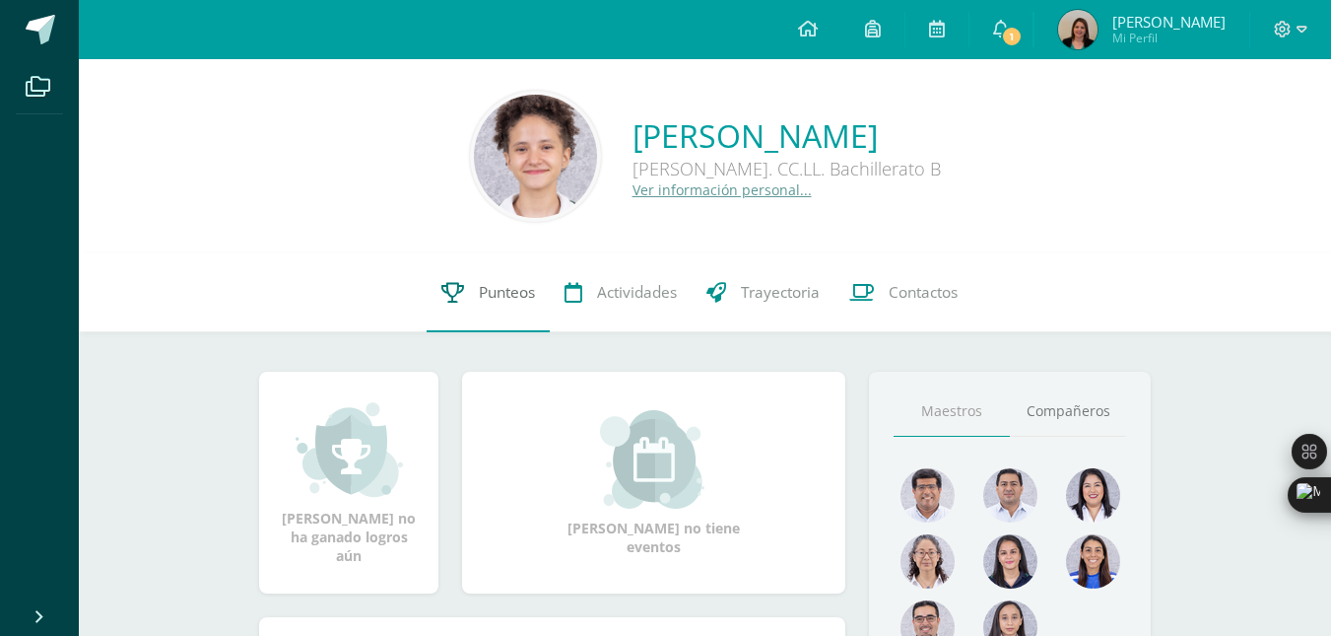
click at [518, 307] on link "Punteos" at bounding box center [488, 292] width 123 height 79
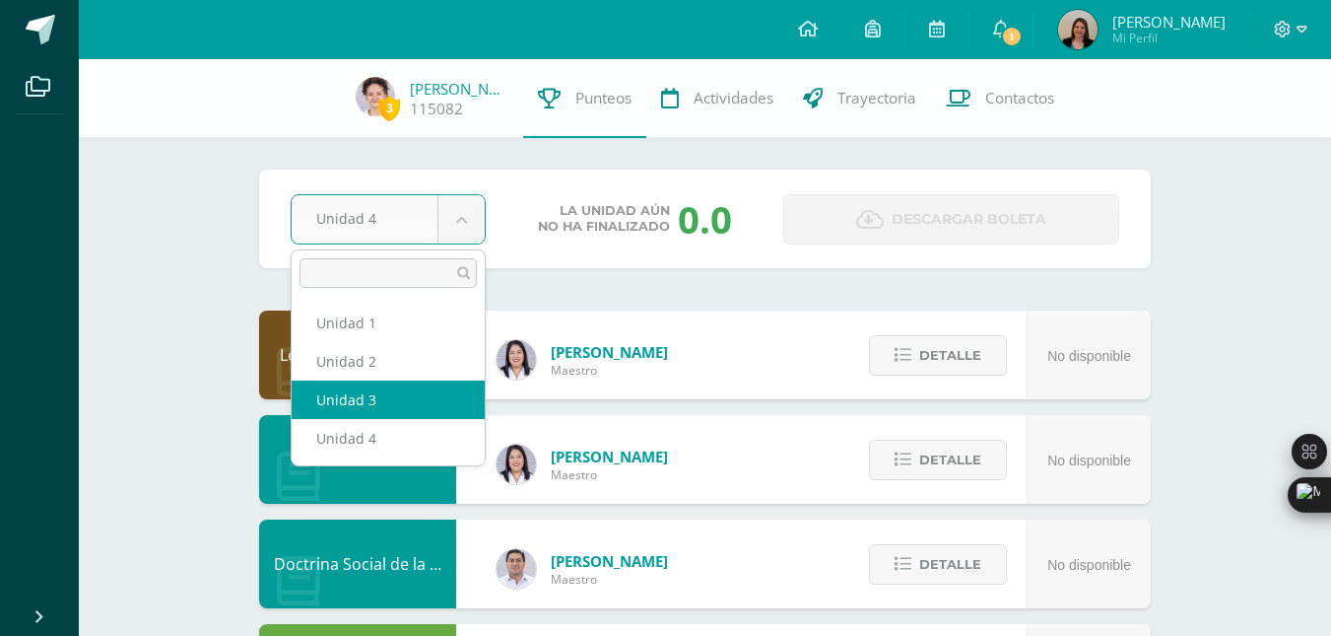
select select "Unidad 3"
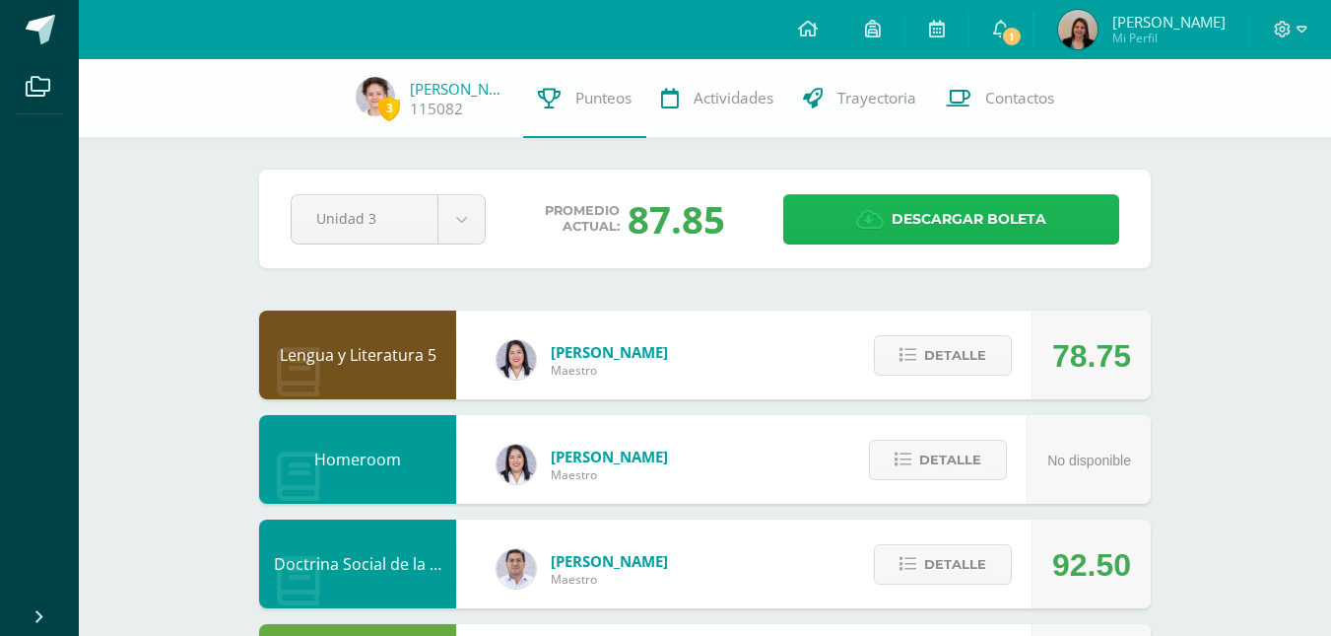
click at [944, 209] on span "Descargar boleta" at bounding box center [969, 219] width 155 height 48
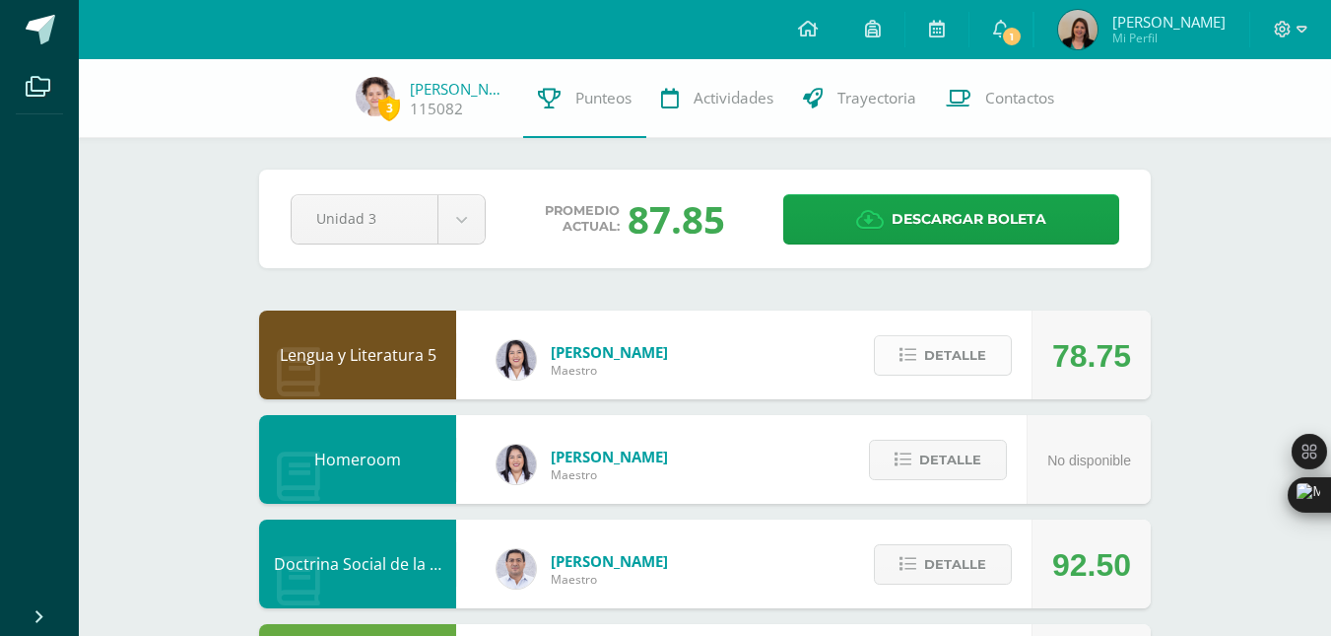
click at [968, 356] on span "Detalle" at bounding box center [955, 355] width 62 height 36
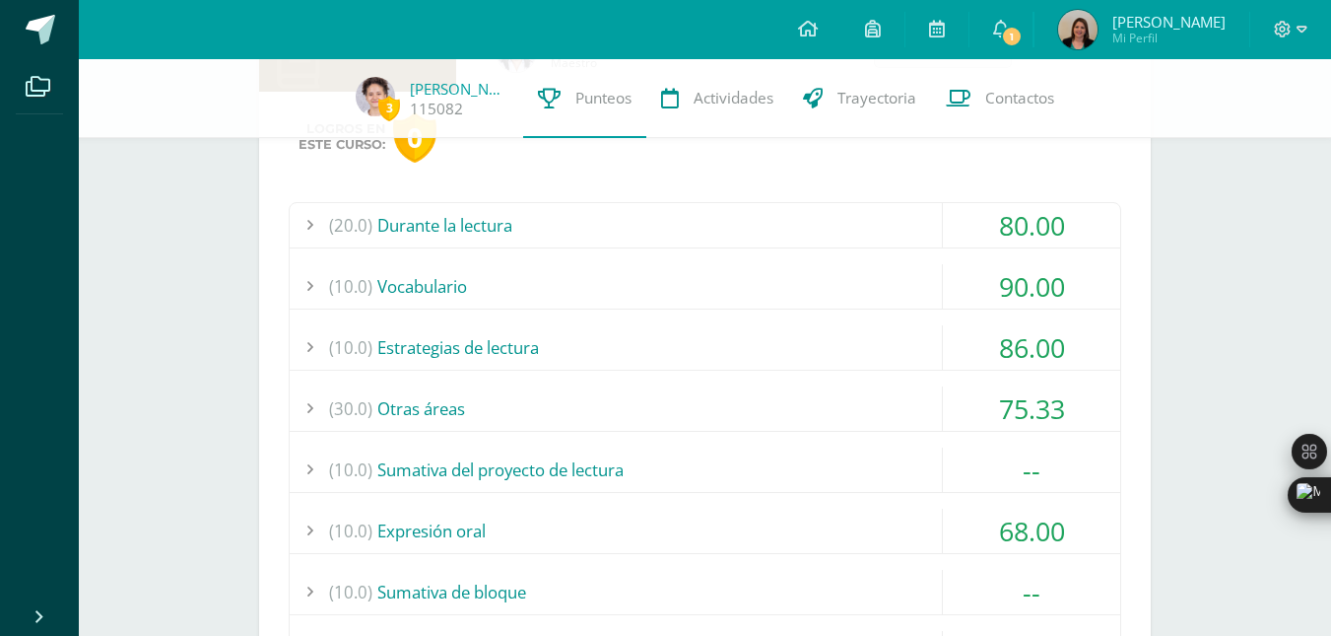
scroll to position [366, 0]
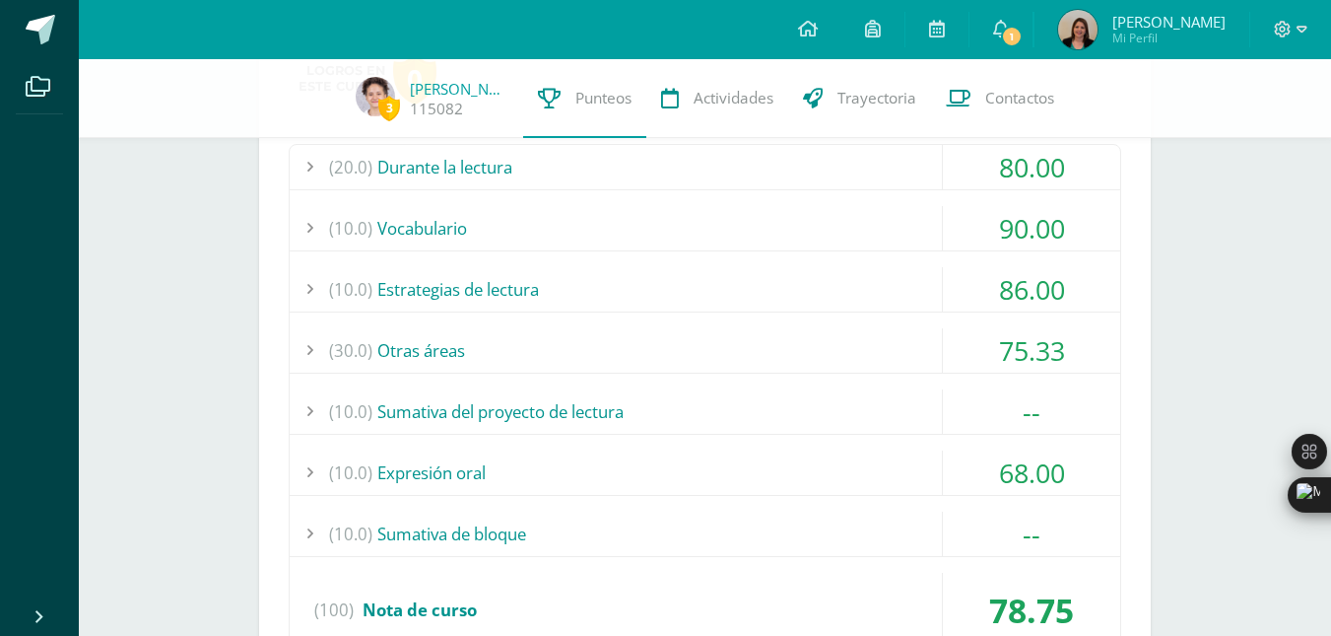
click at [857, 410] on div "(10.0) Sumativa del proyecto de lectura" at bounding box center [705, 411] width 831 height 44
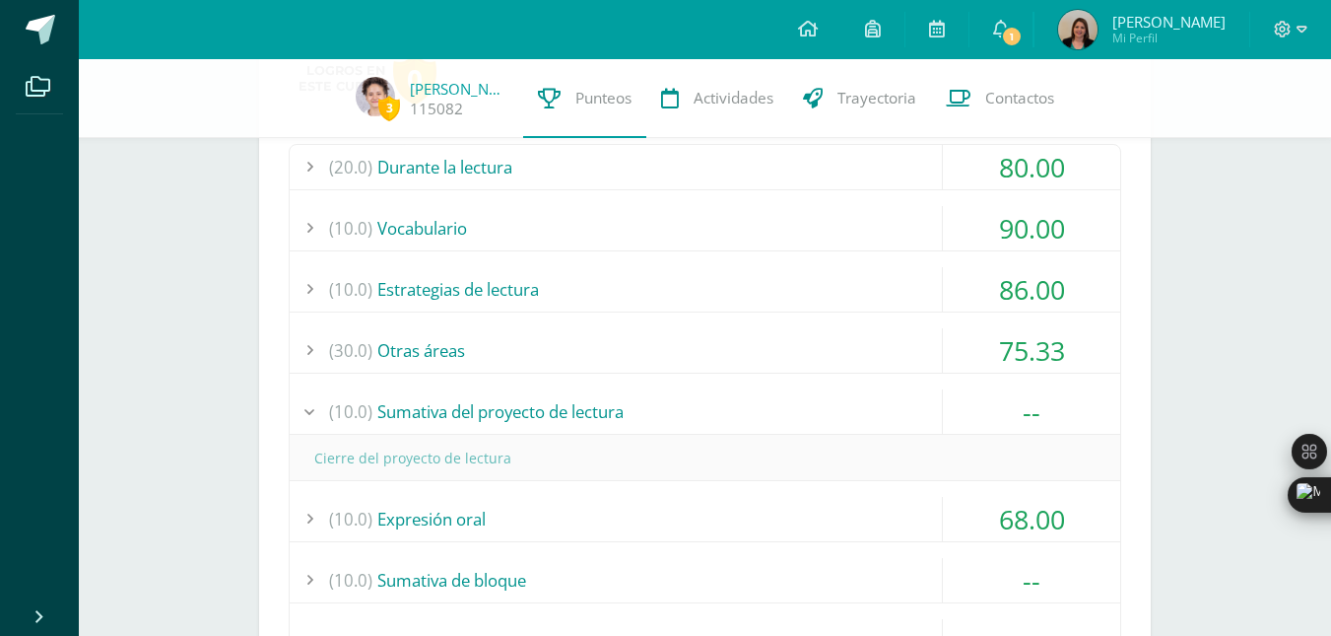
click at [857, 410] on div "(10.0) Sumativa del proyecto de lectura" at bounding box center [705, 411] width 831 height 44
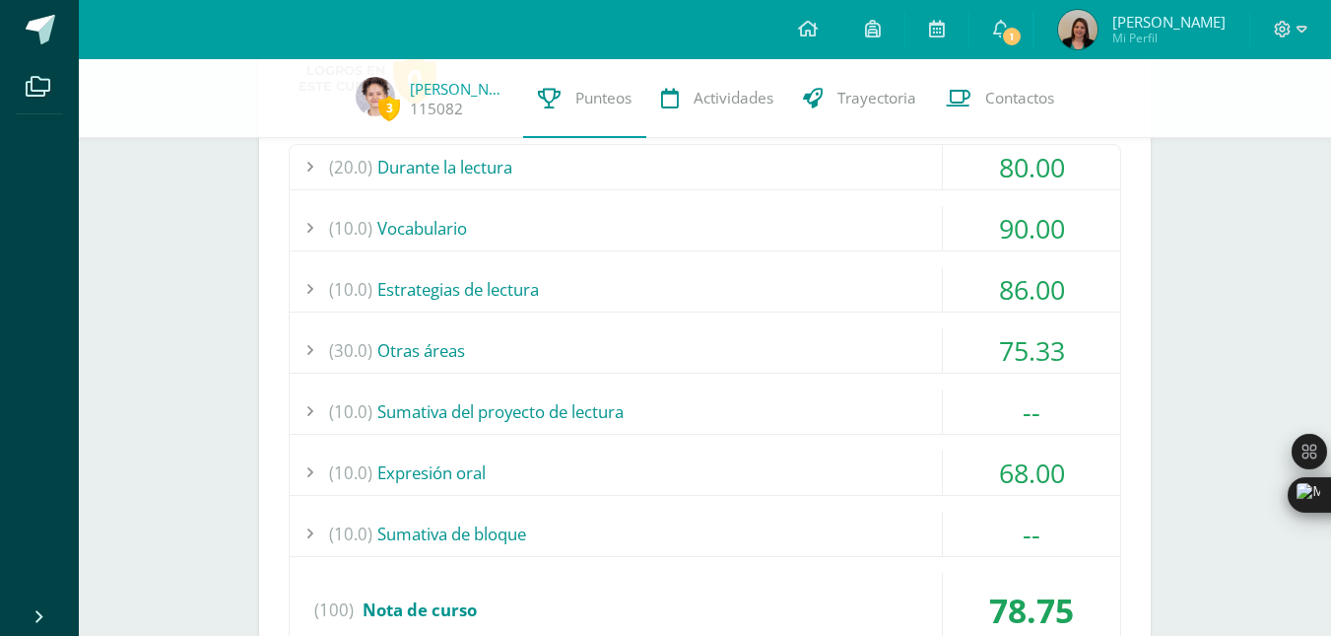
scroll to position [298, 0]
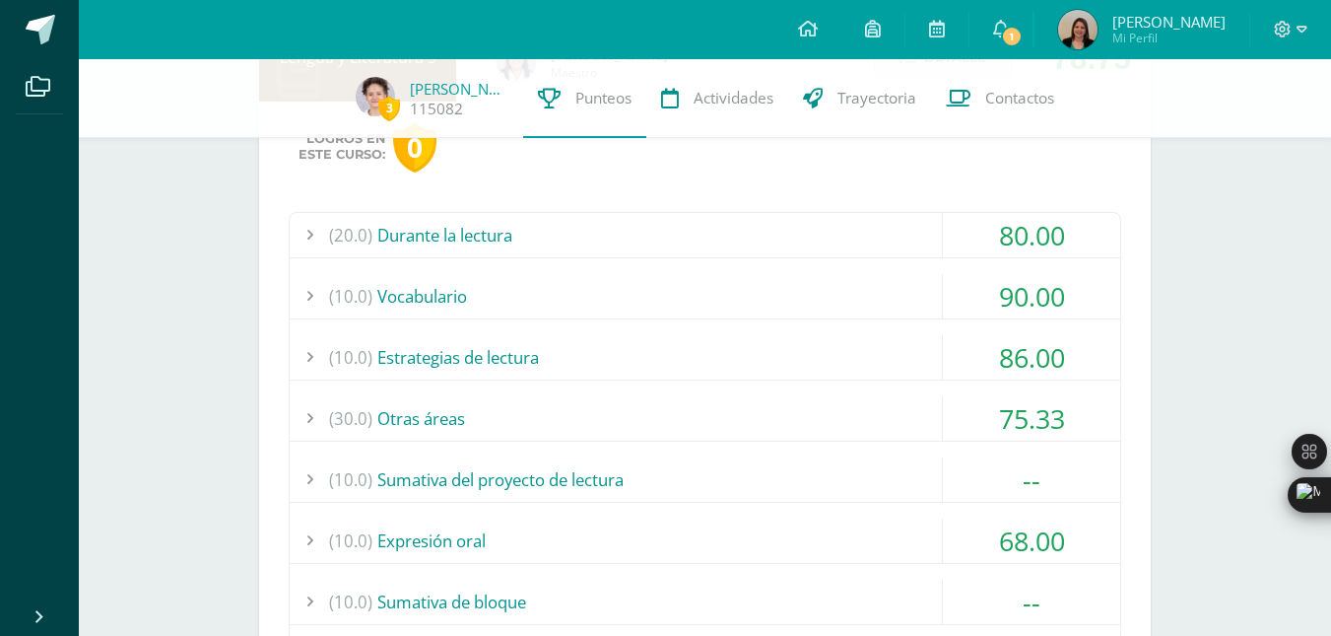
click at [760, 231] on div "(20.0) Durante la lectura" at bounding box center [705, 235] width 831 height 44
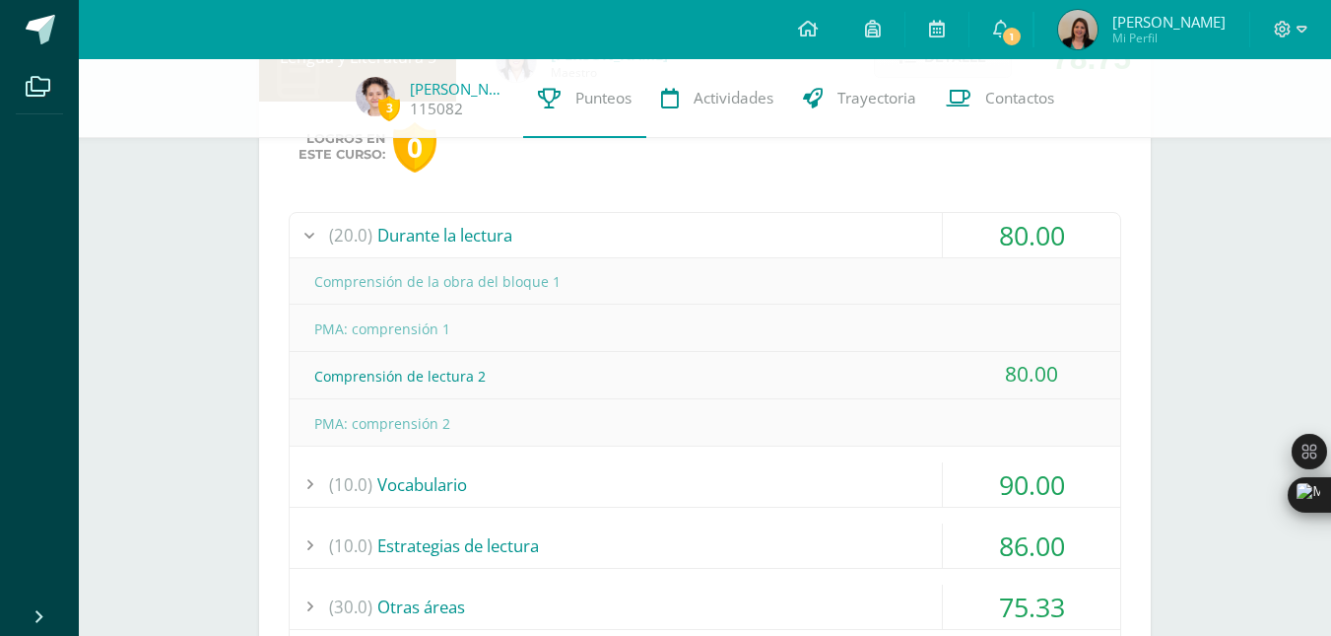
click at [893, 240] on div "(20.0) Durante la lectura" at bounding box center [705, 235] width 831 height 44
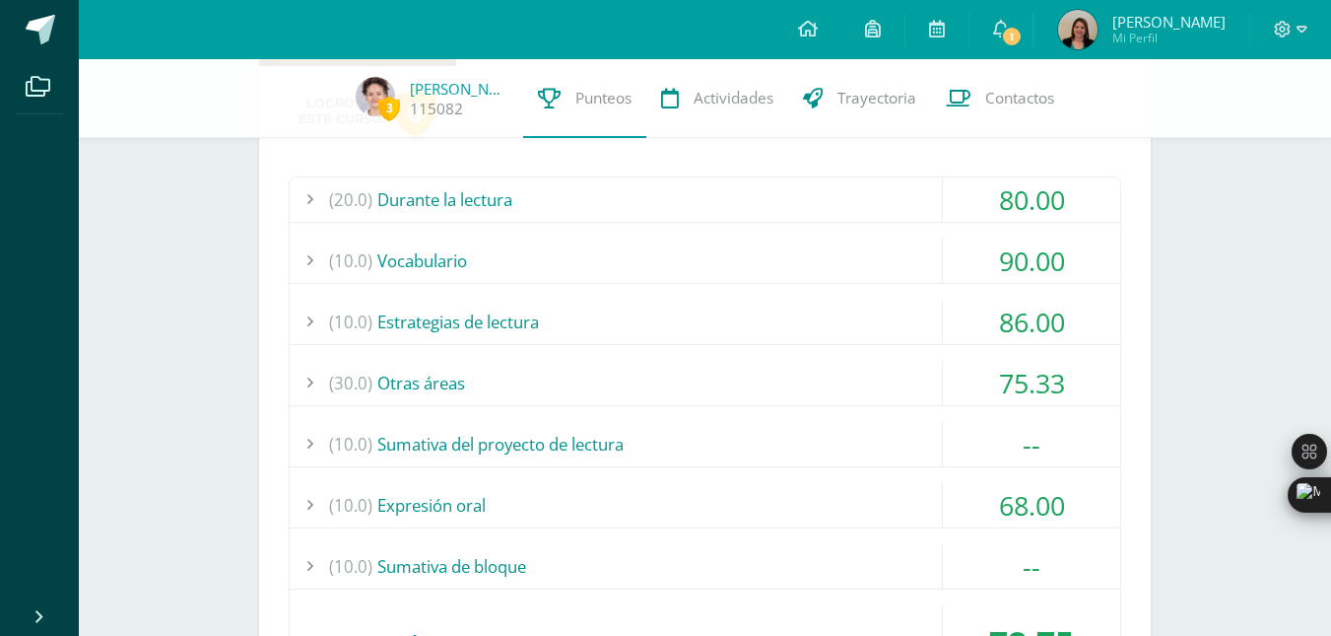
scroll to position [336, 0]
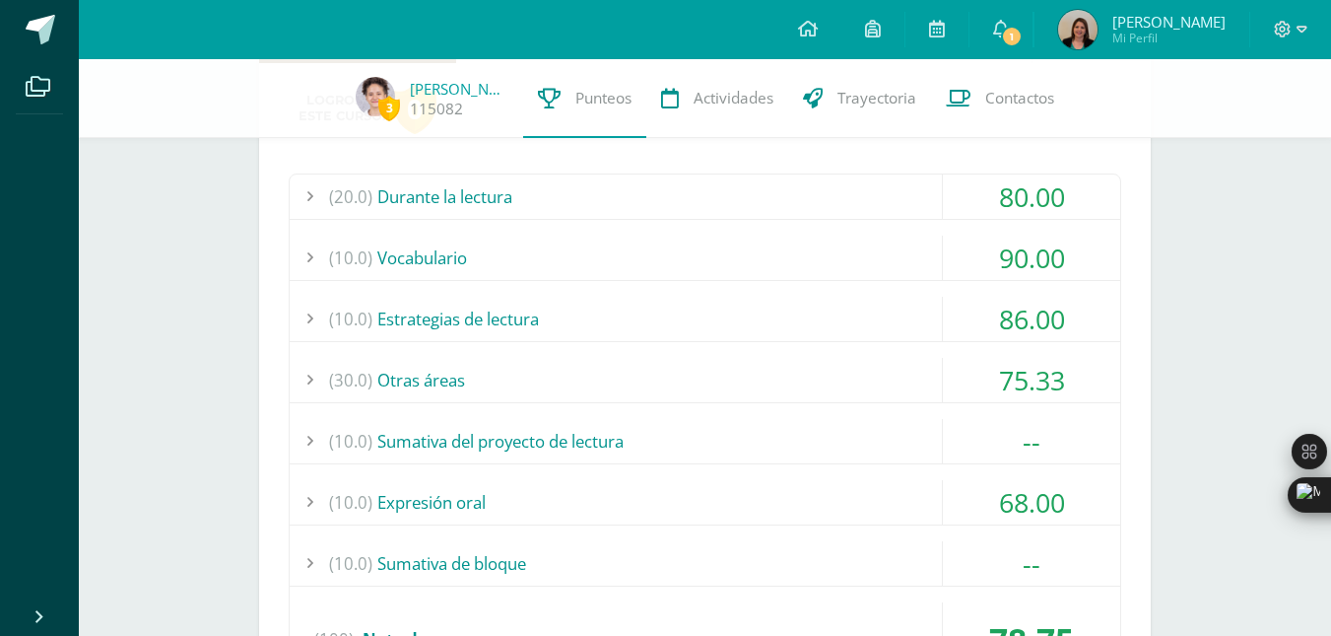
click at [871, 246] on div "(10.0) Vocabulario" at bounding box center [705, 258] width 831 height 44
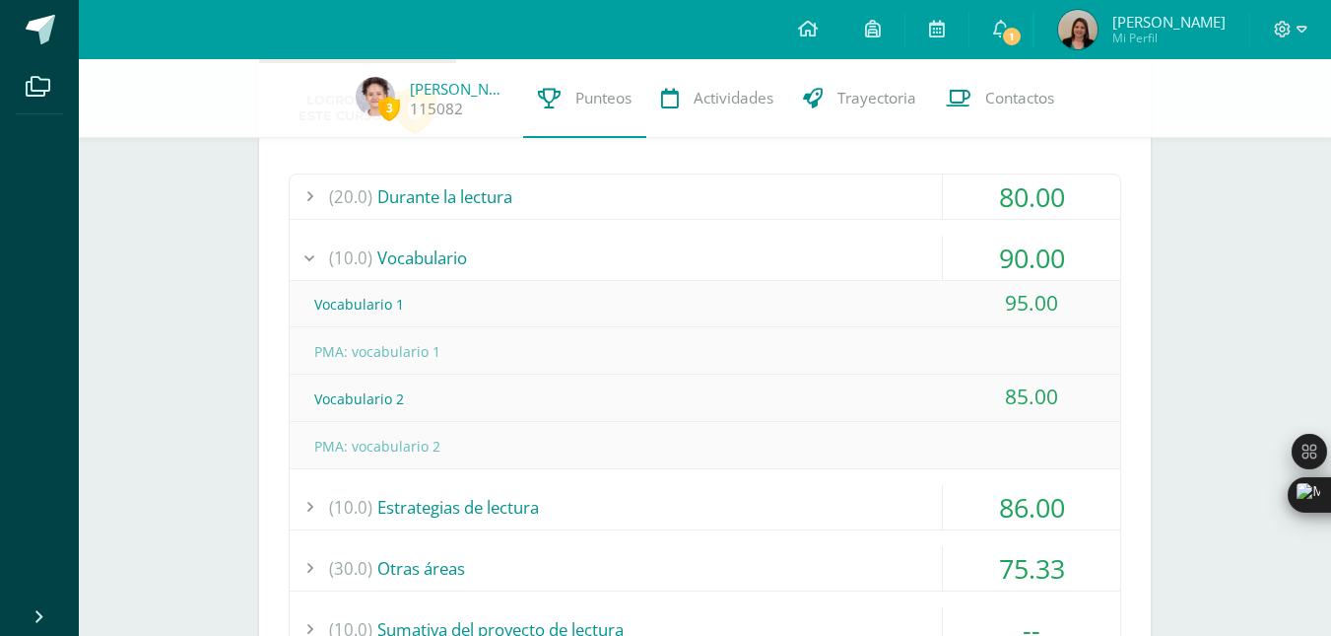
click at [865, 247] on div "(10.0) Vocabulario" at bounding box center [705, 258] width 831 height 44
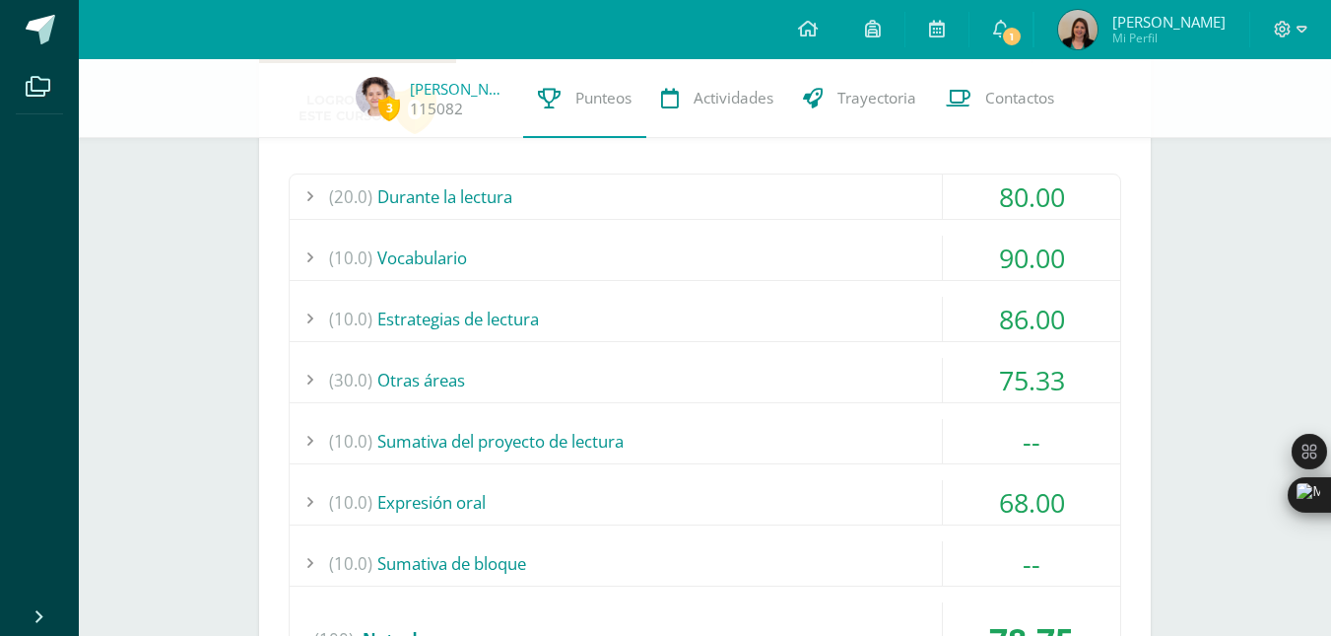
click at [838, 316] on div "(10.0) Estrategias de lectura" at bounding box center [705, 319] width 831 height 44
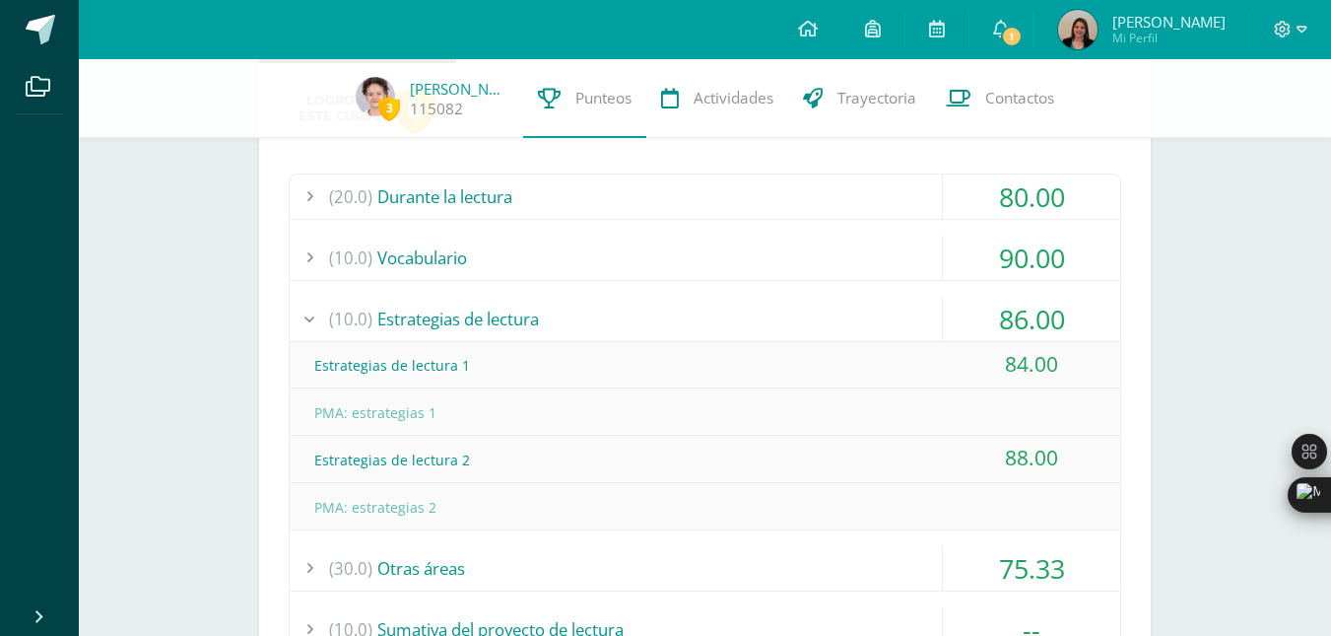
click at [838, 316] on div "(10.0) Estrategias de lectura" at bounding box center [705, 319] width 831 height 44
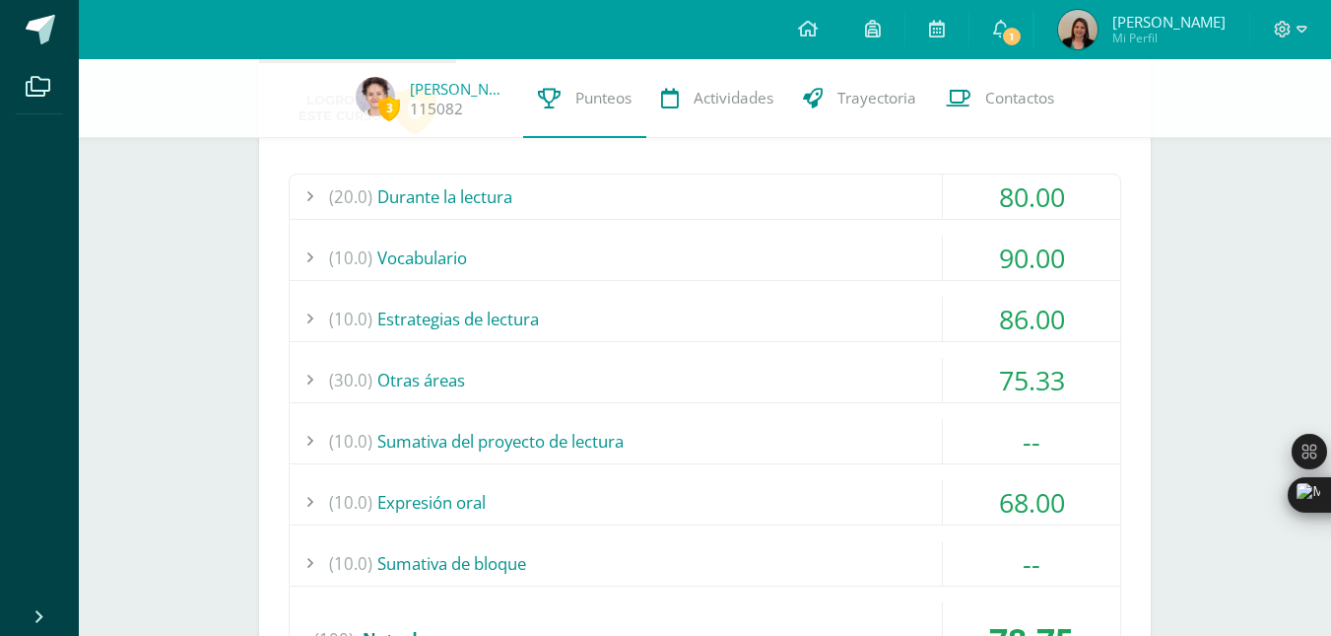
click at [832, 374] on div "(30.0) Otras áreas" at bounding box center [705, 380] width 831 height 44
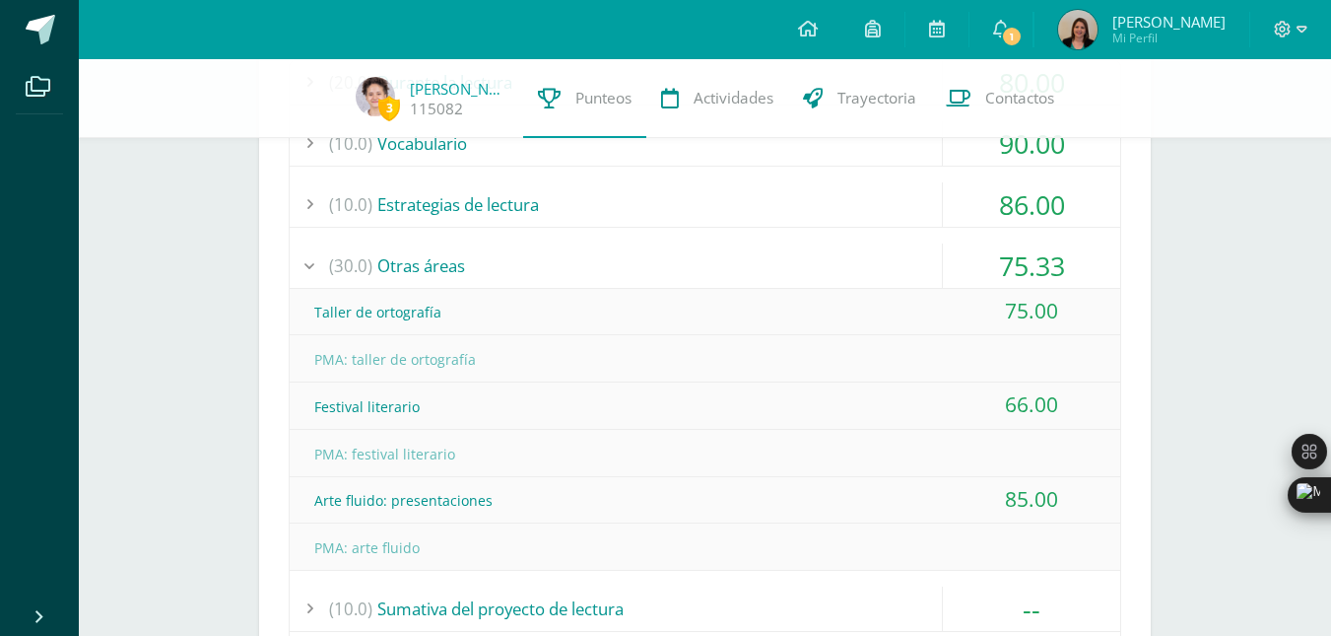
scroll to position [478, 0]
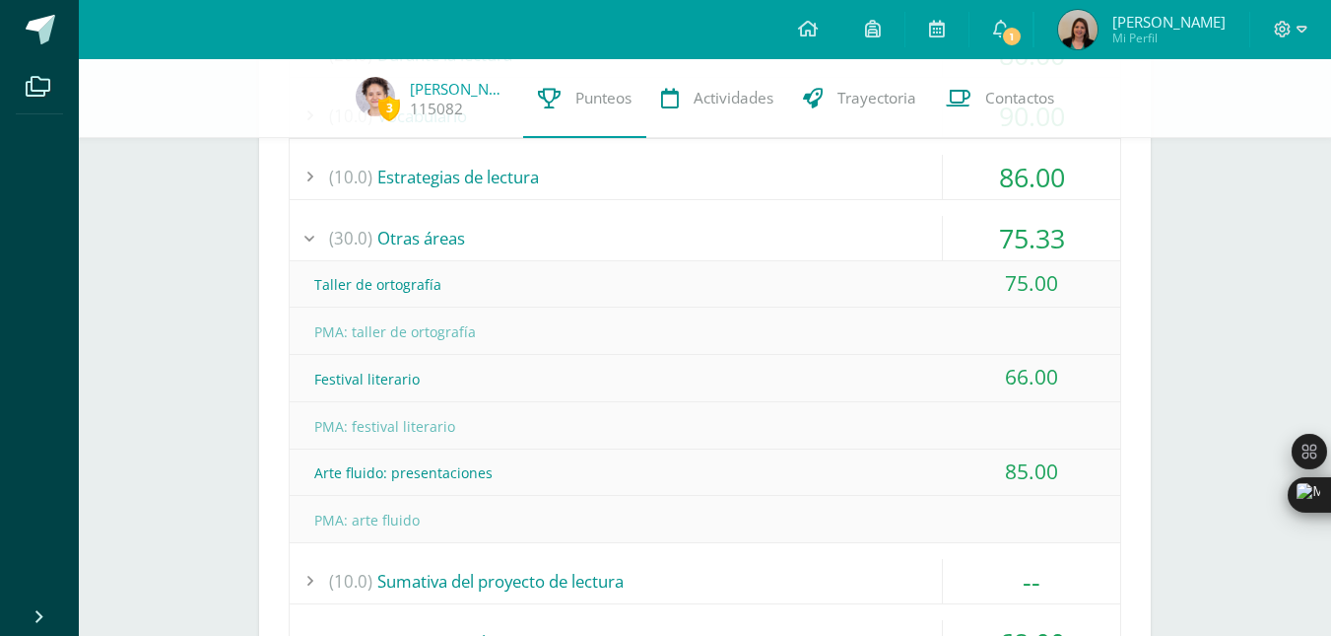
click at [896, 240] on div "(30.0) Otras áreas" at bounding box center [705, 238] width 831 height 44
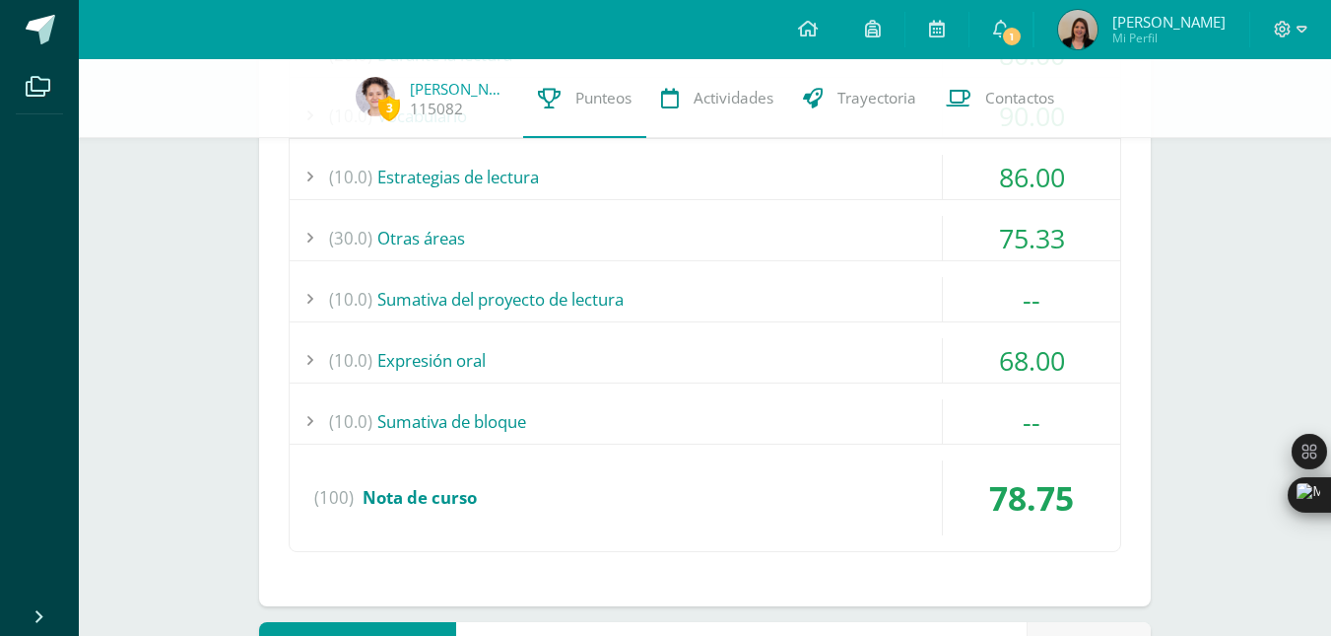
click at [836, 345] on div "(10.0) Expresión oral" at bounding box center [705, 360] width 831 height 44
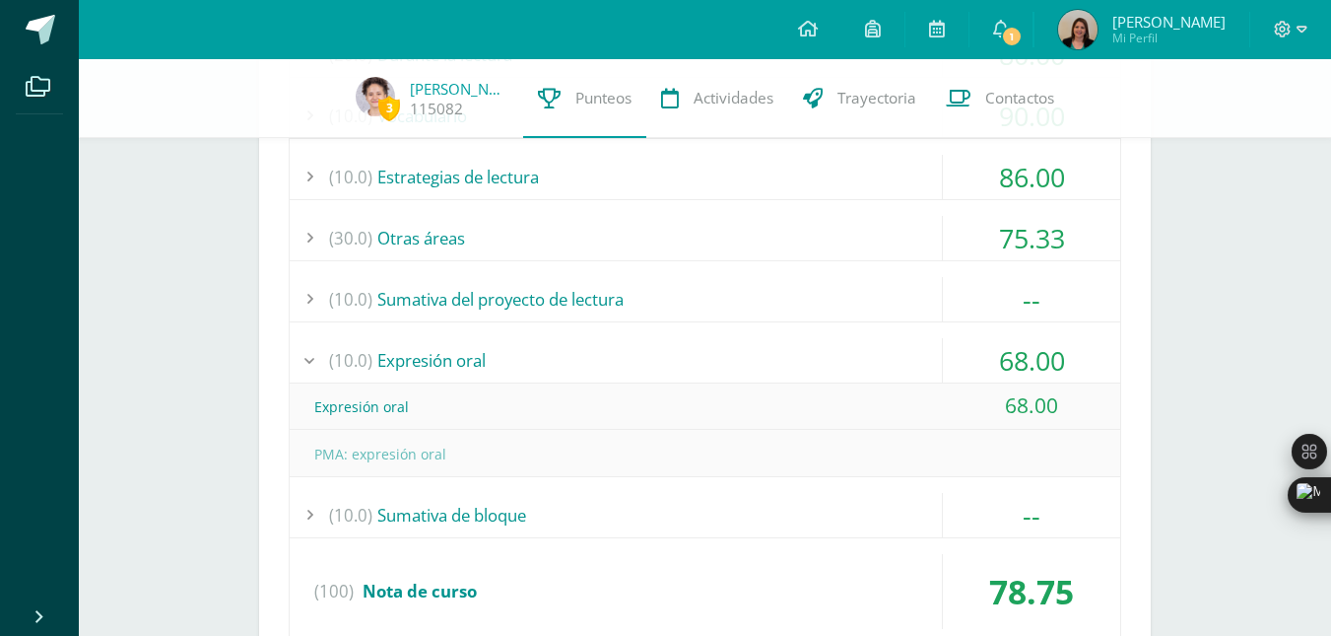
click at [836, 345] on div "(10.0) Expresión oral" at bounding box center [705, 360] width 831 height 44
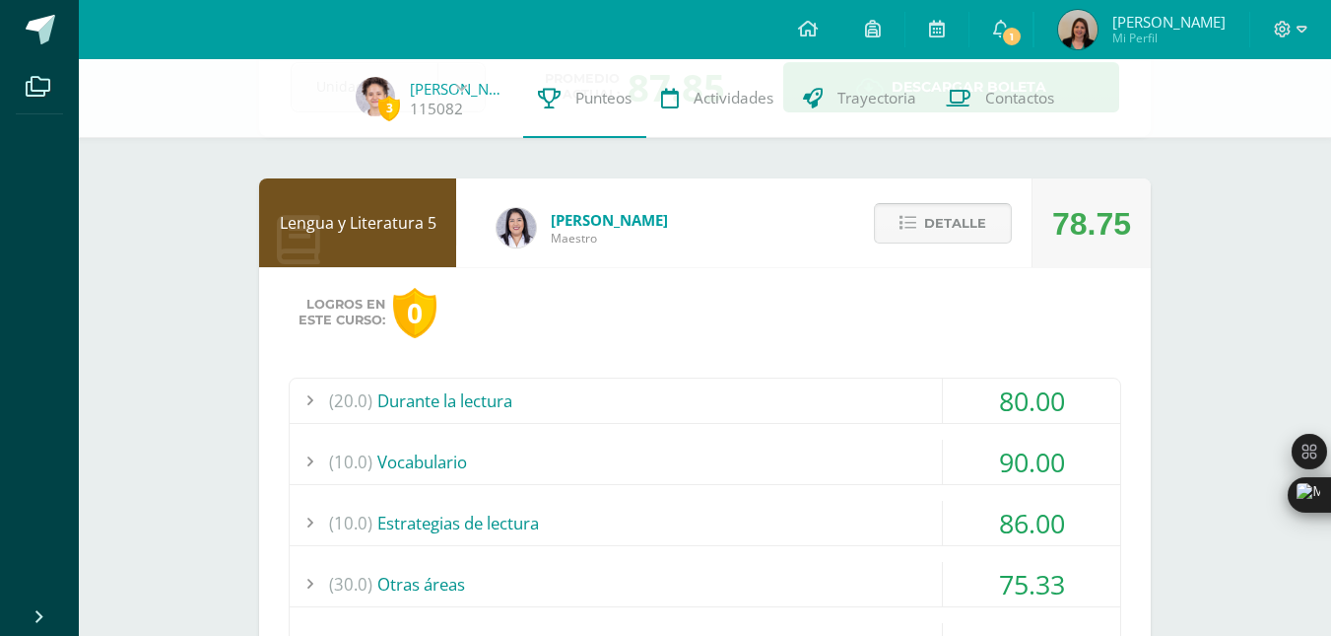
scroll to position [119, 0]
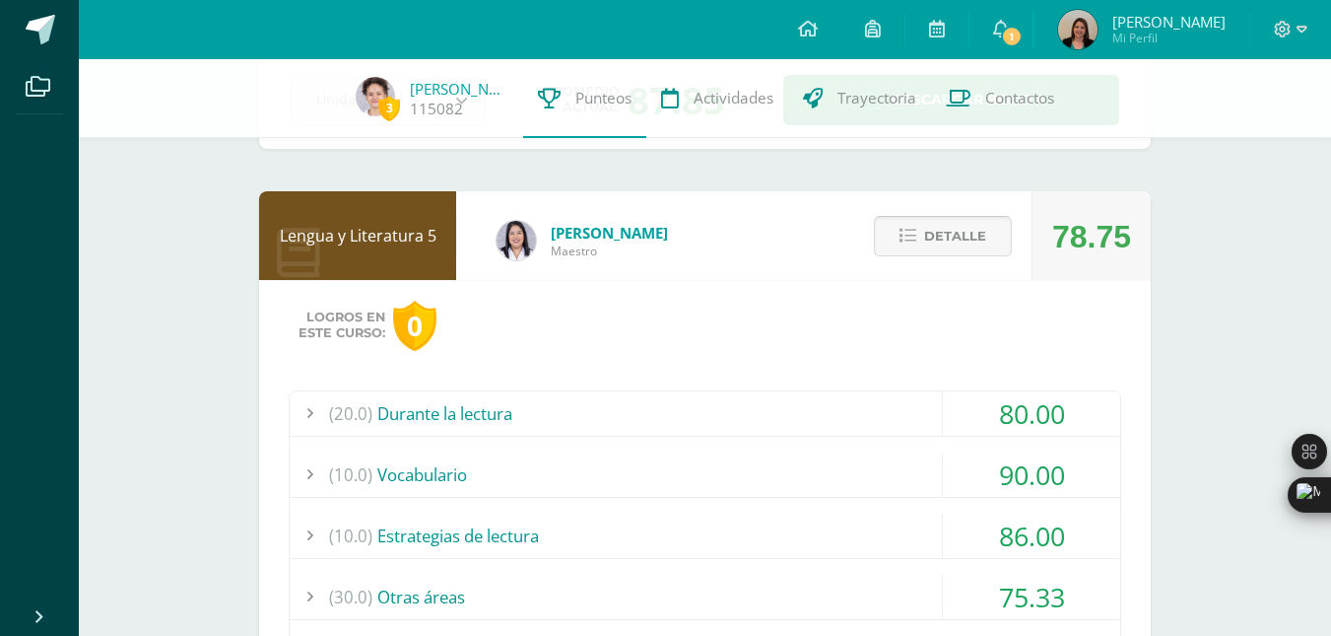
click at [897, 241] on button "Detalle" at bounding box center [943, 236] width 138 height 40
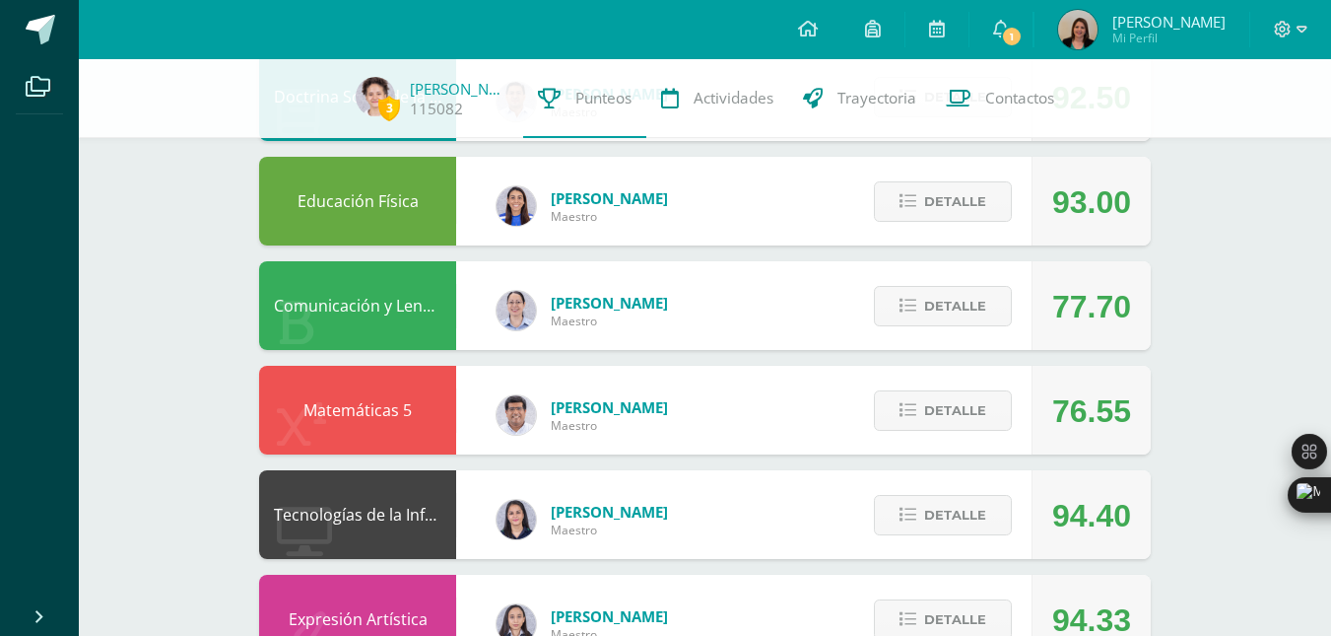
scroll to position [483, 0]
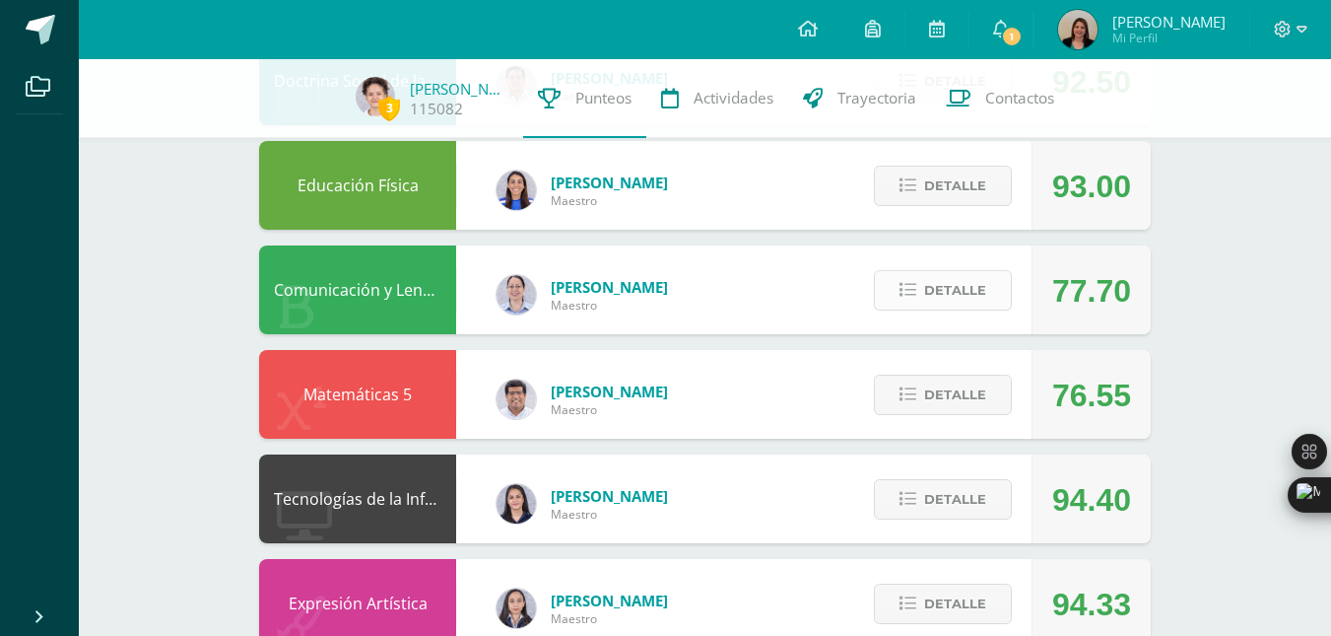
click at [944, 299] on span "Detalle" at bounding box center [955, 290] width 62 height 36
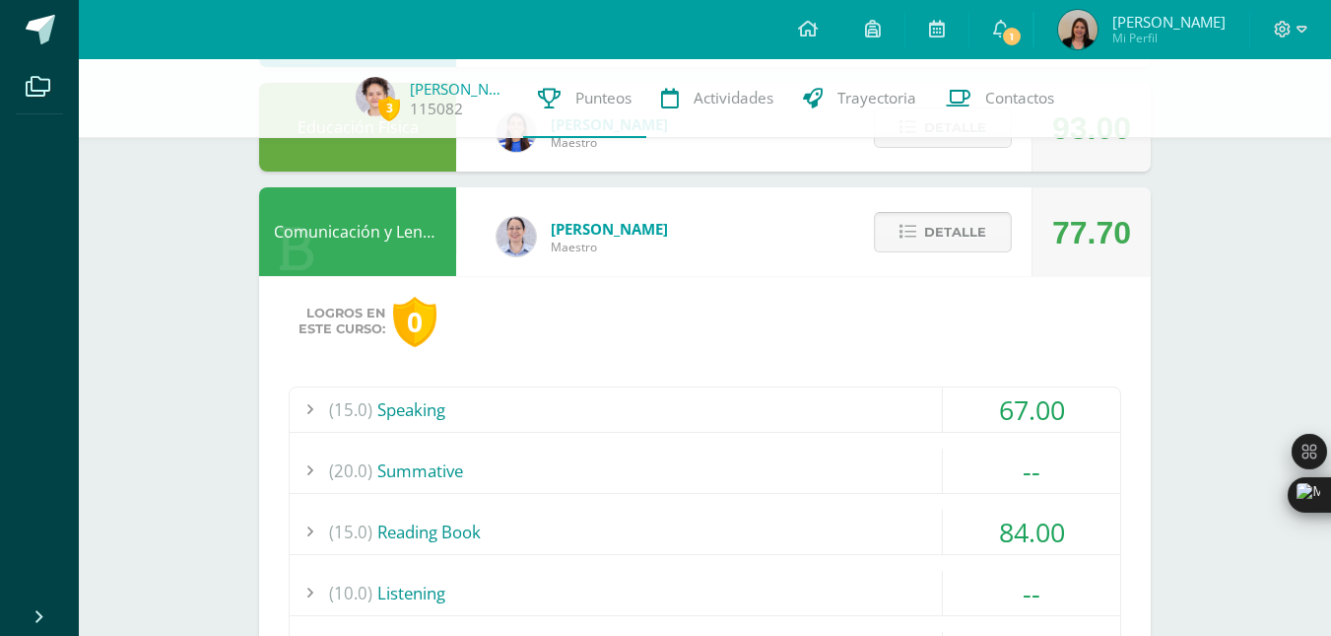
scroll to position [503, 0]
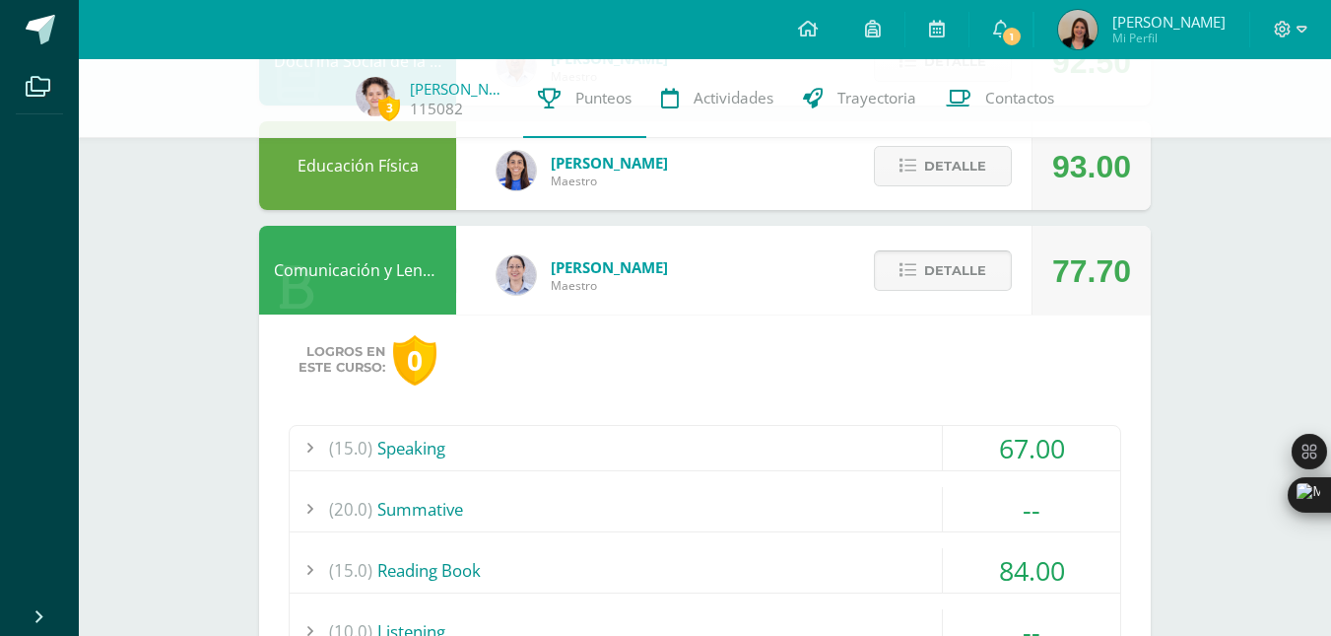
click at [954, 284] on span "Detalle" at bounding box center [955, 270] width 62 height 36
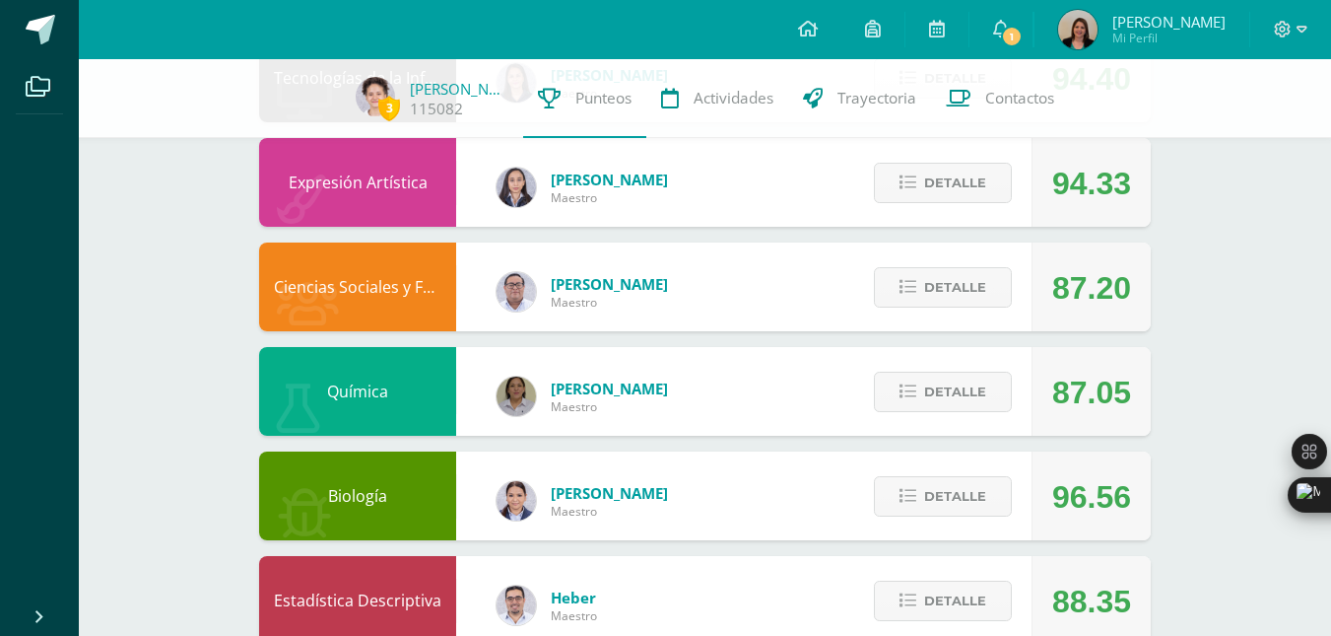
scroll to position [905, 0]
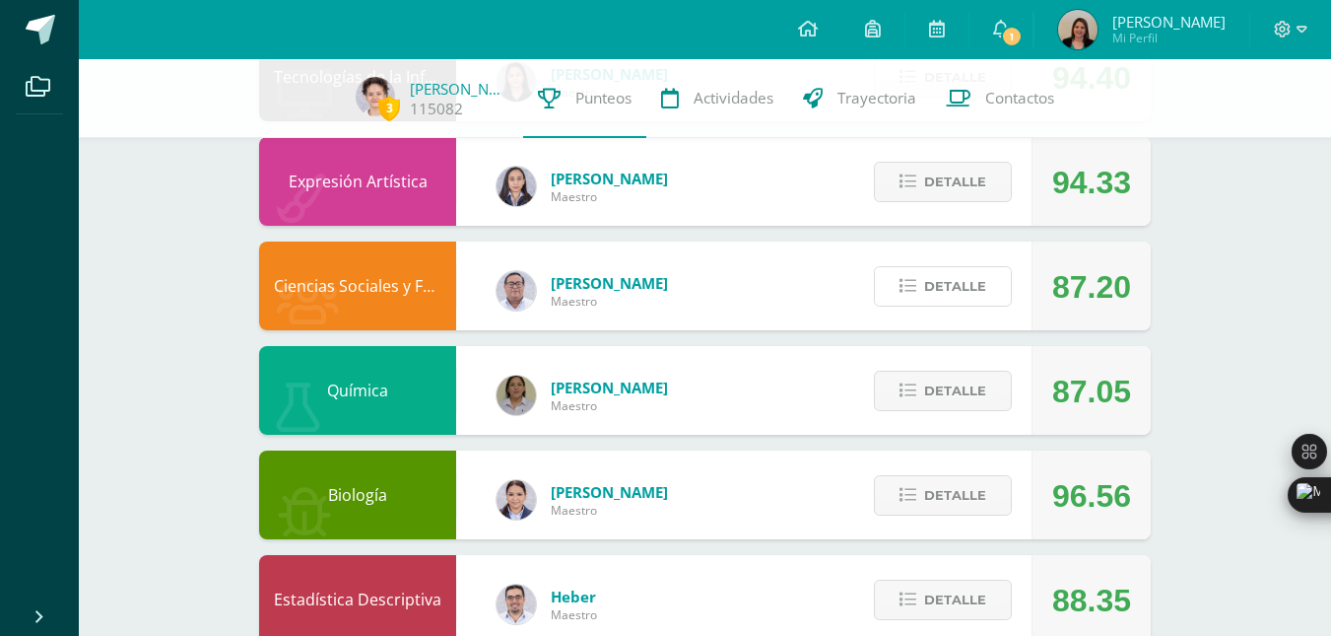
click at [954, 284] on span "Detalle" at bounding box center [955, 286] width 62 height 36
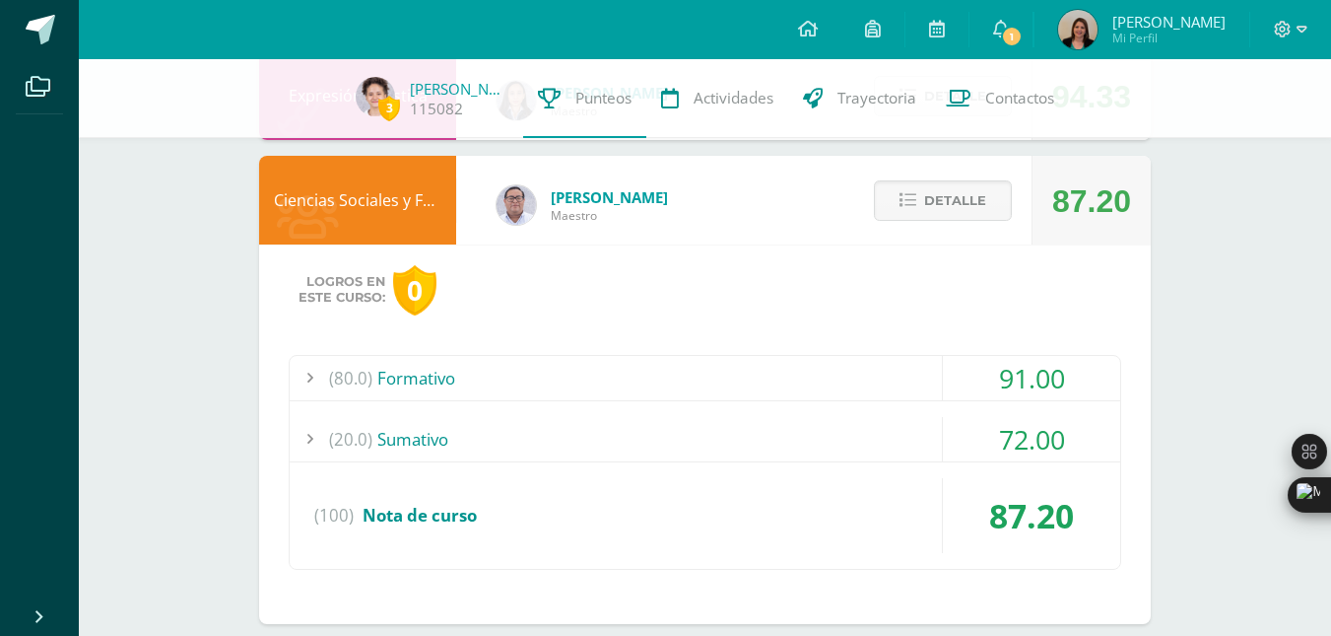
scroll to position [992, 0]
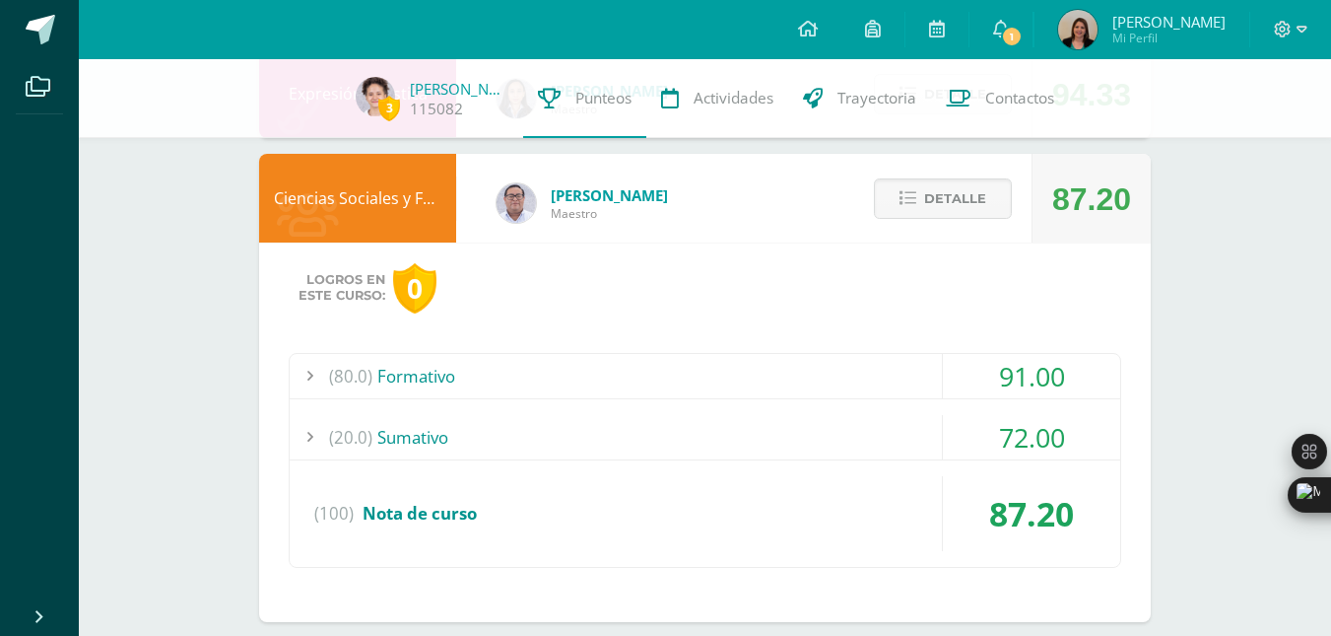
click at [815, 380] on div "(80.0) Formativo" at bounding box center [705, 376] width 831 height 44
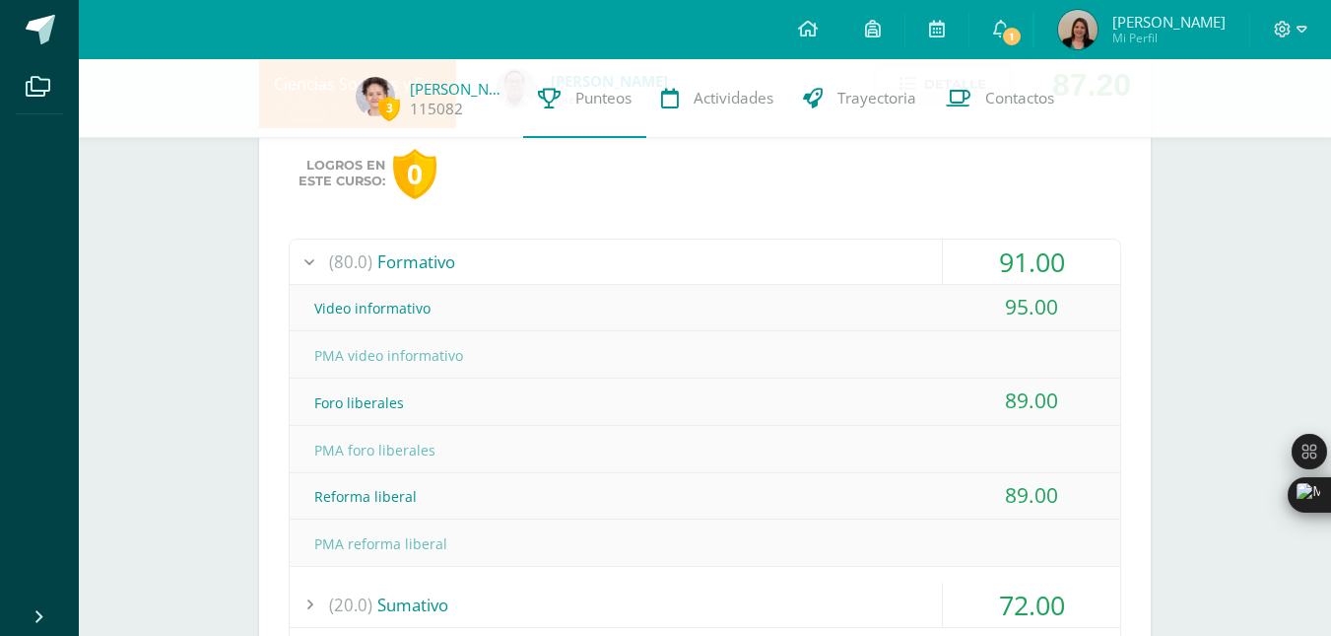
scroll to position [1128, 0]
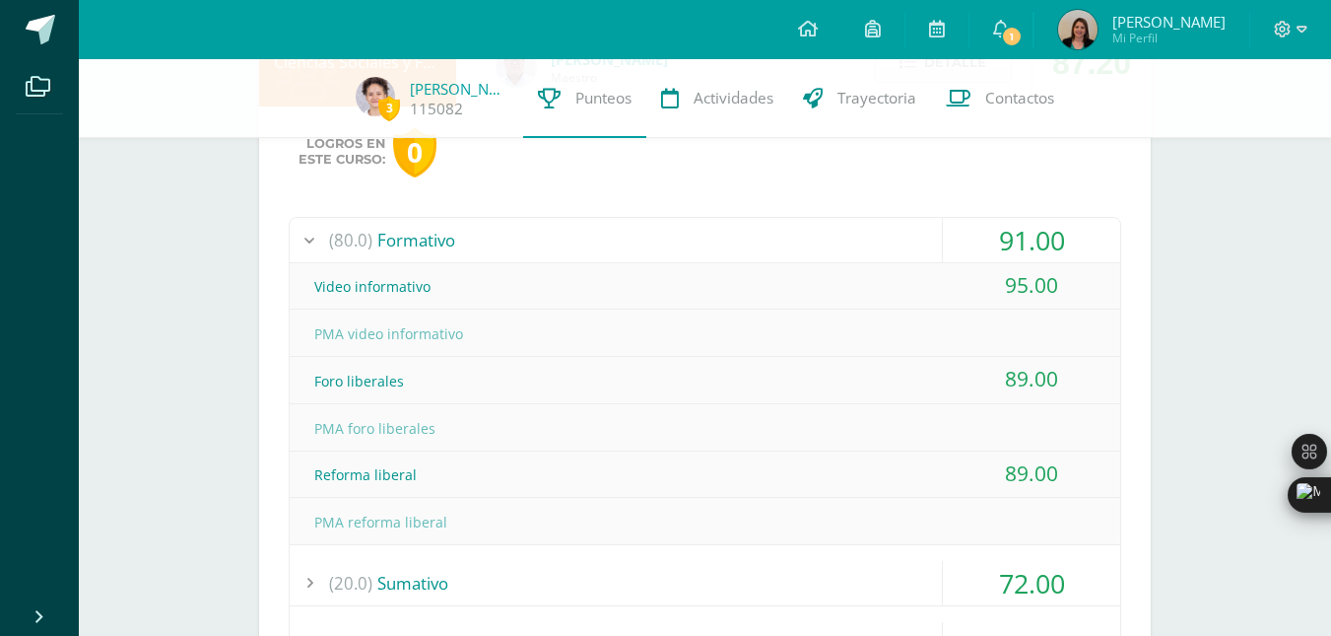
click at [894, 221] on div "(80.0) Formativo" at bounding box center [705, 240] width 831 height 44
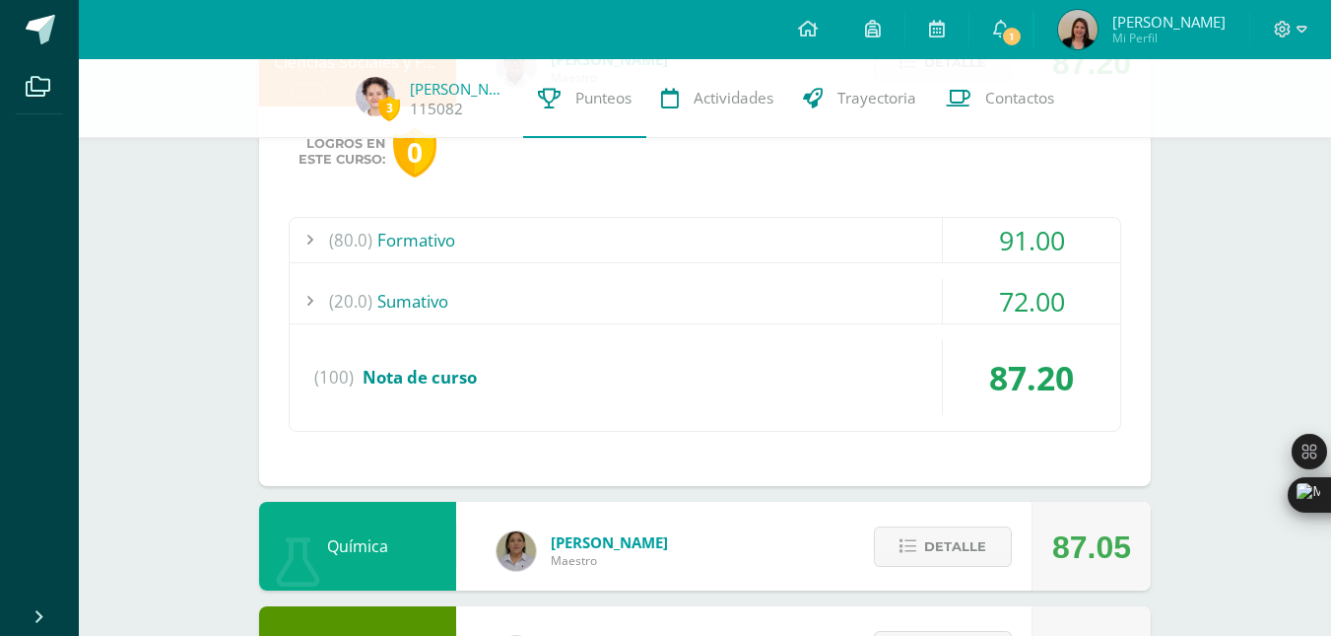
click at [880, 293] on div "(20.0) Sumativo" at bounding box center [705, 301] width 831 height 44
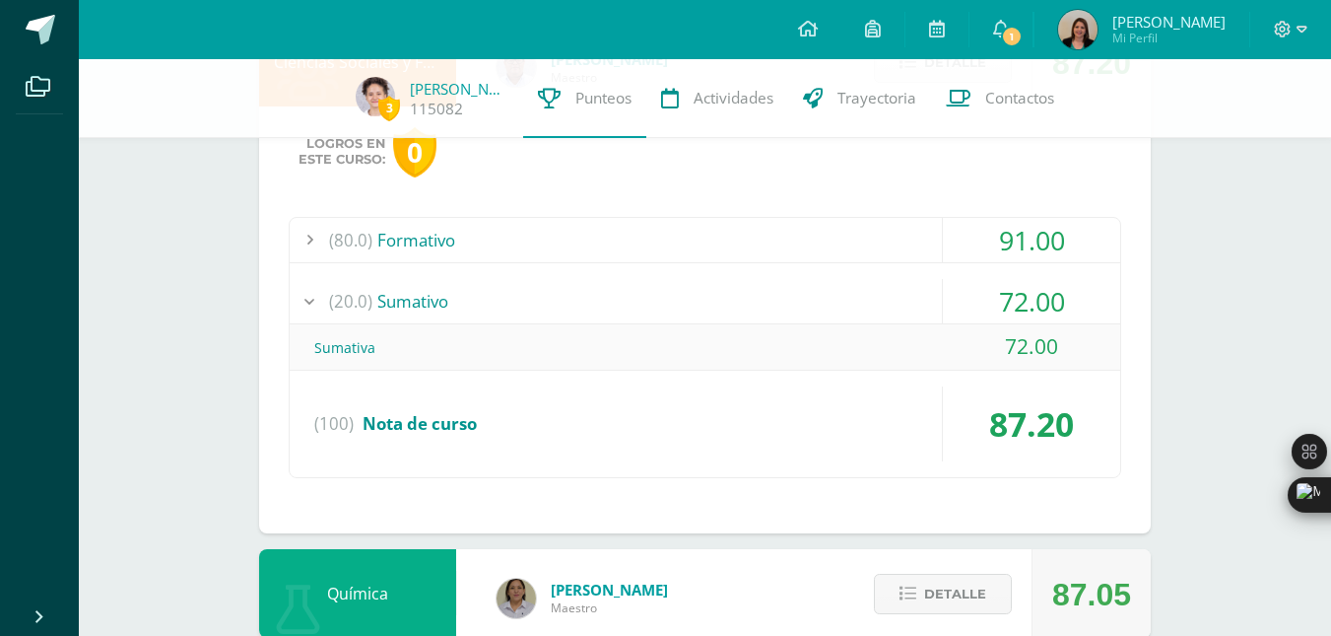
click at [880, 293] on div "(20.0) Sumativo" at bounding box center [705, 301] width 831 height 44
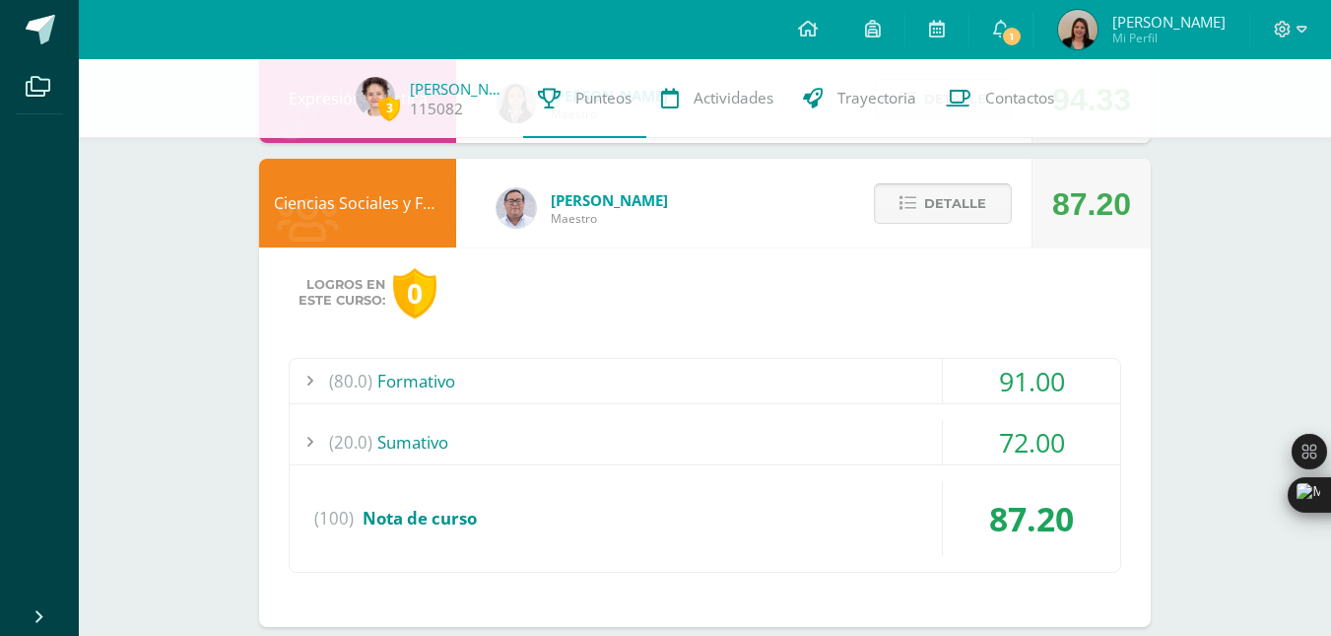
scroll to position [986, 0]
click at [938, 211] on span "Detalle" at bounding box center [955, 204] width 62 height 36
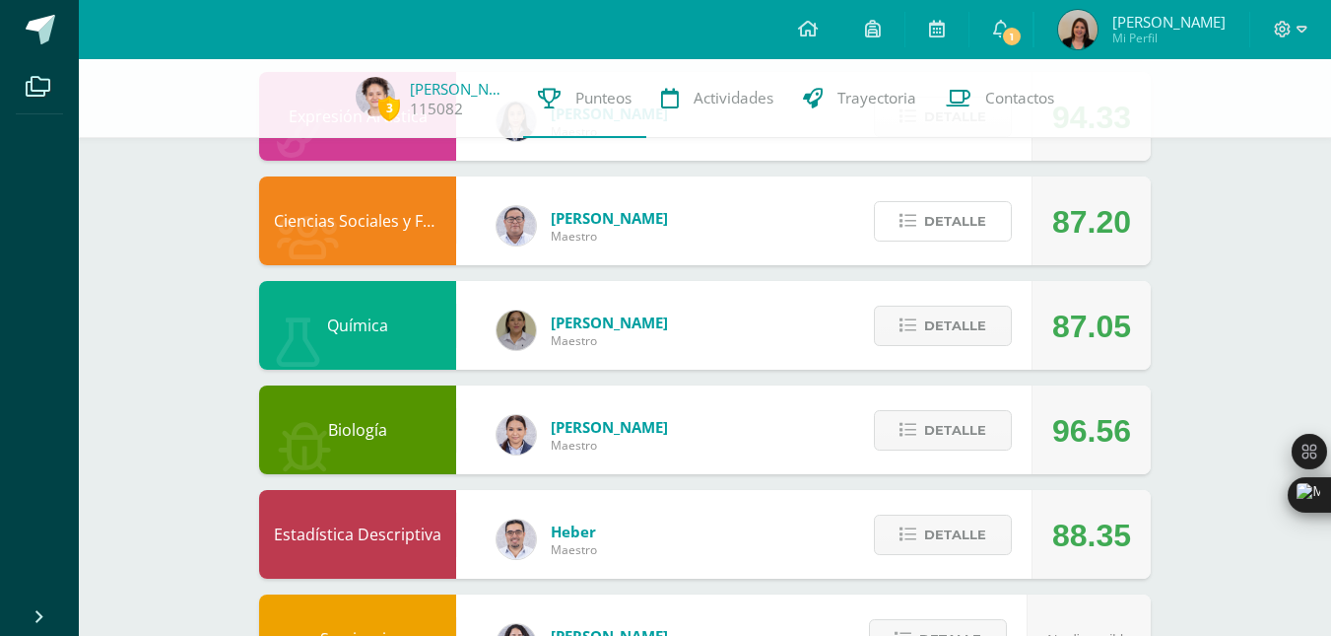
scroll to position [972, 0]
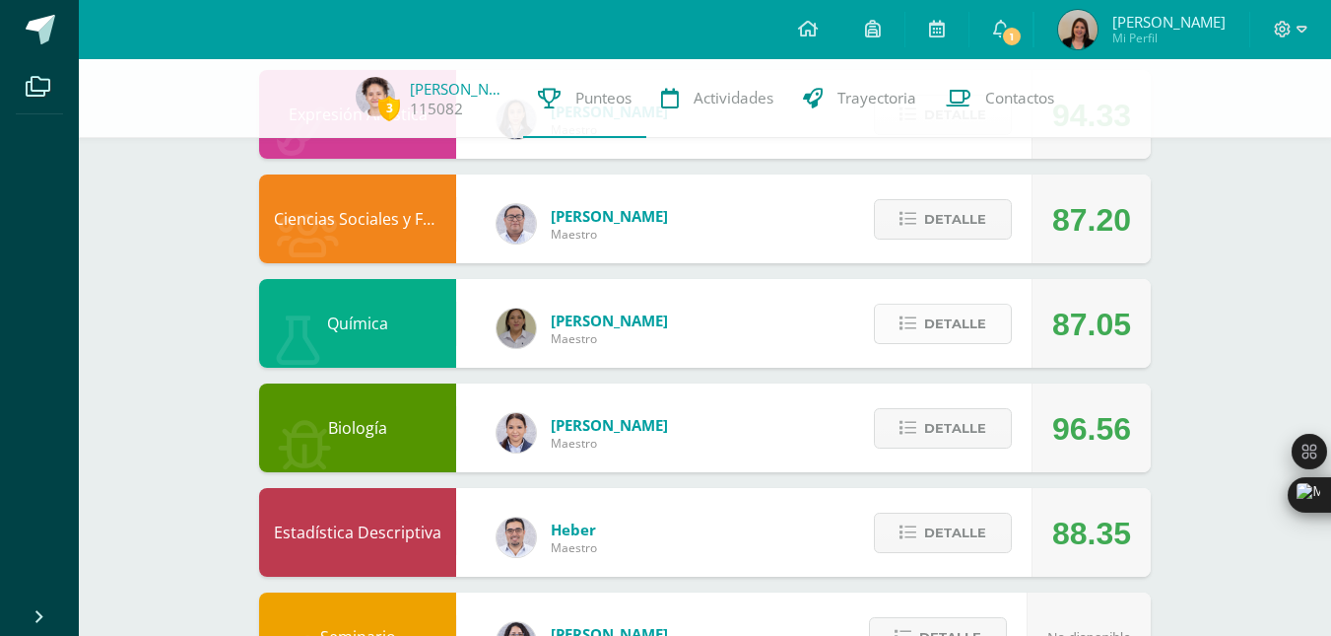
click at [970, 317] on span "Detalle" at bounding box center [955, 323] width 62 height 36
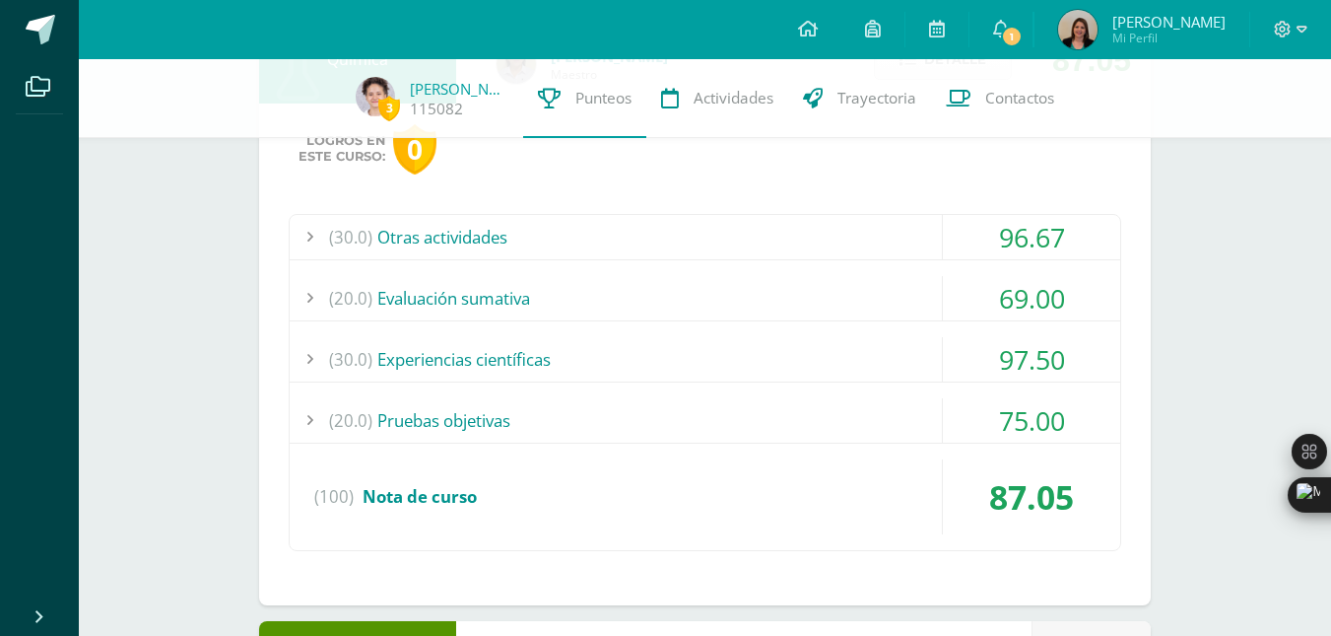
scroll to position [1237, 0]
click at [861, 395] on div "(30.0) Otras actividades 96.67 Hoja de trabajo No.1 Enlaces y estructura de lew…" at bounding box center [705, 381] width 833 height 337
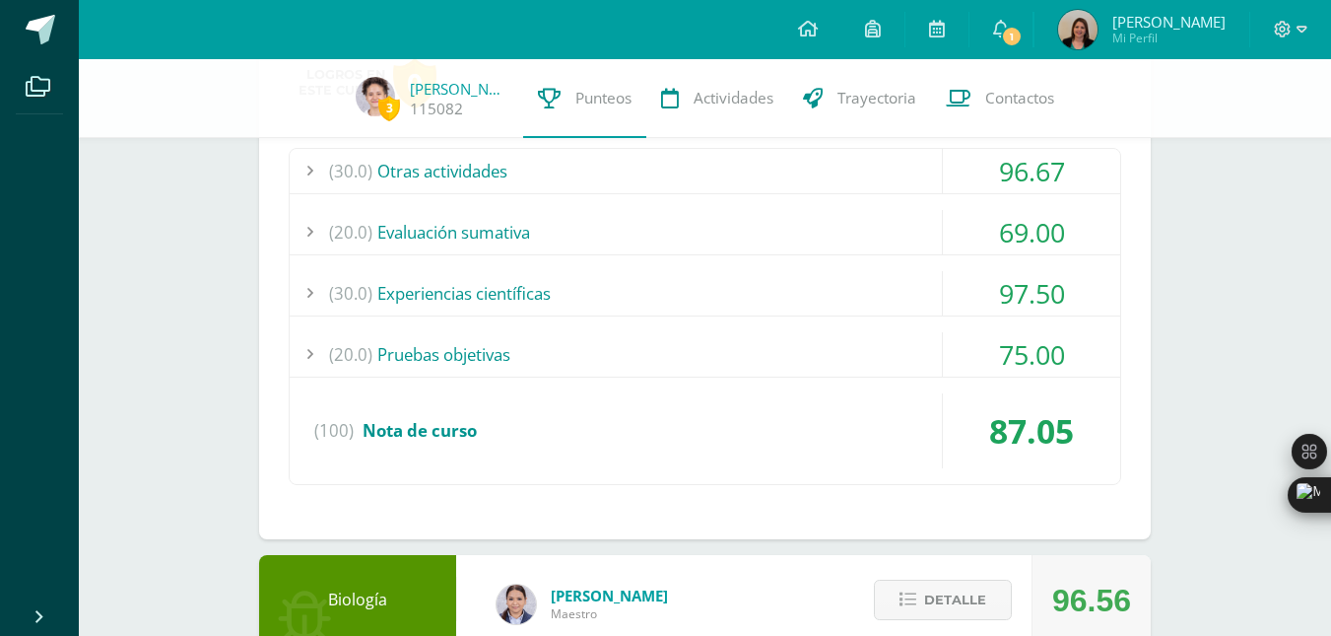
click at [859, 356] on div "(20.0) Pruebas objetivas" at bounding box center [705, 354] width 831 height 44
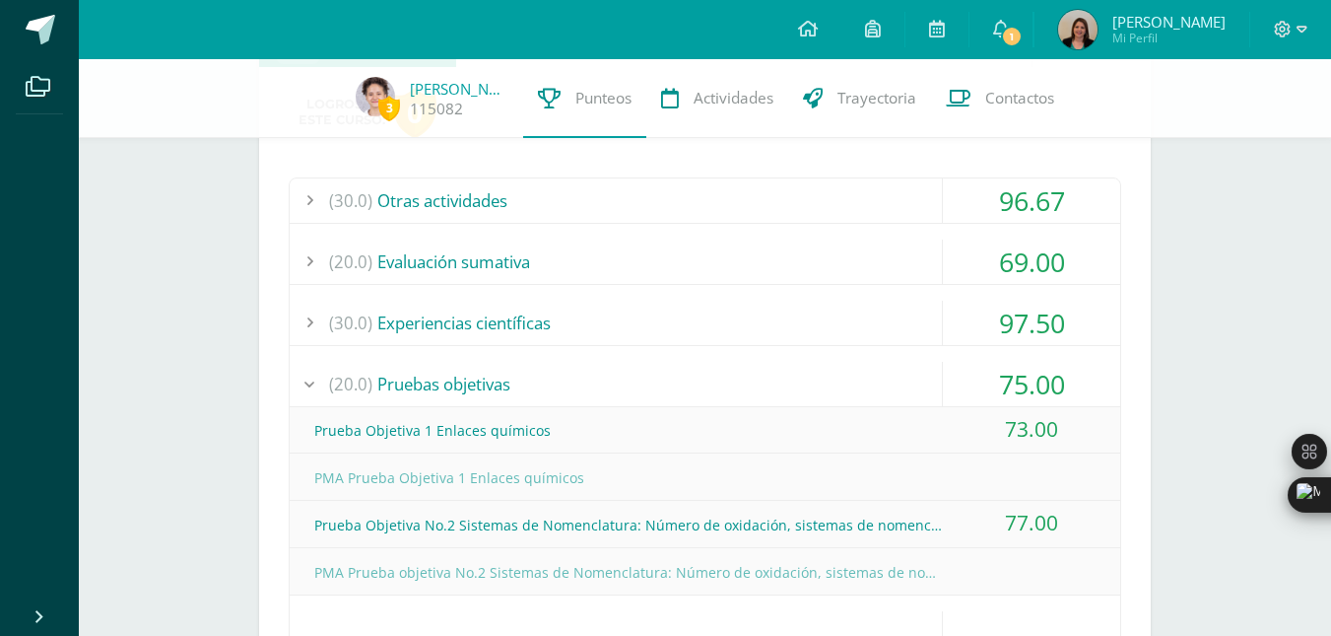
scroll to position [1271, 0]
click at [845, 383] on div "(20.0) Pruebas objetivas" at bounding box center [705, 385] width 831 height 44
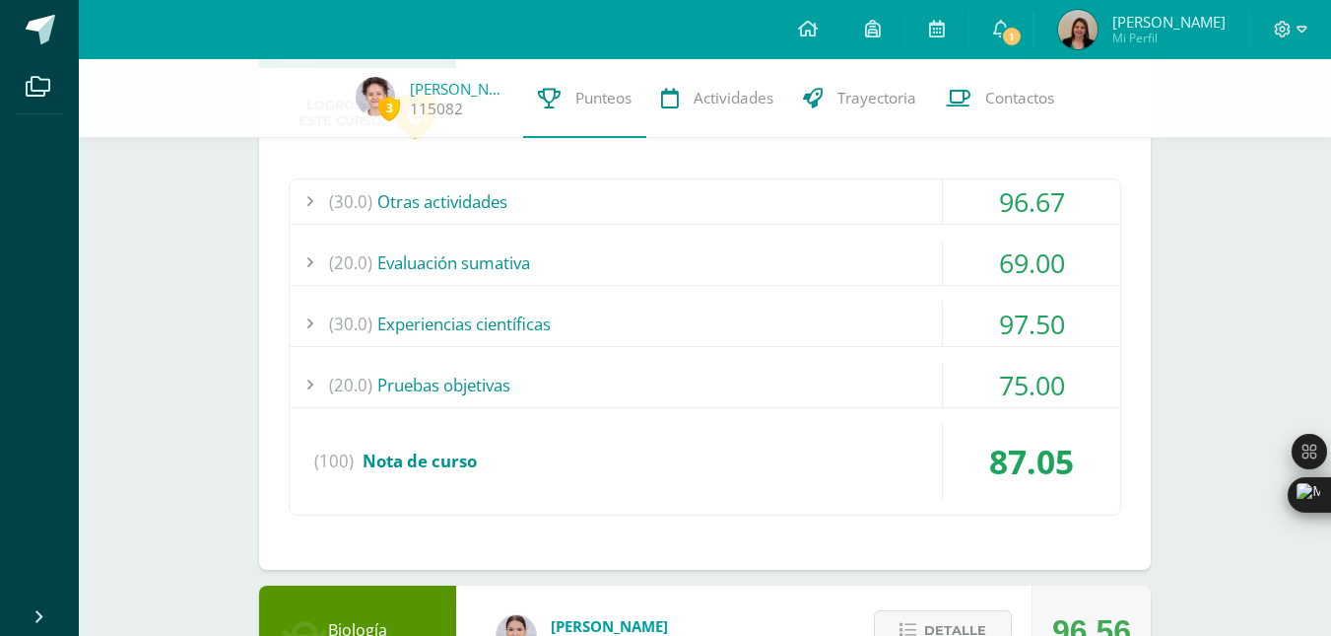
click at [793, 332] on div "(30.0) Experiencias científicas" at bounding box center [705, 324] width 831 height 44
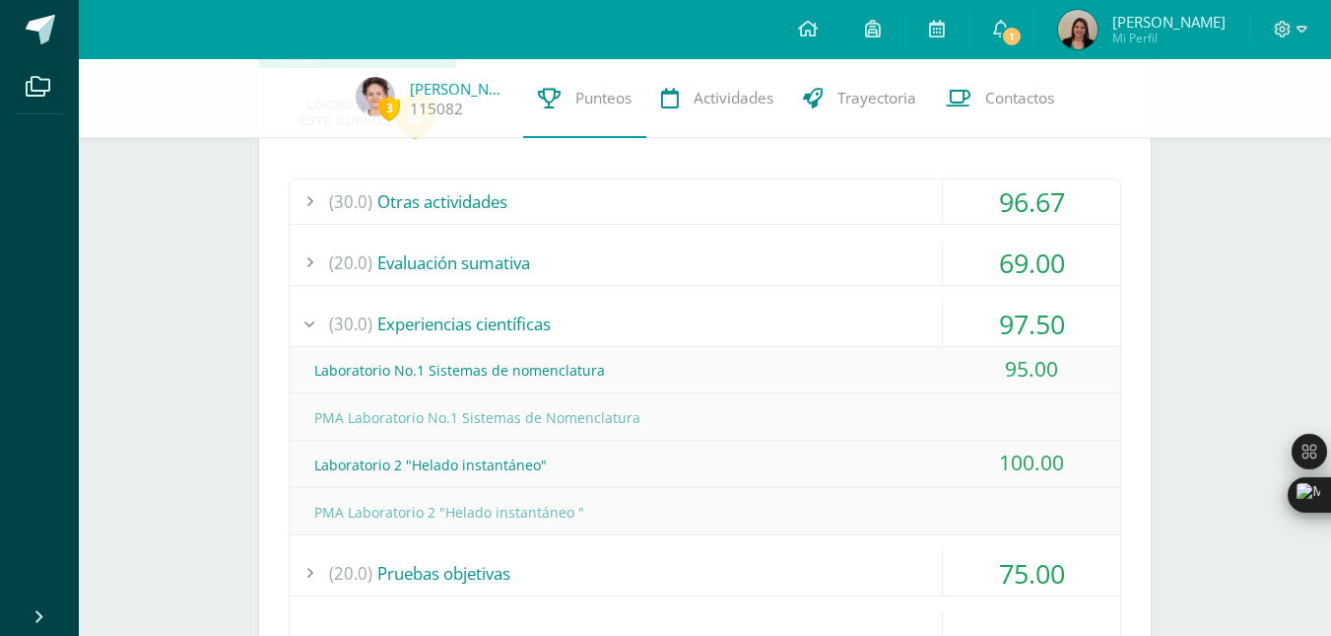
click at [793, 332] on div "(30.0) Experiencias científicas" at bounding box center [705, 324] width 831 height 44
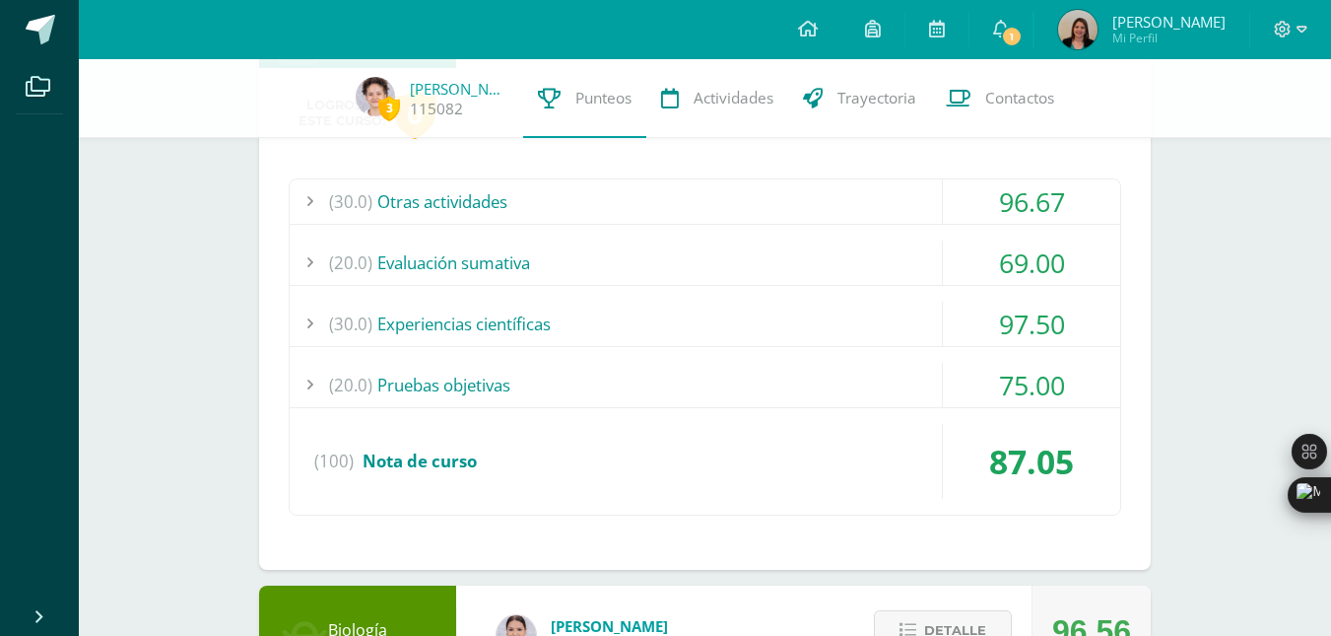
click at [764, 276] on div "(20.0) Evaluación sumativa" at bounding box center [705, 262] width 831 height 44
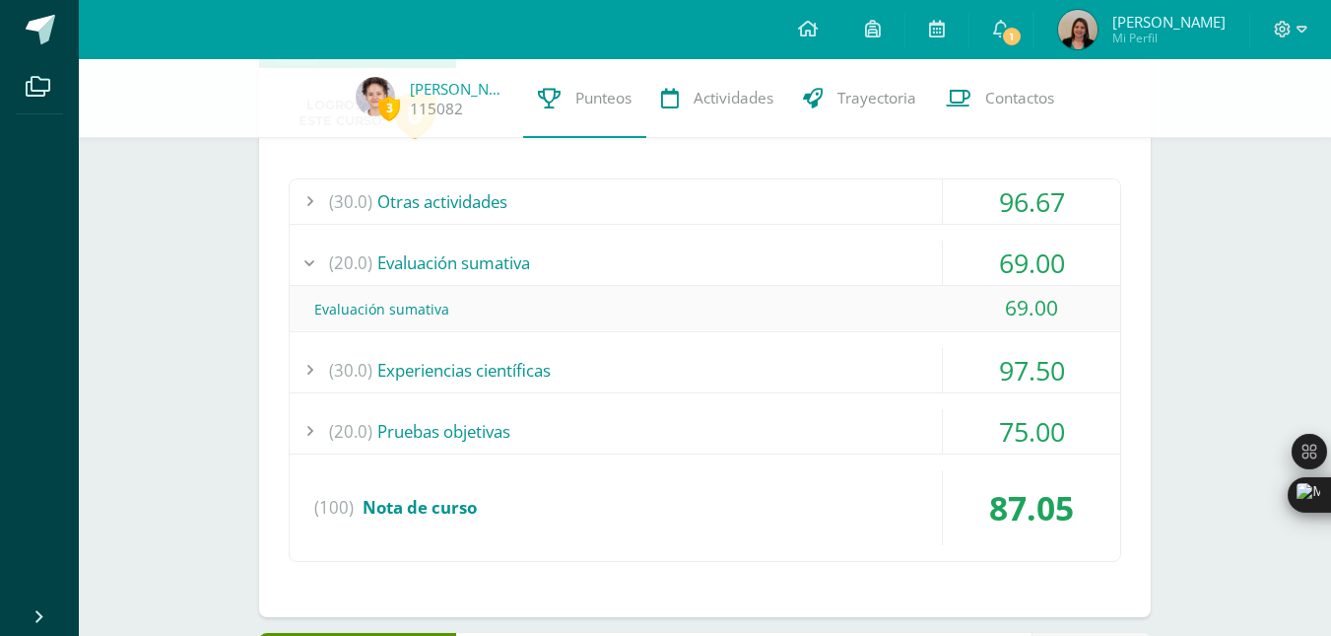
click at [764, 276] on div "(20.0) Evaluación sumativa" at bounding box center [705, 262] width 831 height 44
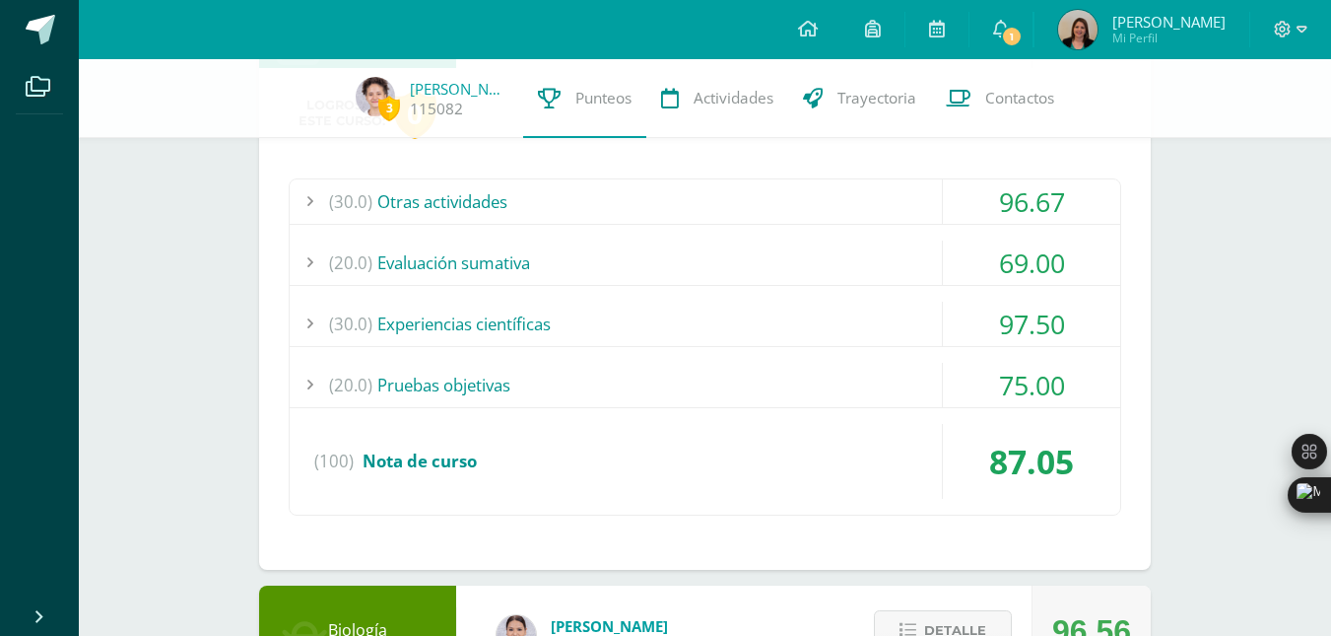
click at [756, 188] on div "(30.0) Otras actividades" at bounding box center [705, 201] width 831 height 44
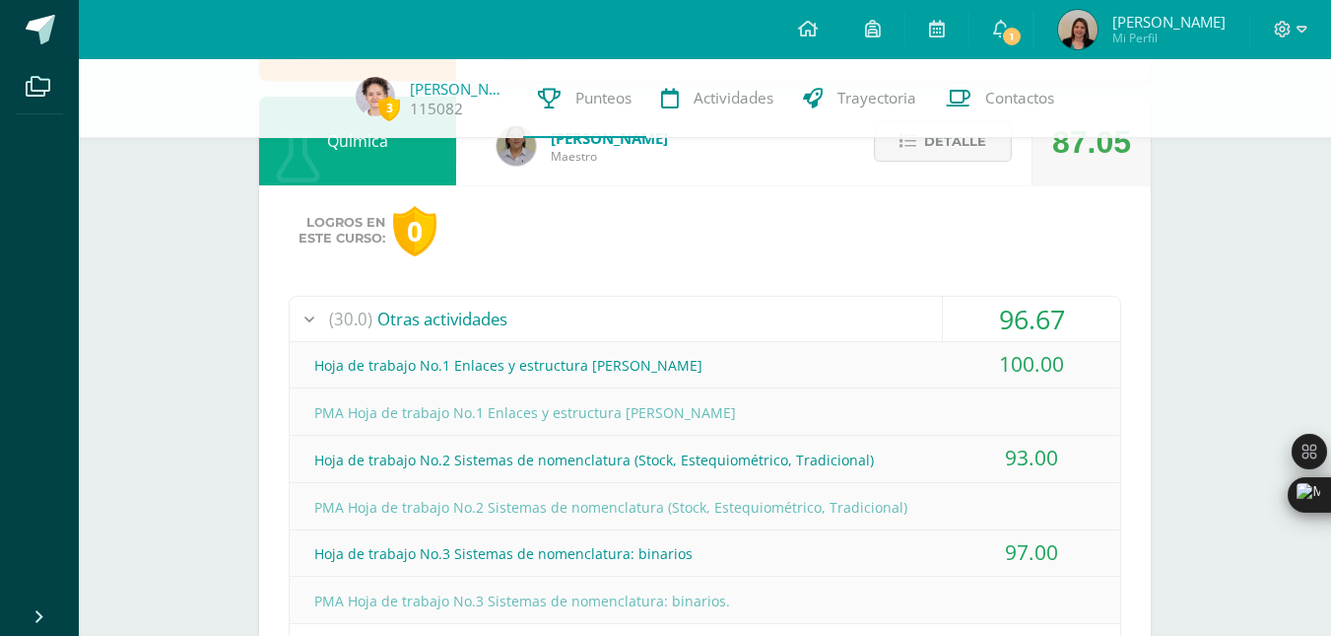
scroll to position [1126, 0]
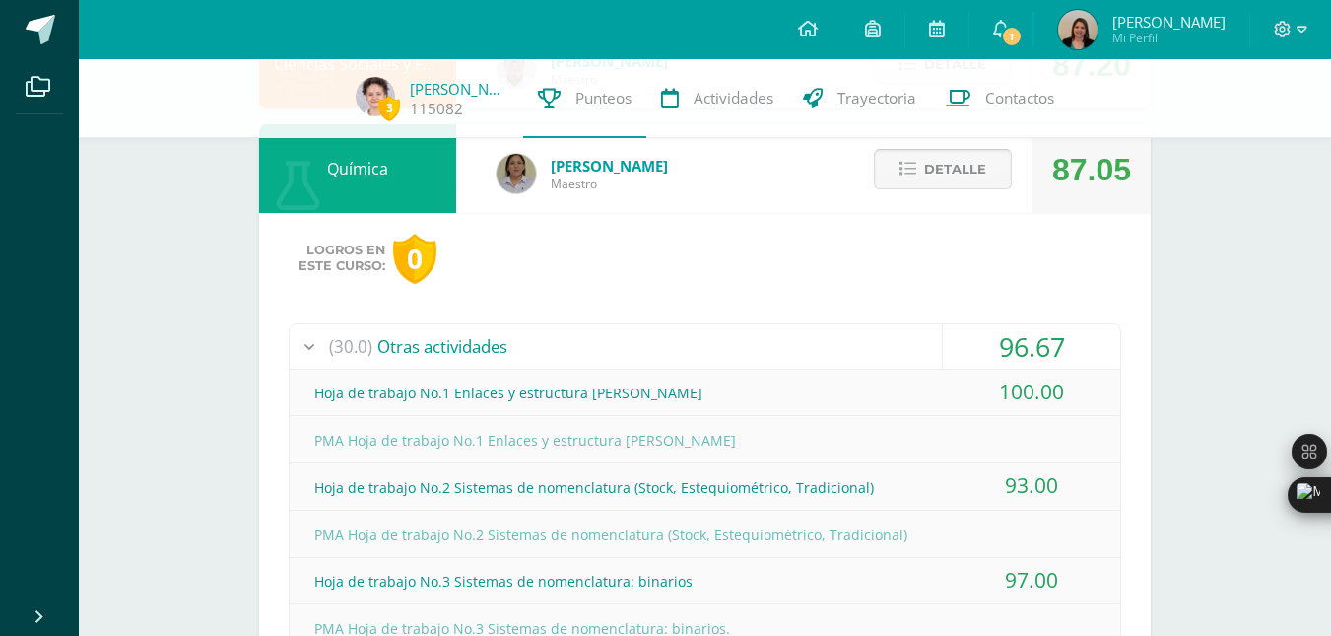
click at [903, 161] on icon at bounding box center [908, 169] width 17 height 17
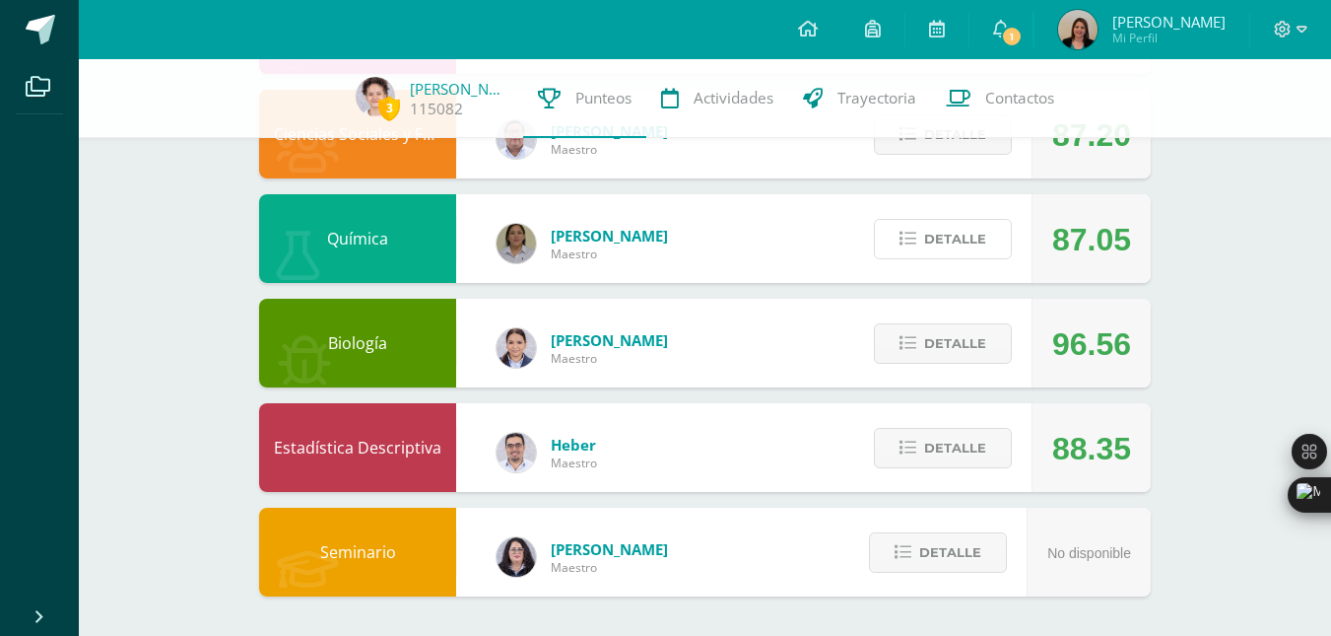
scroll to position [1056, 0]
click at [903, 357] on button "Detalle" at bounding box center [943, 343] width 138 height 40
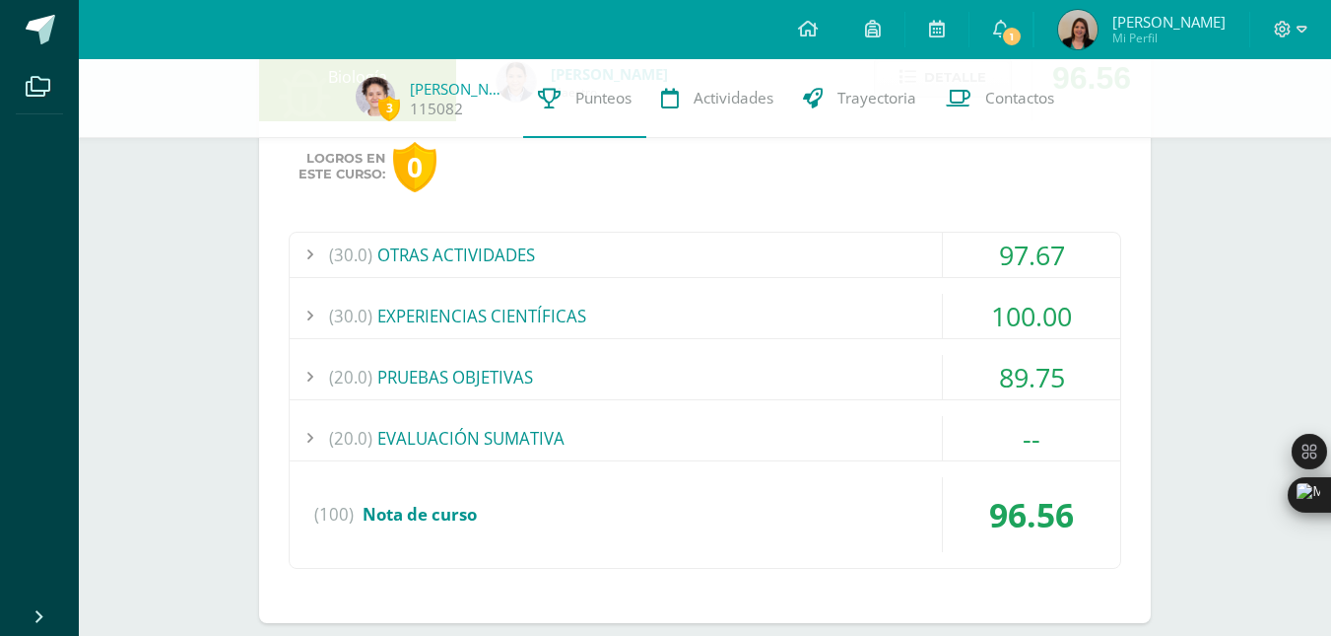
scroll to position [1329, 0]
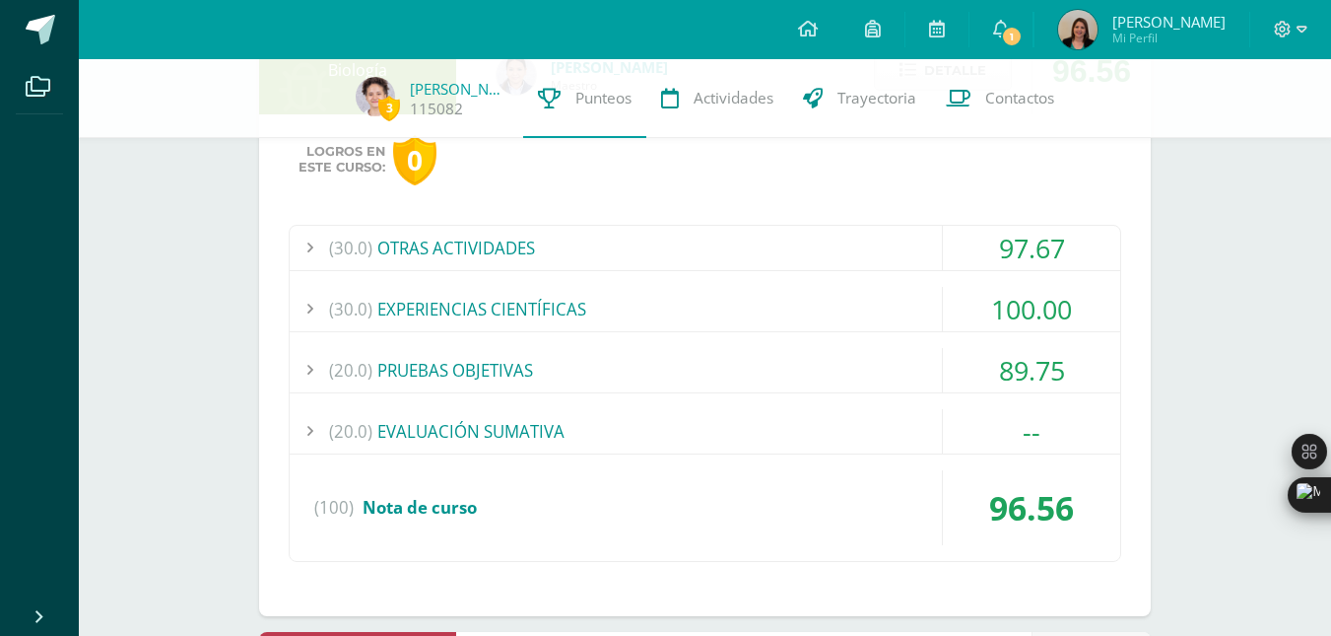
click at [803, 351] on div "(20.0) PRUEBAS OBJETIVAS" at bounding box center [705, 370] width 831 height 44
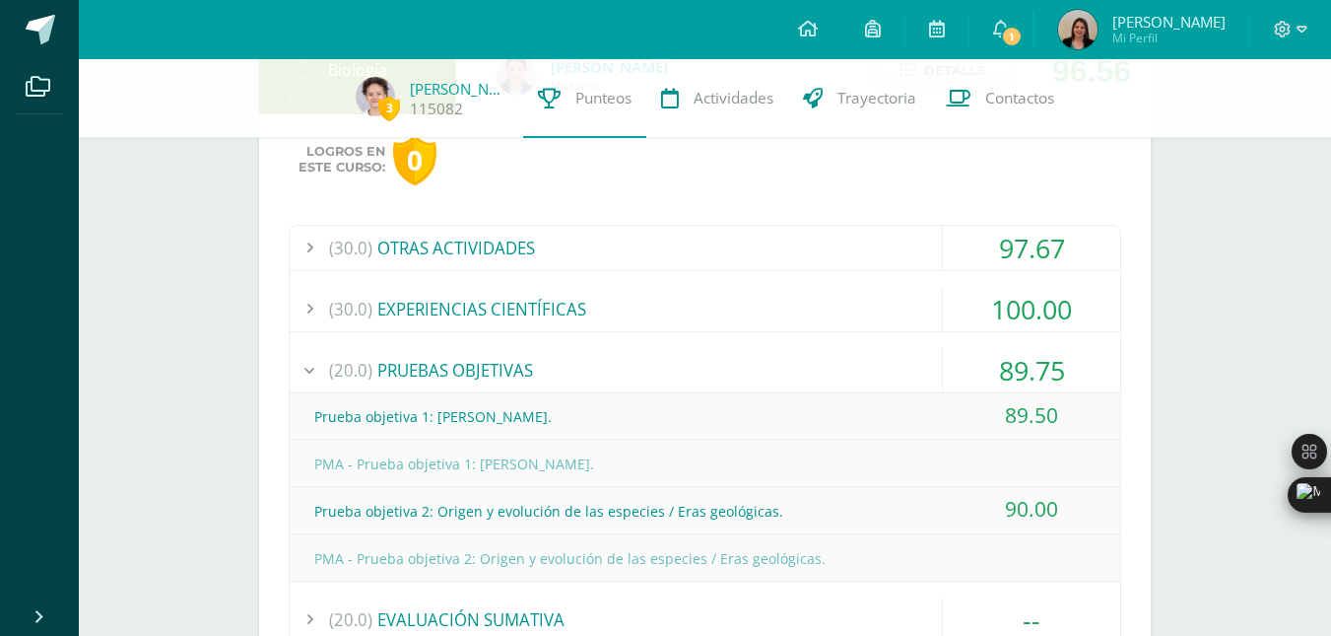
click at [803, 351] on div "(20.0) PRUEBAS OBJETIVAS" at bounding box center [705, 370] width 831 height 44
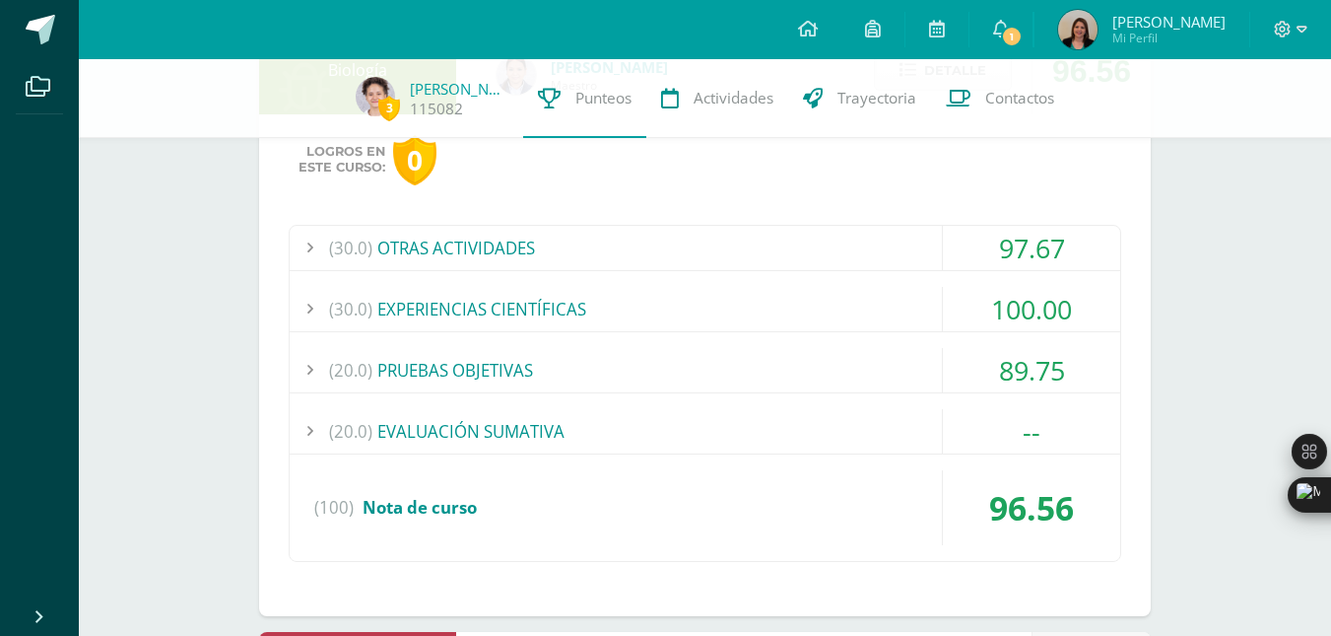
click at [803, 316] on div "(30.0) EXPERIENCIAS CIENTÍFICAS" at bounding box center [705, 309] width 831 height 44
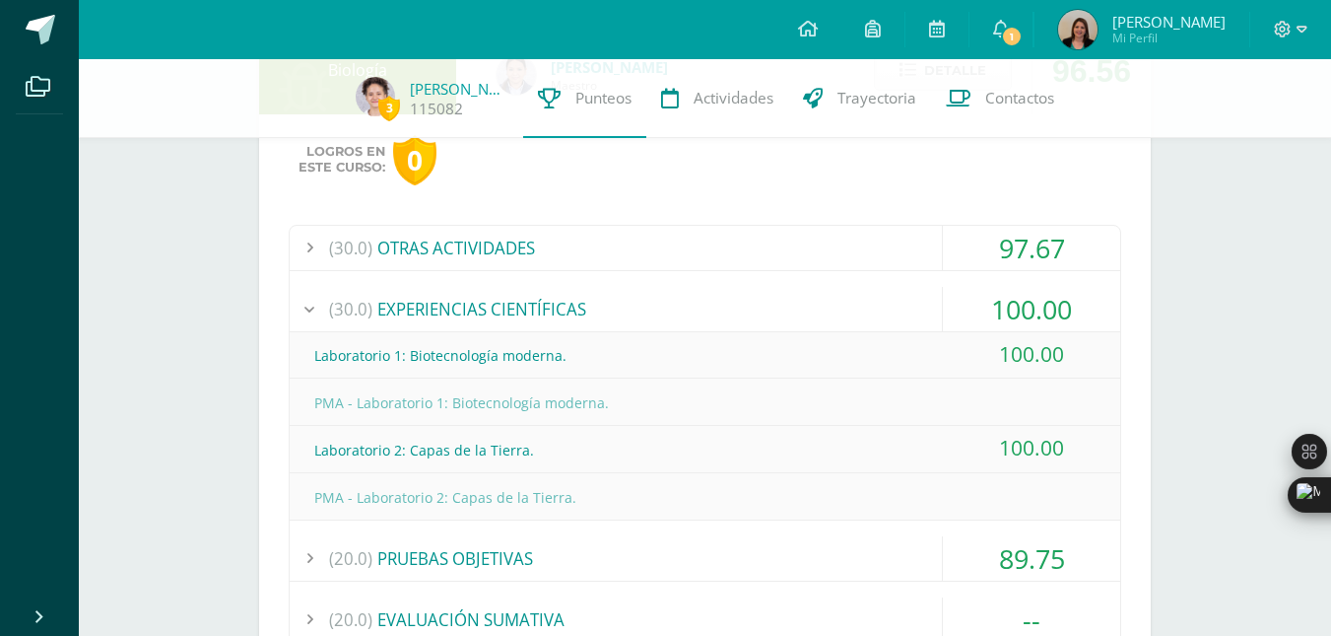
click at [803, 316] on div "(30.0) EXPERIENCIAS CIENTÍFICAS" at bounding box center [705, 309] width 831 height 44
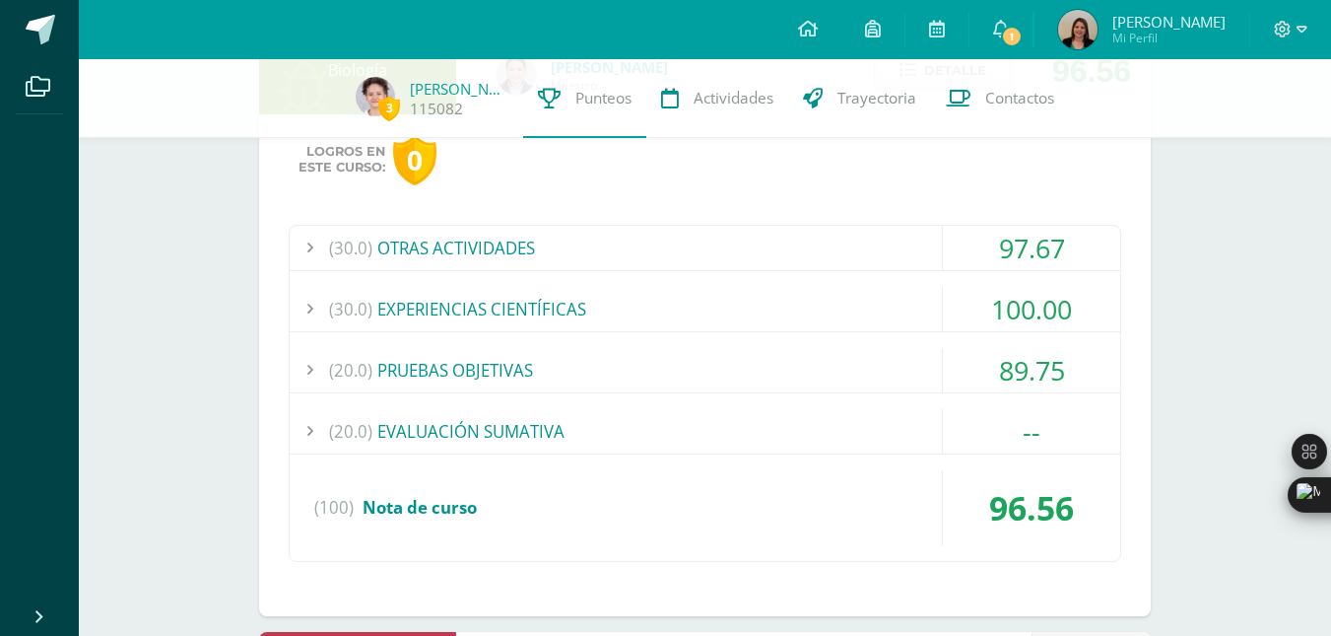
click at [777, 237] on div "(30.0) OTRAS ACTIVIDADES" at bounding box center [705, 248] width 831 height 44
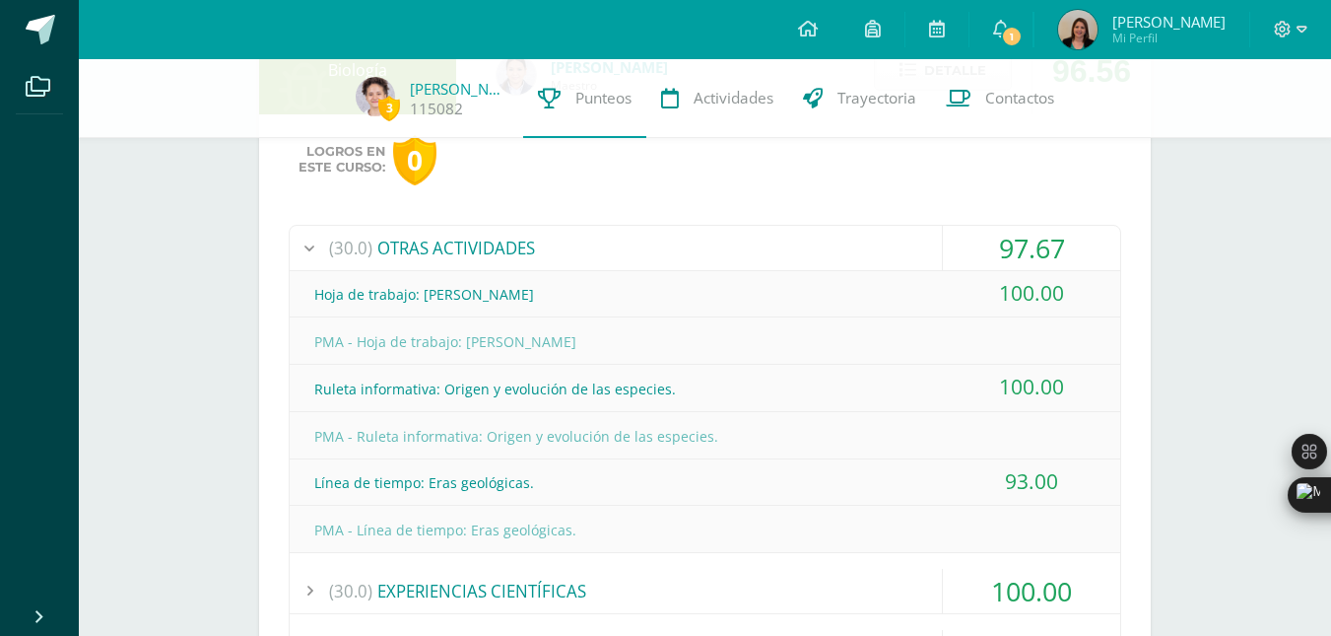
click at [777, 237] on div "(30.0) OTRAS ACTIVIDADES" at bounding box center [705, 248] width 831 height 44
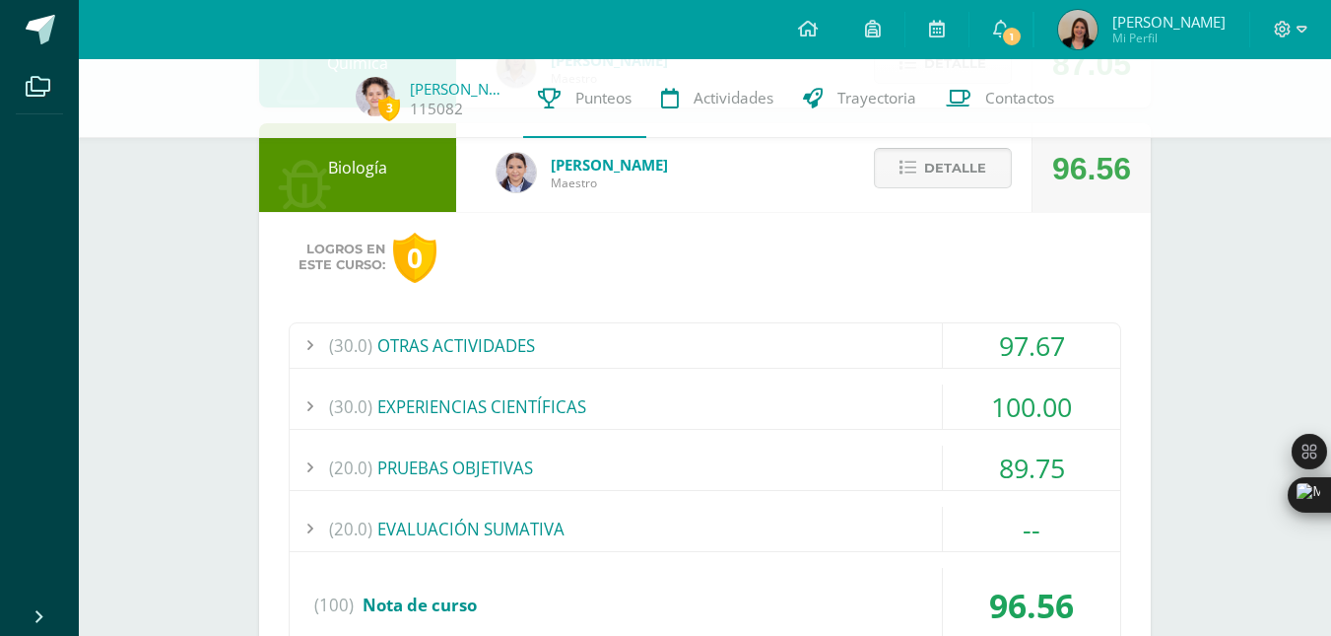
click at [942, 177] on span "Detalle" at bounding box center [955, 168] width 62 height 36
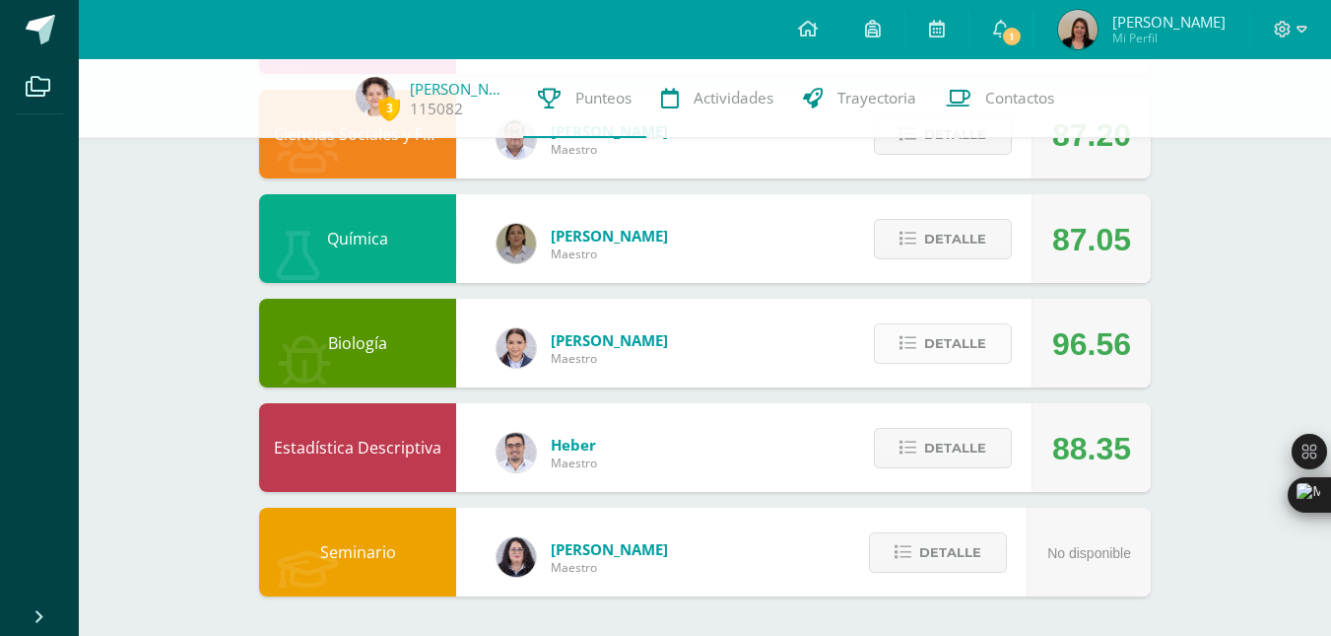
scroll to position [1056, 0]
click at [979, 441] on span "Detalle" at bounding box center [955, 448] width 62 height 36
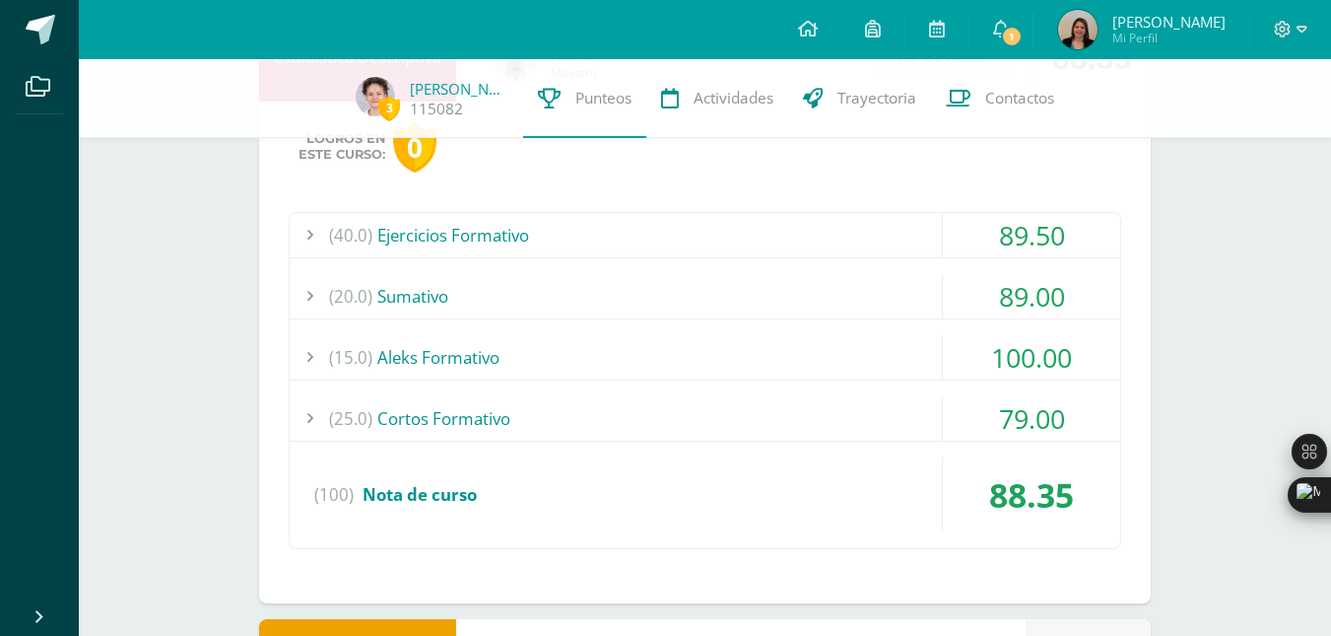
scroll to position [1448, 0]
click at [847, 288] on div "(20.0) Sumativo" at bounding box center [705, 295] width 831 height 44
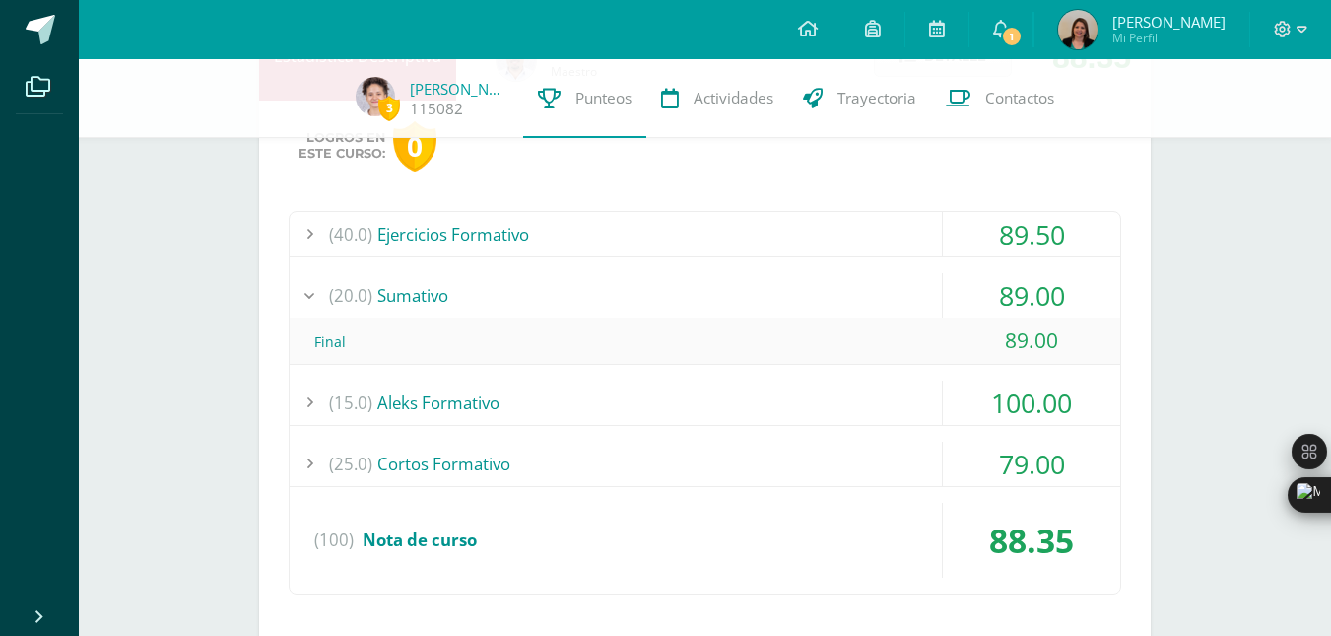
click at [847, 288] on div "(20.0) Sumativo" at bounding box center [705, 295] width 831 height 44
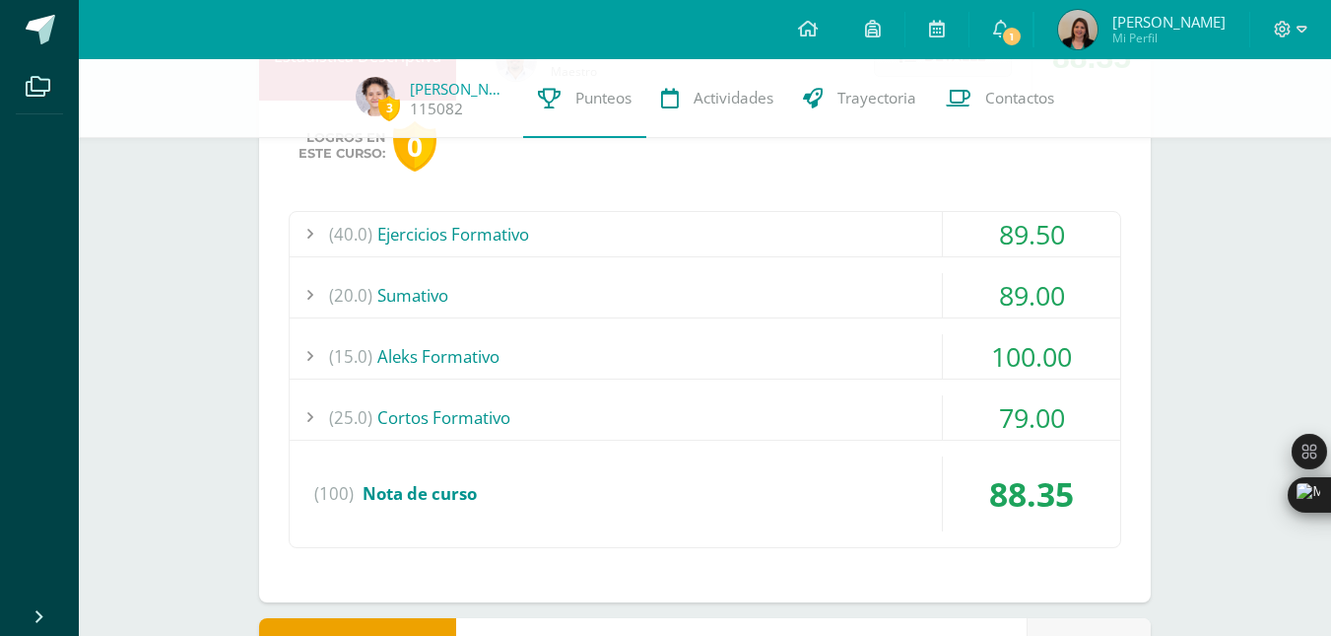
click at [871, 236] on div "(40.0) Ejercicios Formativo" at bounding box center [705, 234] width 831 height 44
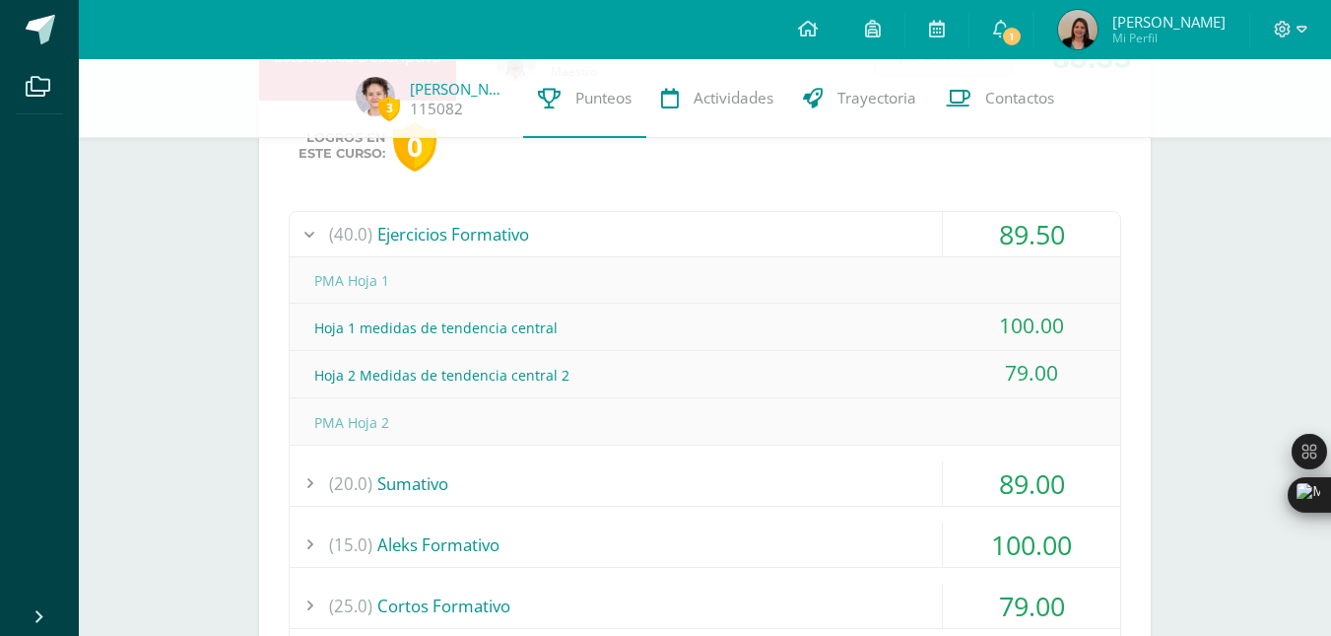
click at [871, 236] on div "(40.0) Ejercicios Formativo" at bounding box center [705, 234] width 831 height 44
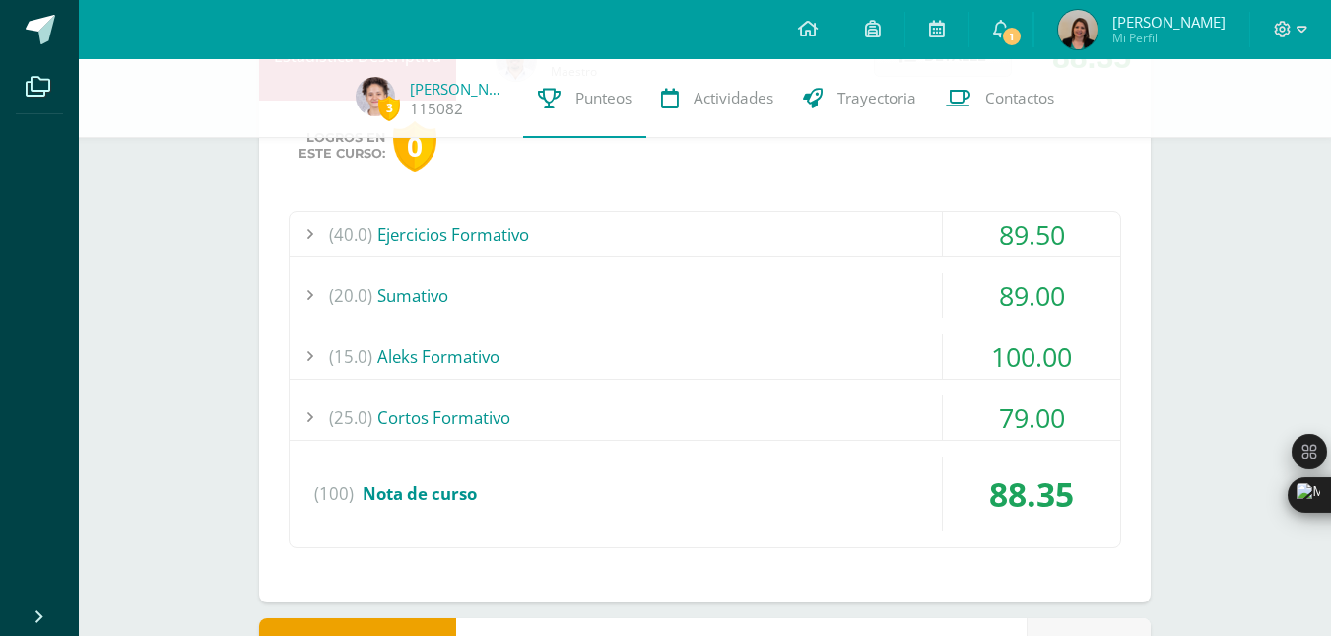
click at [668, 403] on div "(25.0) Cortos Formativo" at bounding box center [705, 417] width 831 height 44
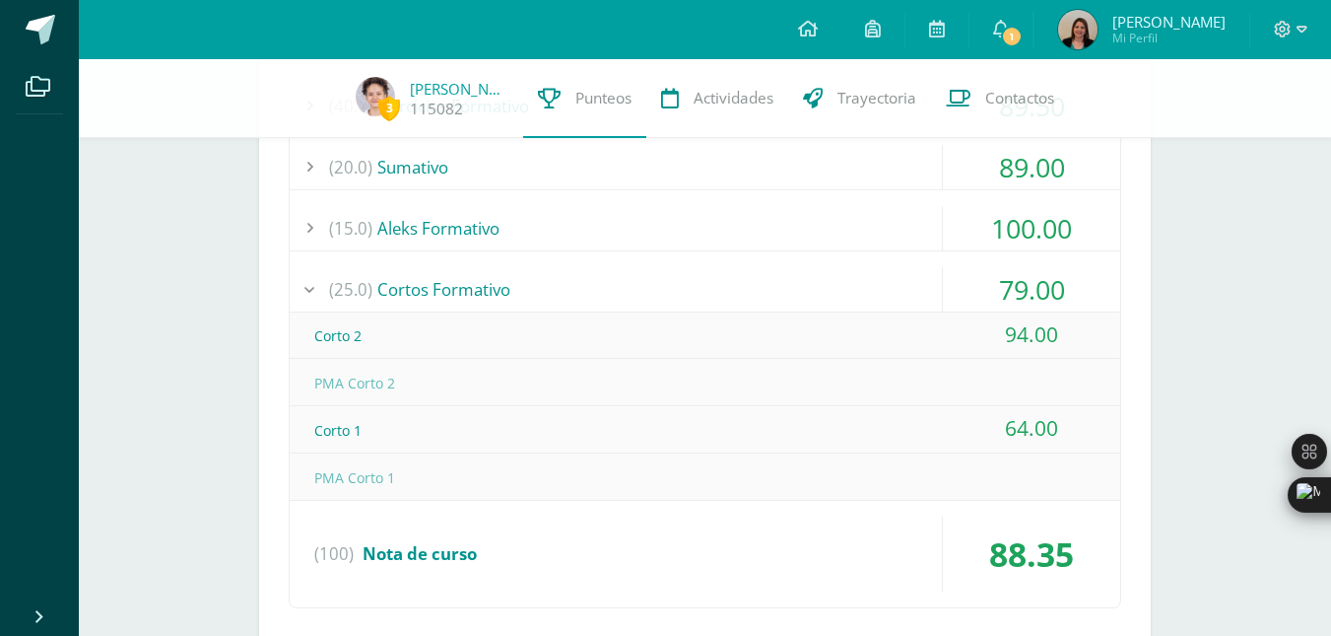
scroll to position [1611, 0]
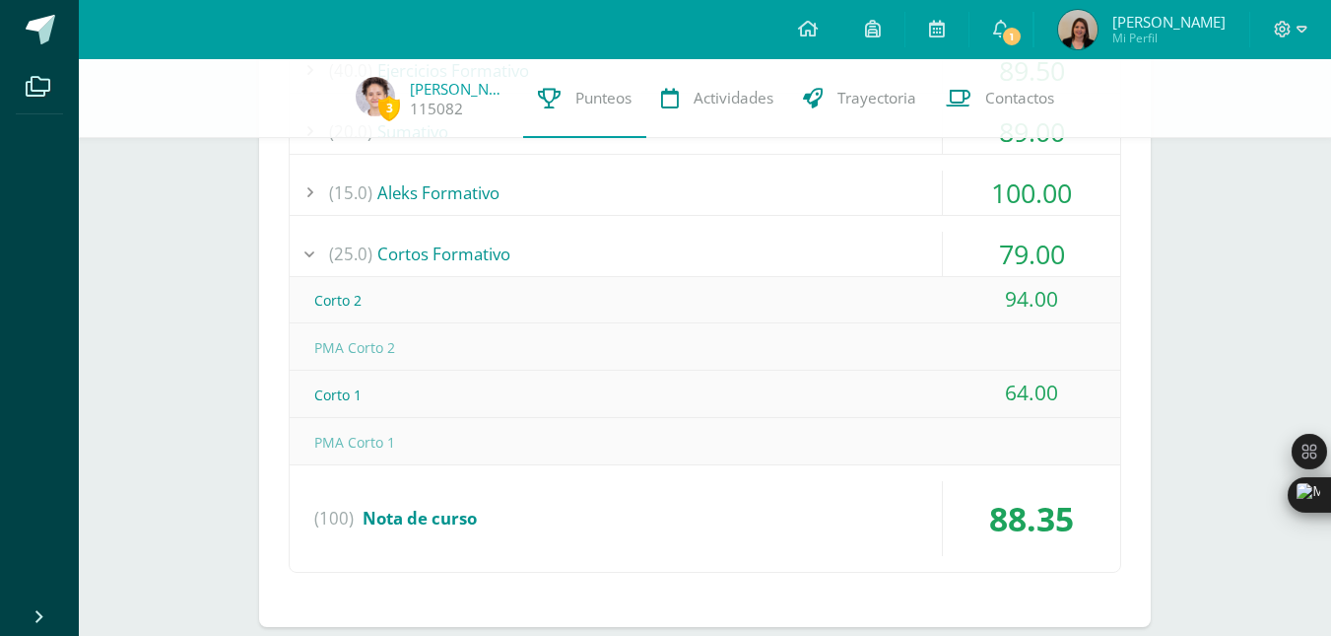
click at [677, 249] on div "(25.0) Cortos Formativo" at bounding box center [705, 254] width 831 height 44
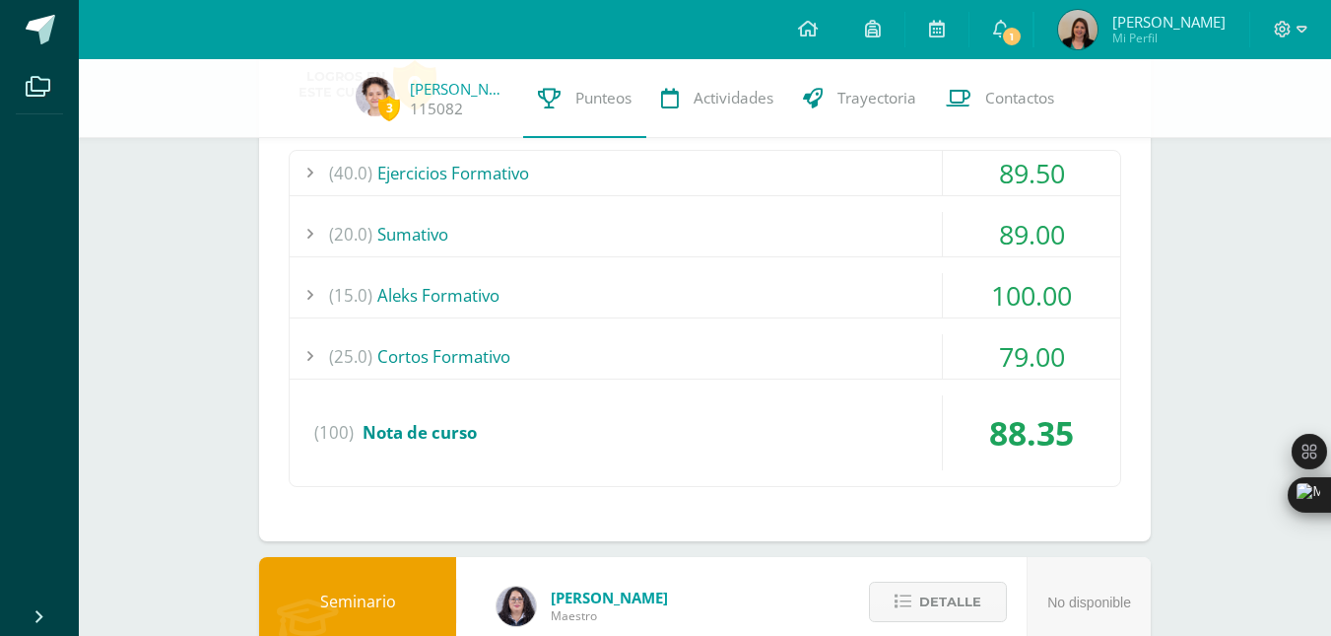
scroll to position [1450, 0]
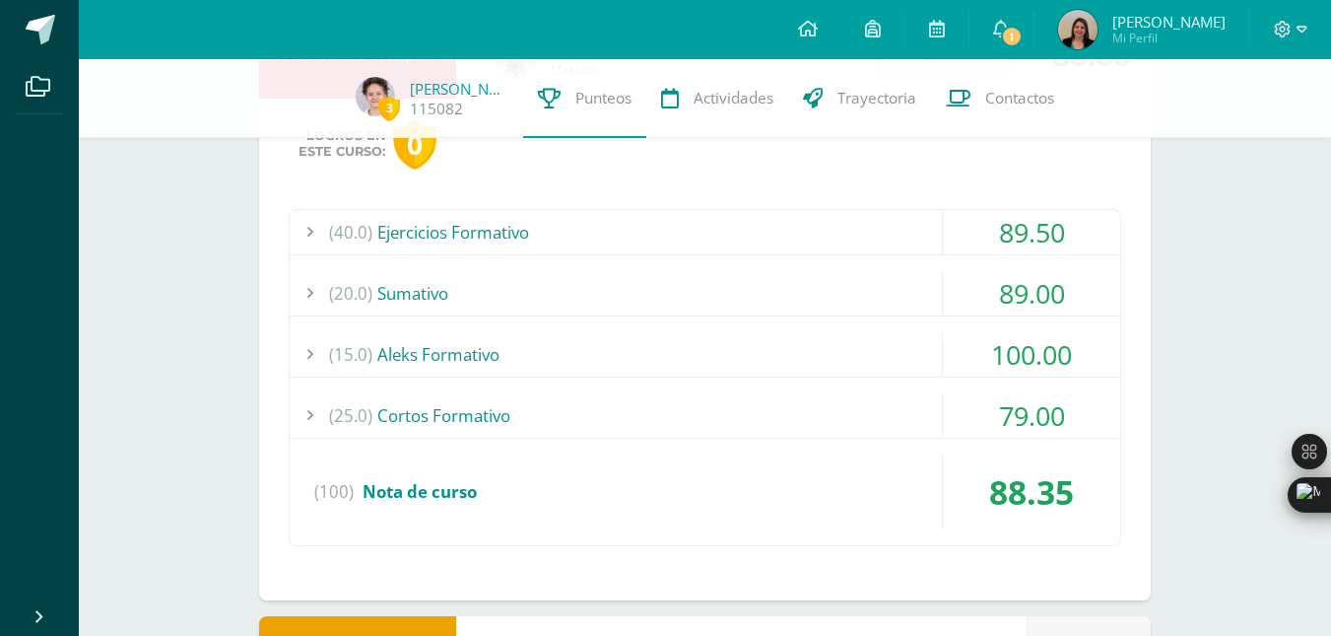
click at [800, 277] on div "(20.0) Sumativo" at bounding box center [705, 293] width 831 height 44
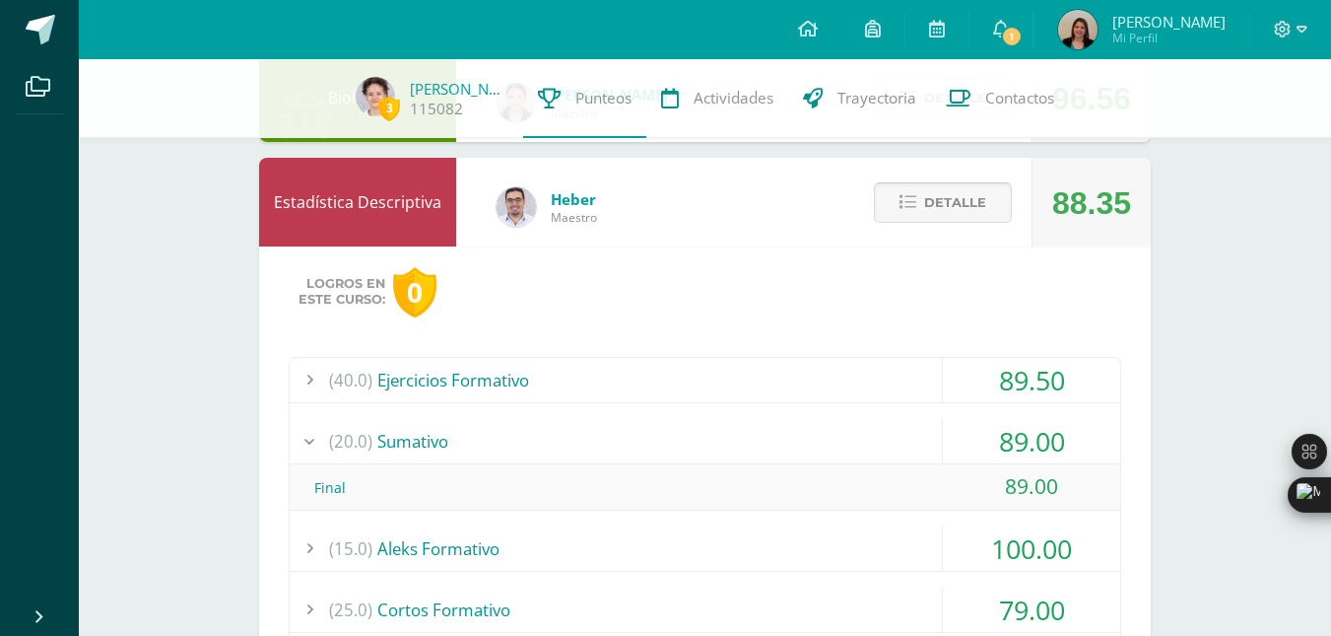
click at [930, 212] on span "Detalle" at bounding box center [955, 202] width 62 height 36
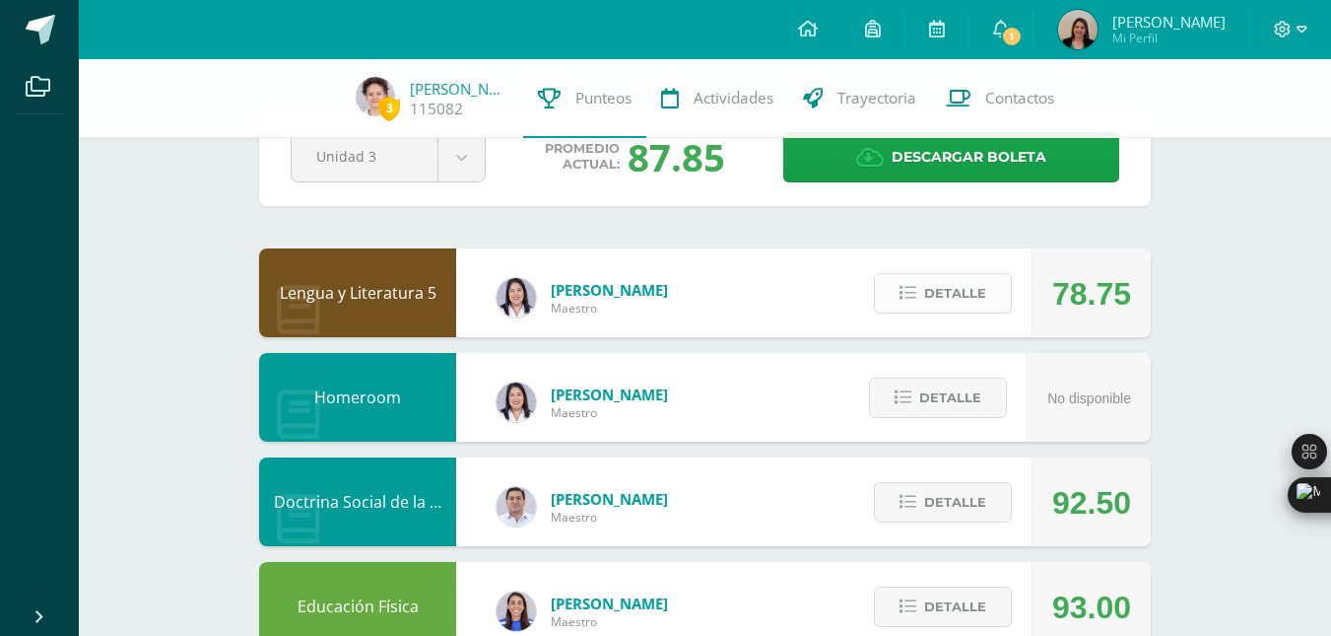
scroll to position [50, 0]
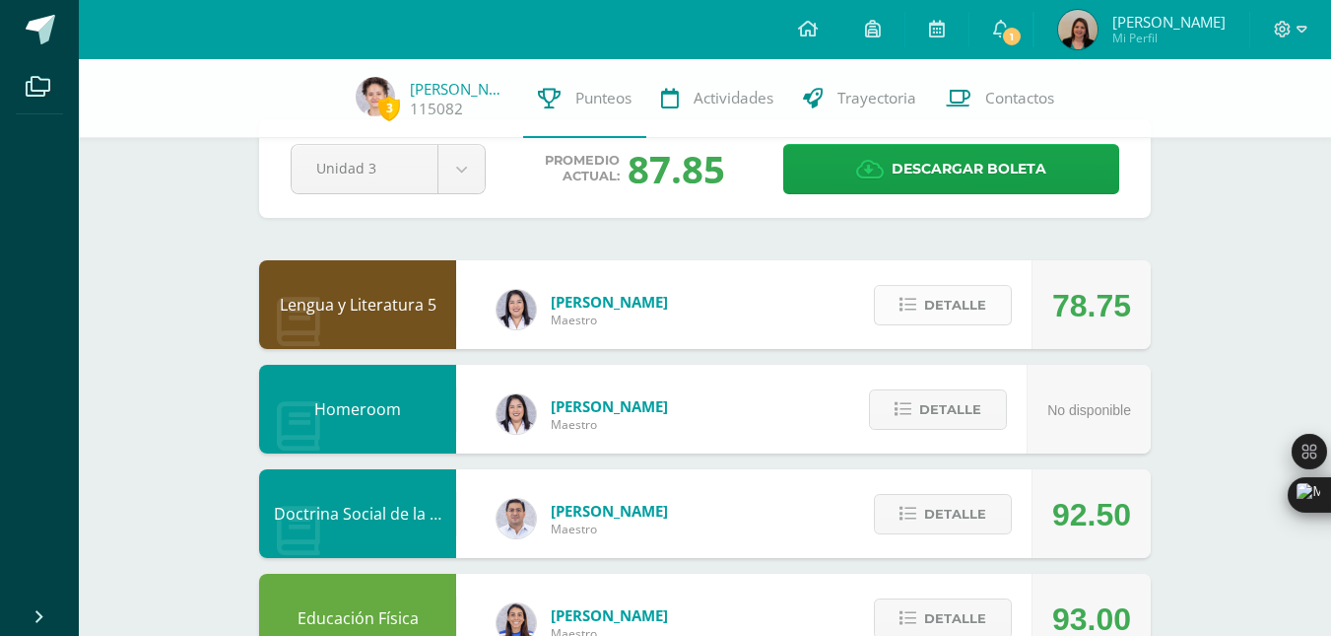
click at [925, 308] on span "Detalle" at bounding box center [955, 305] width 62 height 36
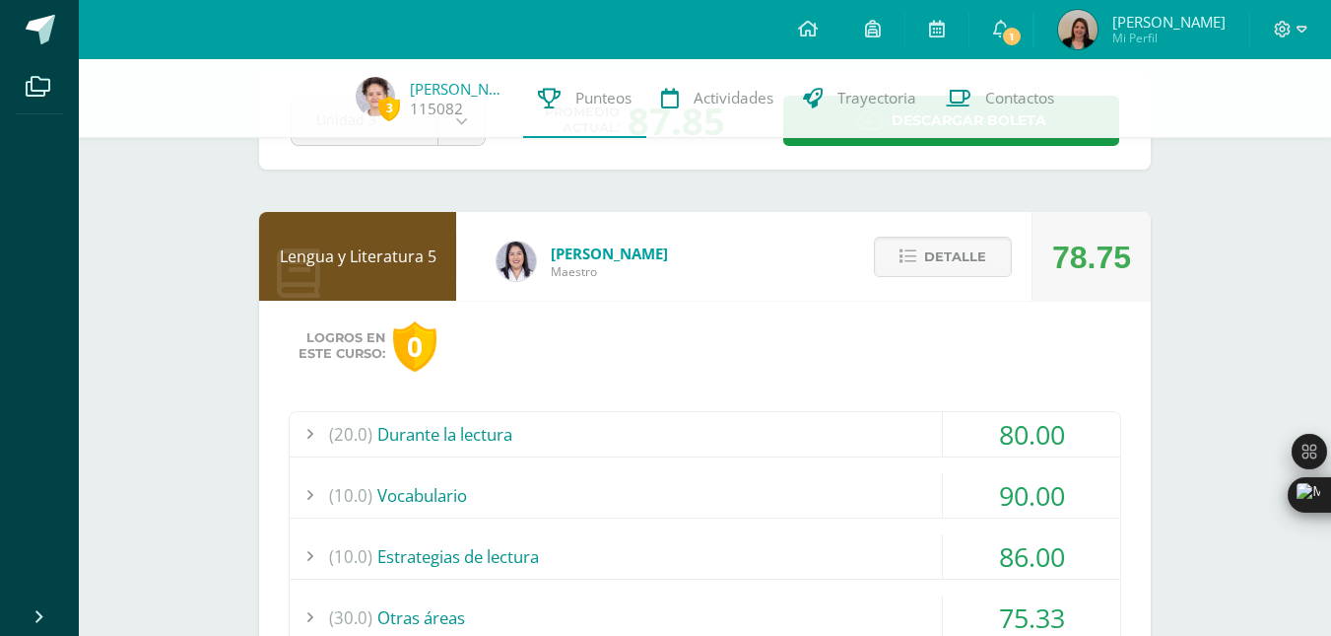
scroll to position [0, 0]
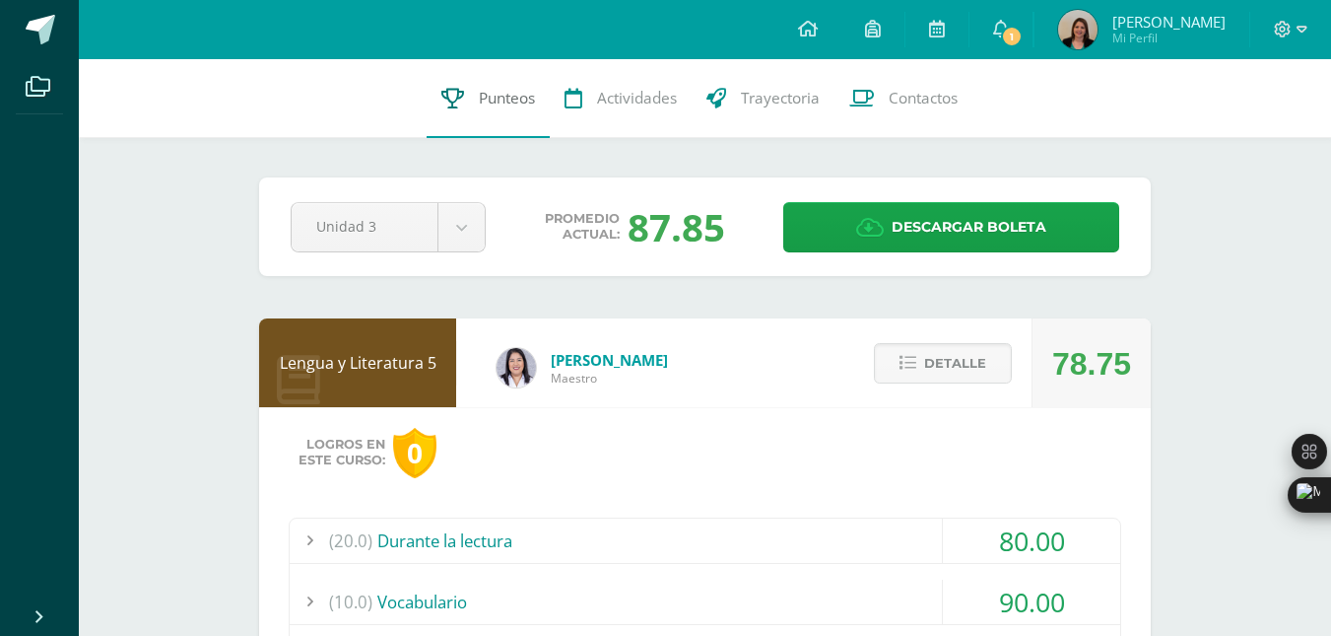
click at [462, 93] on link "Punteos" at bounding box center [488, 98] width 123 height 79
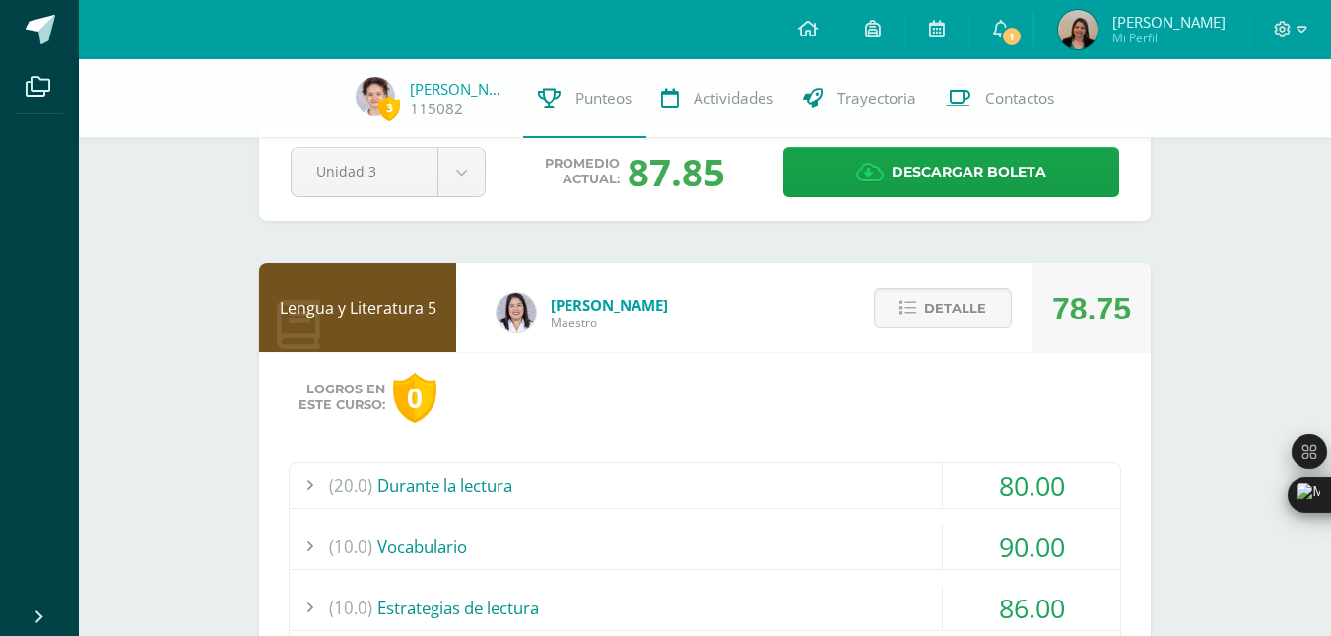
scroll to position [53, 0]
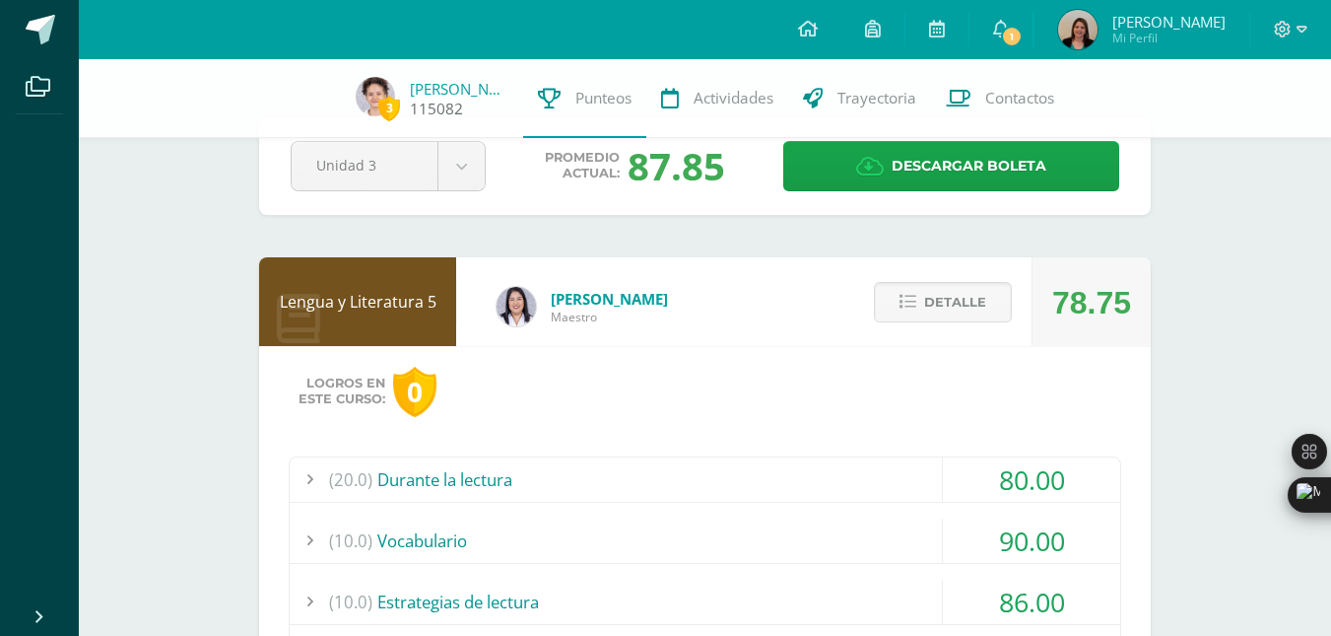
click at [376, 92] on img at bounding box center [375, 96] width 39 height 39
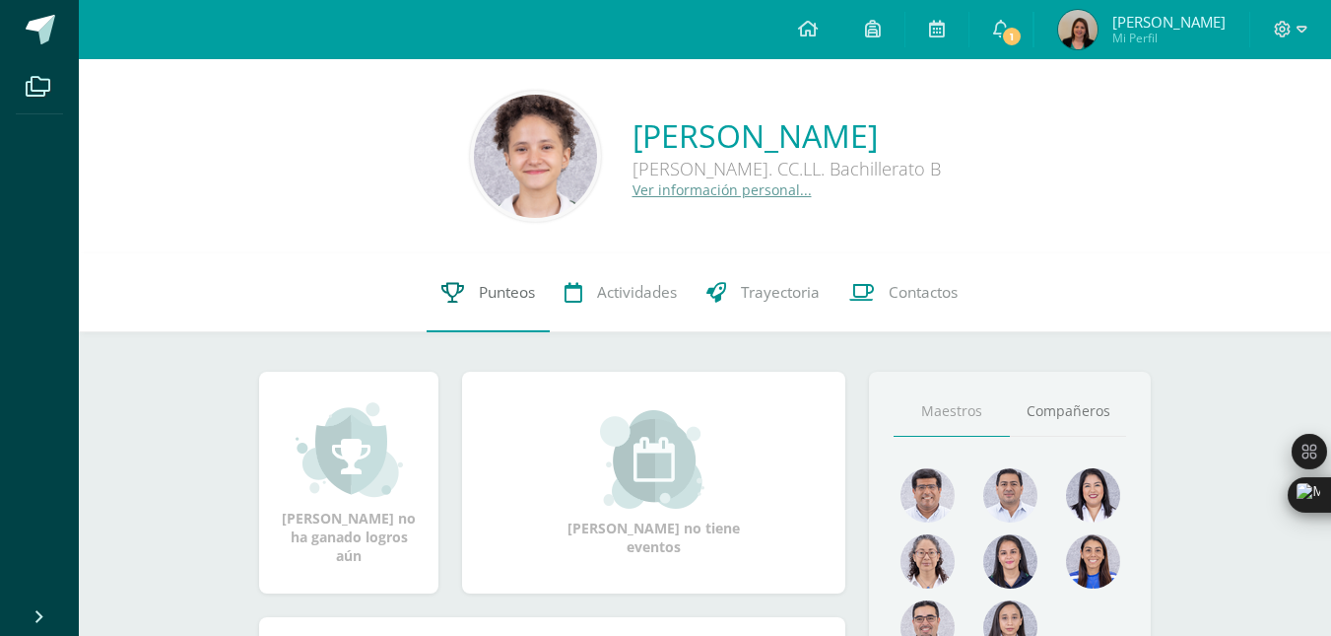
click at [491, 304] on link "Punteos" at bounding box center [488, 292] width 123 height 79
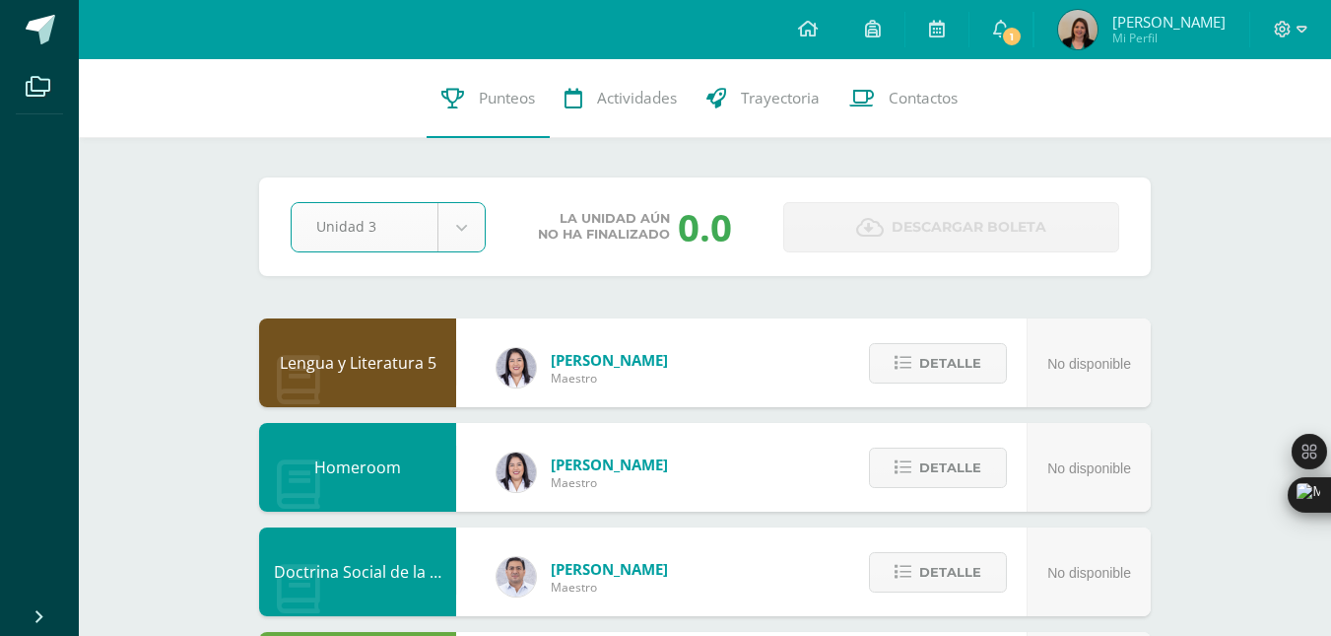
select select "Unidad 3"
click at [1023, 35] on span "1" at bounding box center [1012, 37] width 22 height 22
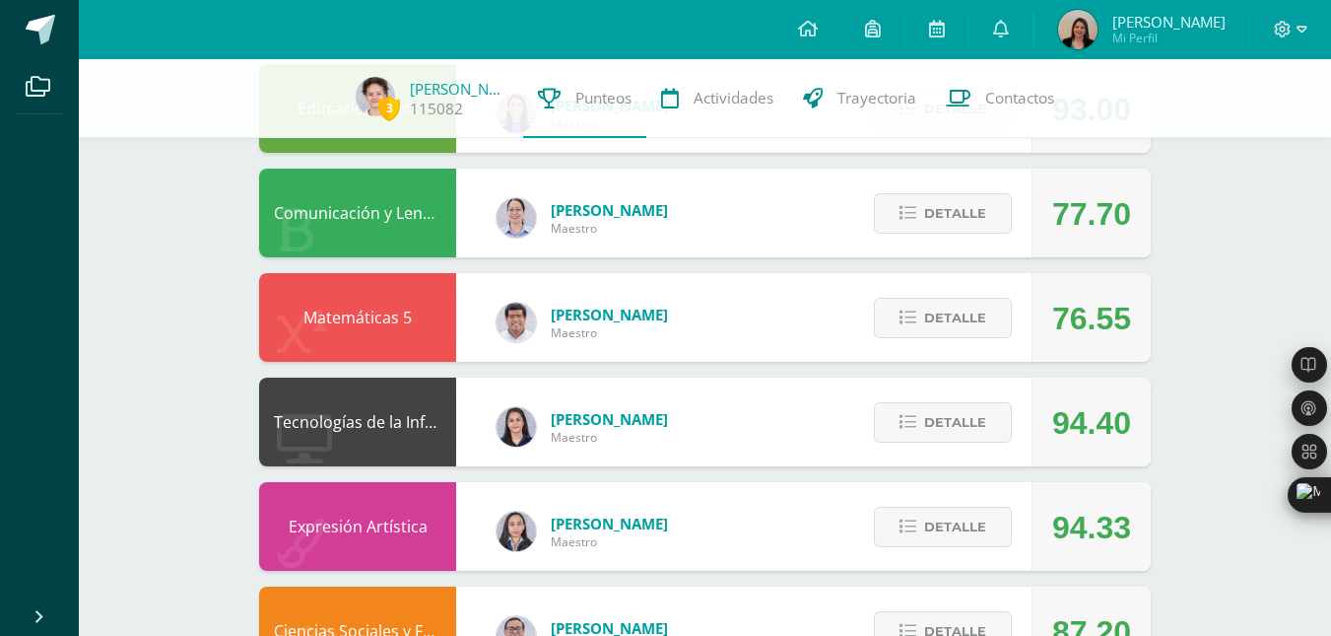
scroll to position [561, 0]
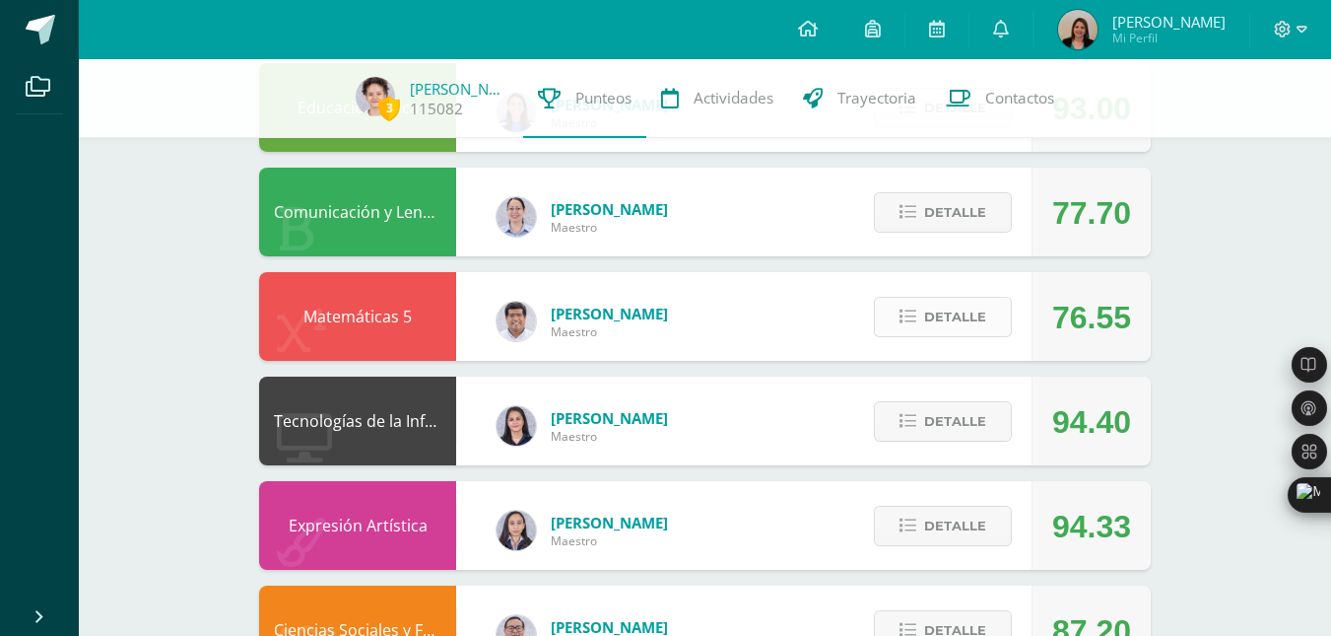
click at [941, 312] on span "Detalle" at bounding box center [955, 317] width 62 height 36
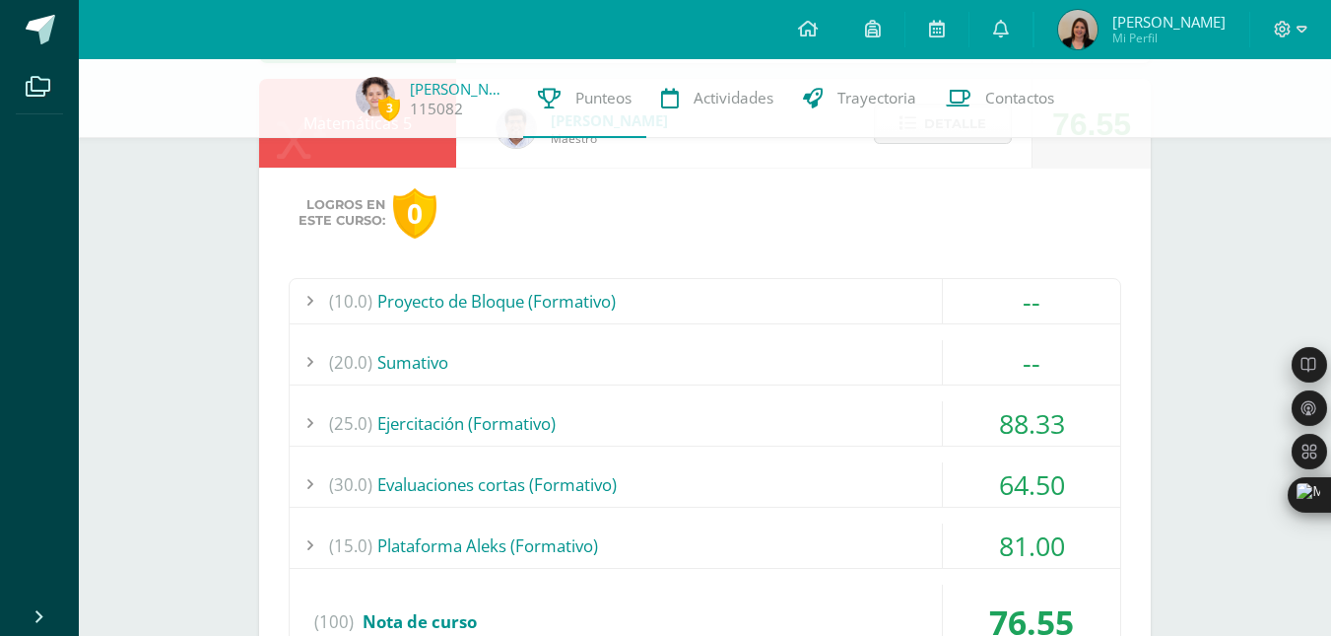
scroll to position [757, 0]
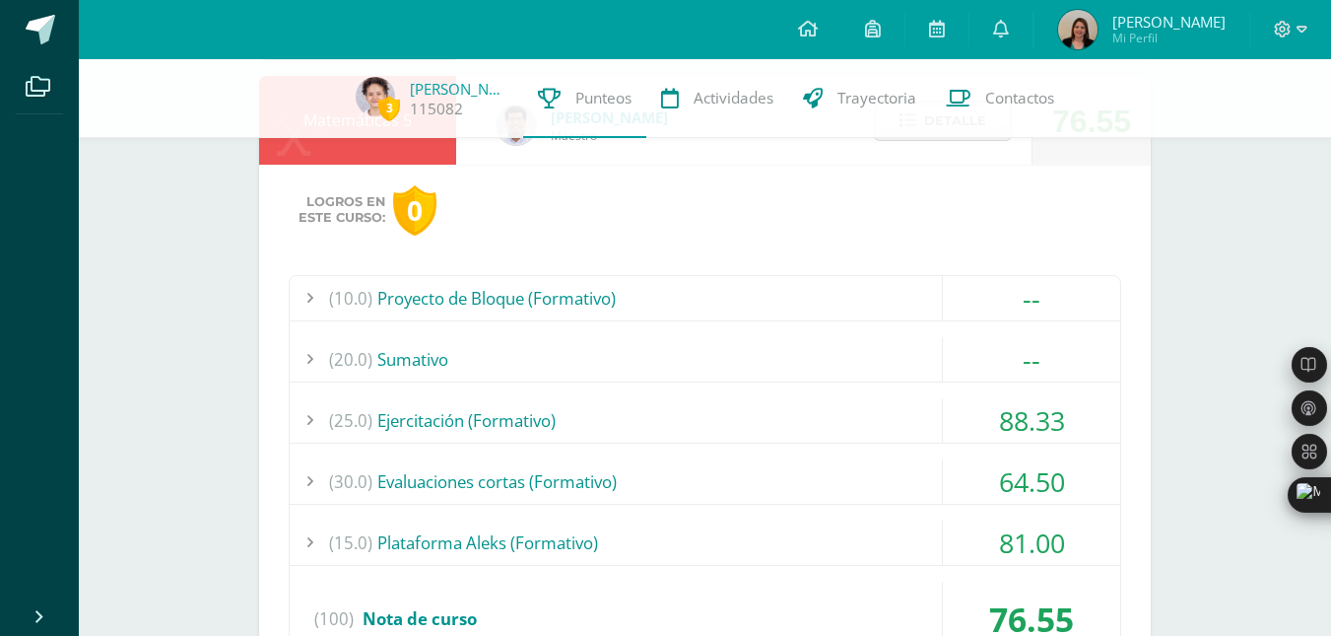
click at [780, 303] on div "(10.0) Proyecto de Bloque (Formativo)" at bounding box center [705, 298] width 831 height 44
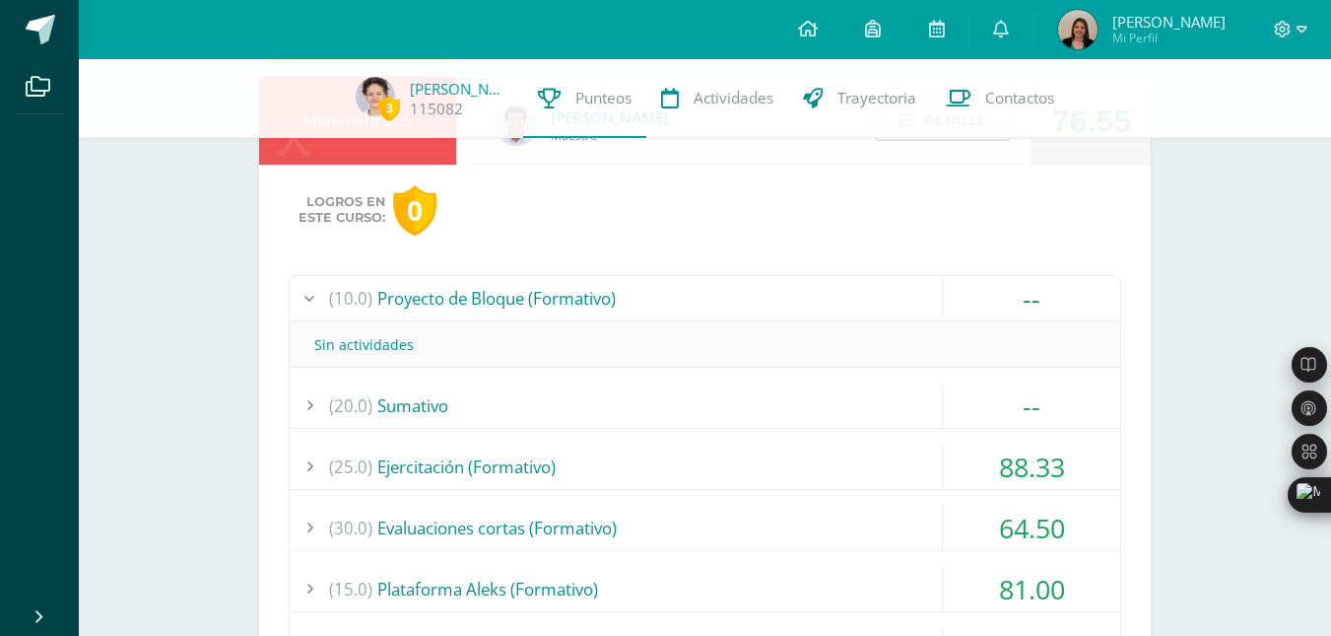
click at [780, 303] on div "(10.0) Proyecto de Bloque (Formativo)" at bounding box center [705, 298] width 831 height 44
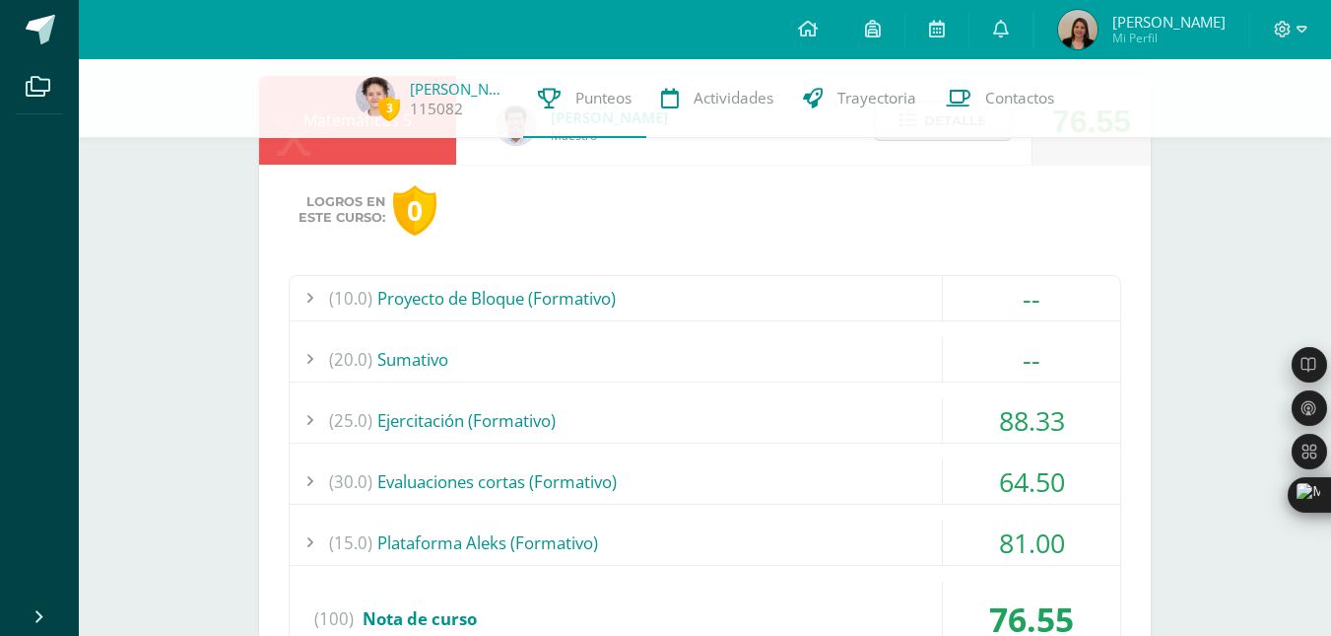
click at [755, 366] on div "(20.0) [GEOGRAPHIC_DATA]" at bounding box center [705, 359] width 831 height 44
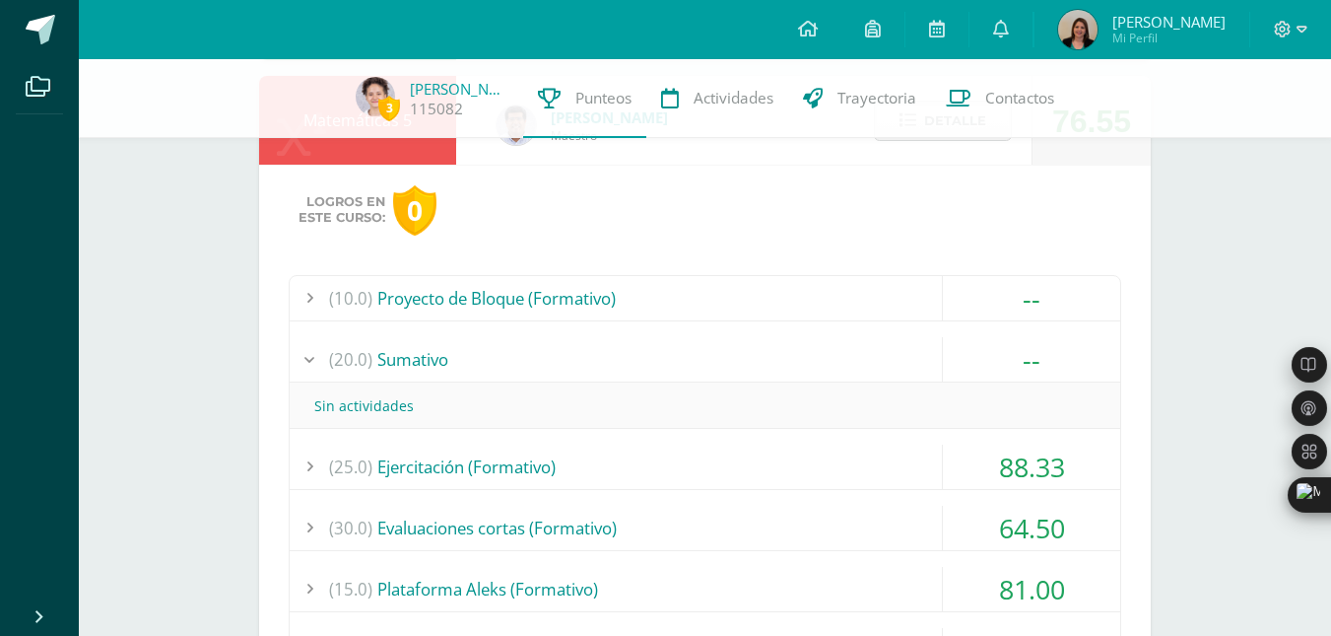
click at [755, 366] on div "(20.0) [GEOGRAPHIC_DATA]" at bounding box center [705, 359] width 831 height 44
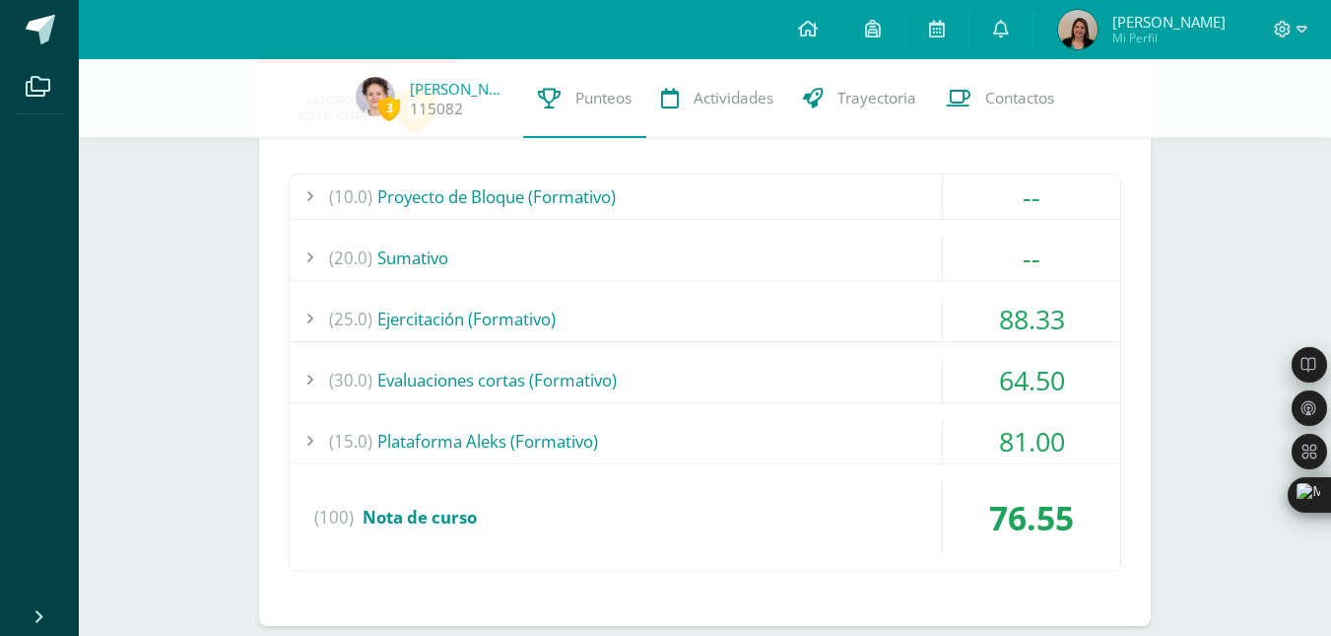
click at [766, 433] on div "(15.0) Plataforma Aleks (Formativo)" at bounding box center [705, 441] width 831 height 44
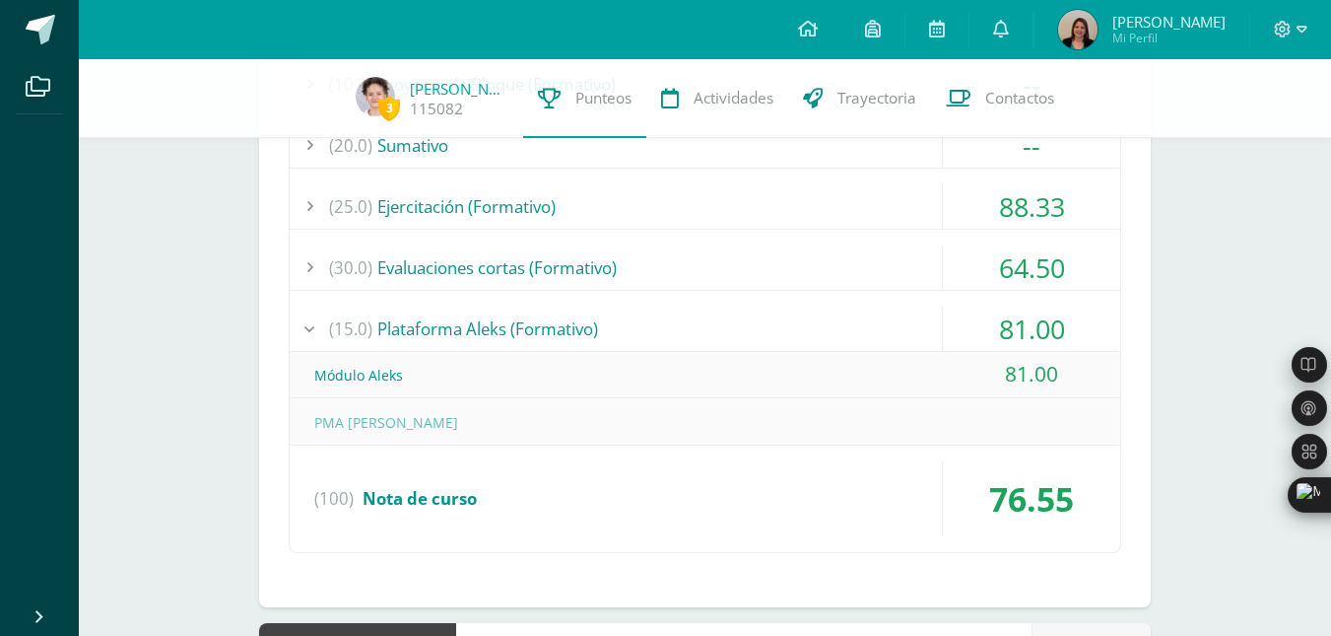
scroll to position [972, 0]
click at [776, 326] on div "(15.0) Plataforma Aleks (Formativo)" at bounding box center [705, 327] width 831 height 44
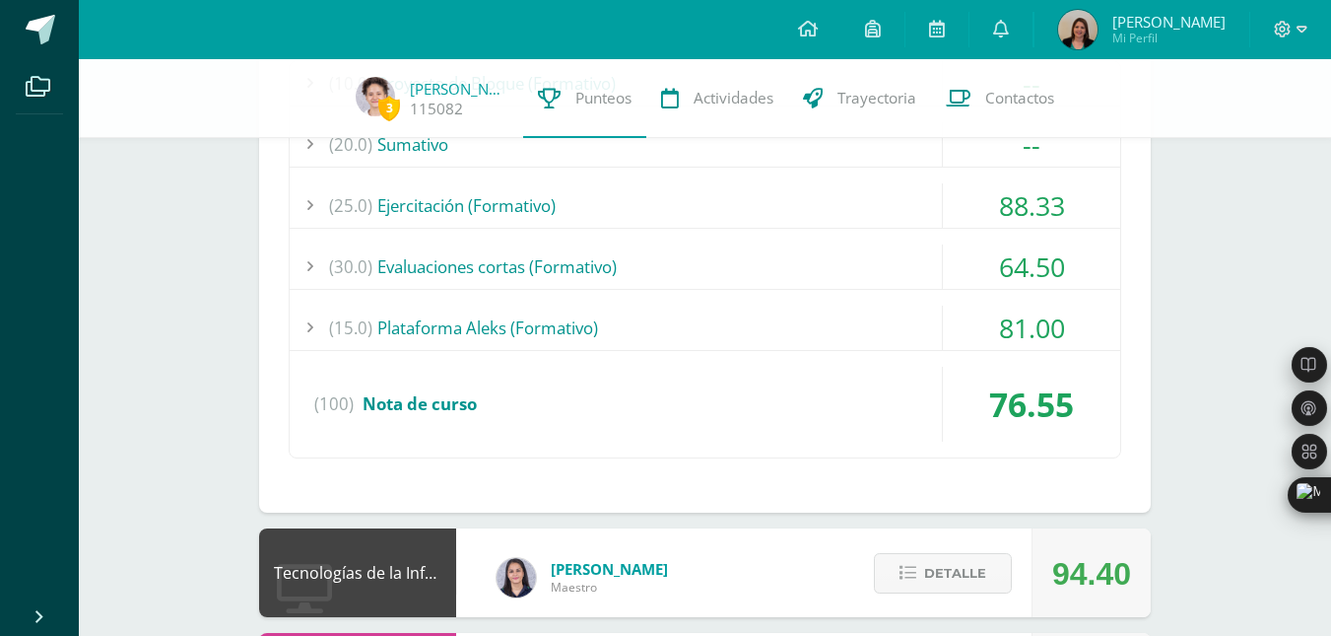
click at [747, 263] on div "(30.0) Evaluaciones cortas (Formativo)" at bounding box center [705, 266] width 831 height 44
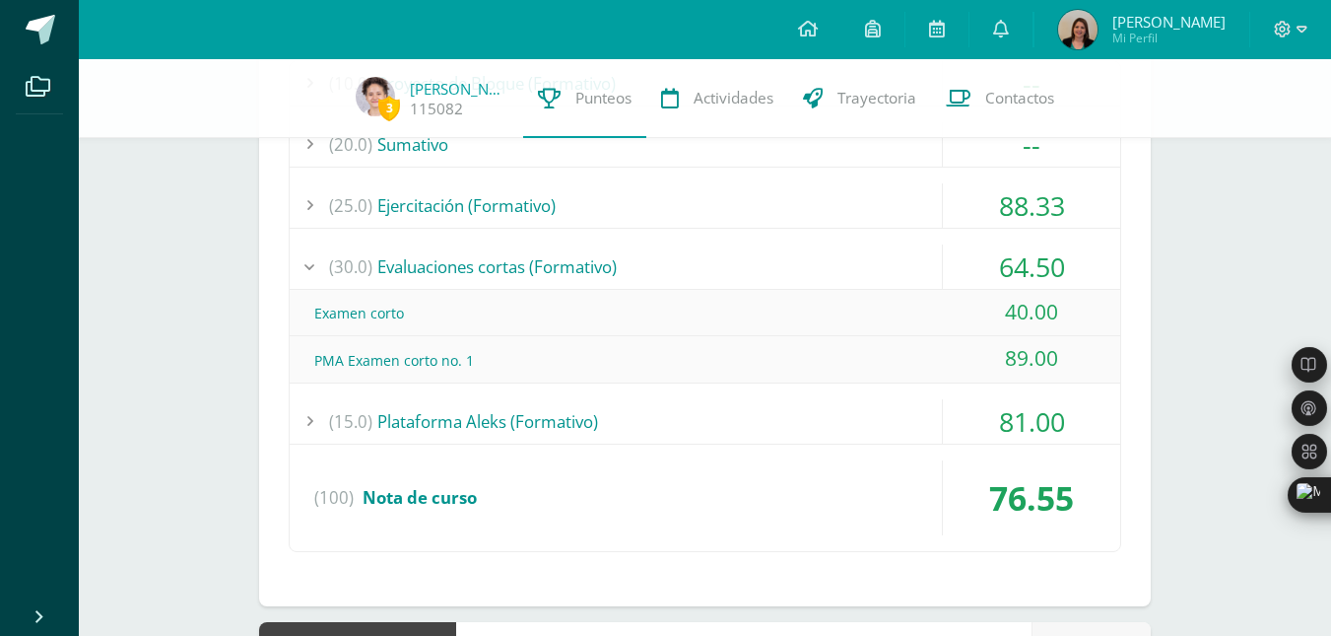
click at [747, 263] on div "(30.0) Evaluaciones cortas (Formativo)" at bounding box center [705, 266] width 831 height 44
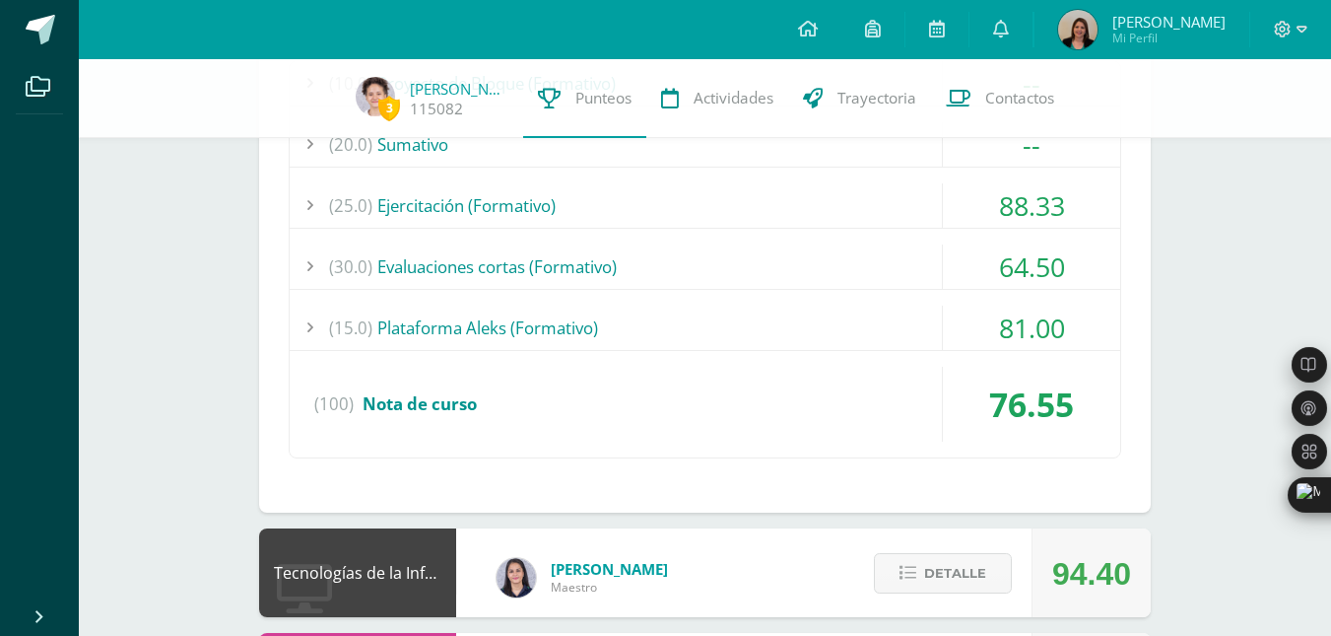
click at [715, 236] on div "(10.0) Proyecto de Bloque (Formativo) -- Sin actividades (20.0) [GEOGRAPHIC_DAT…" at bounding box center [705, 259] width 833 height 398
click at [716, 261] on div "(30.0) Evaluaciones cortas (Formativo)" at bounding box center [705, 266] width 831 height 44
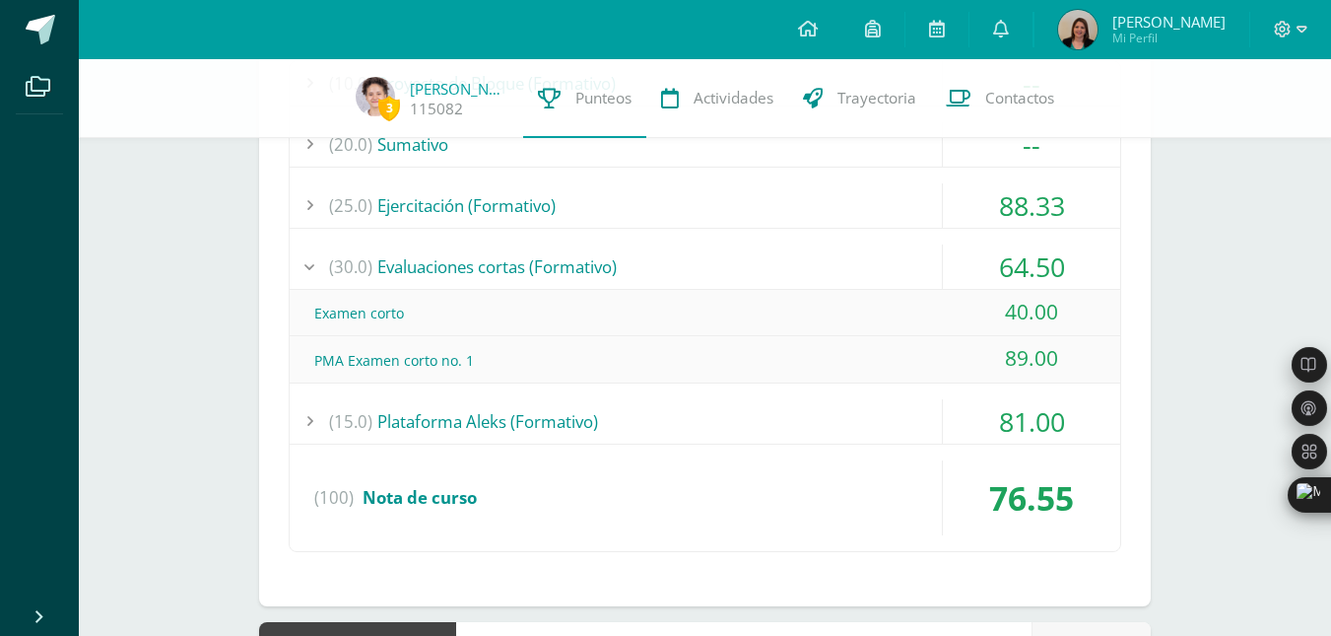
click at [720, 206] on div "(25.0) Ejercitación (Formativo)" at bounding box center [705, 205] width 831 height 44
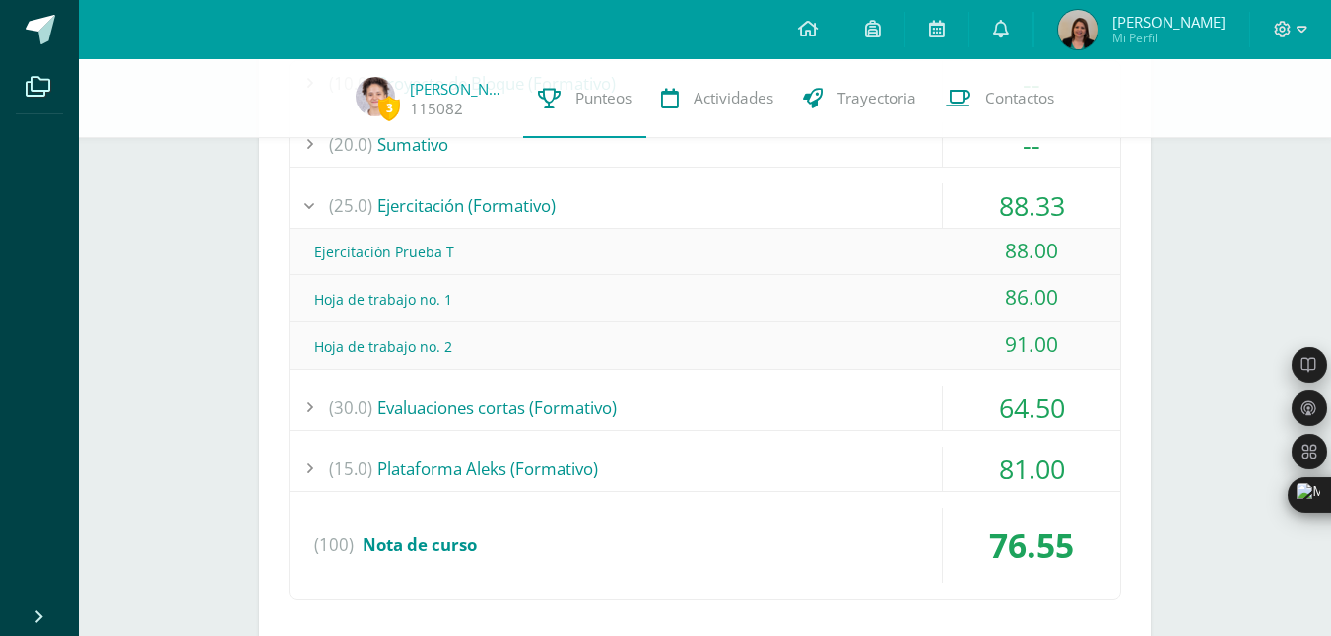
click at [720, 206] on div "(25.0) Ejercitación (Formativo)" at bounding box center [705, 205] width 831 height 44
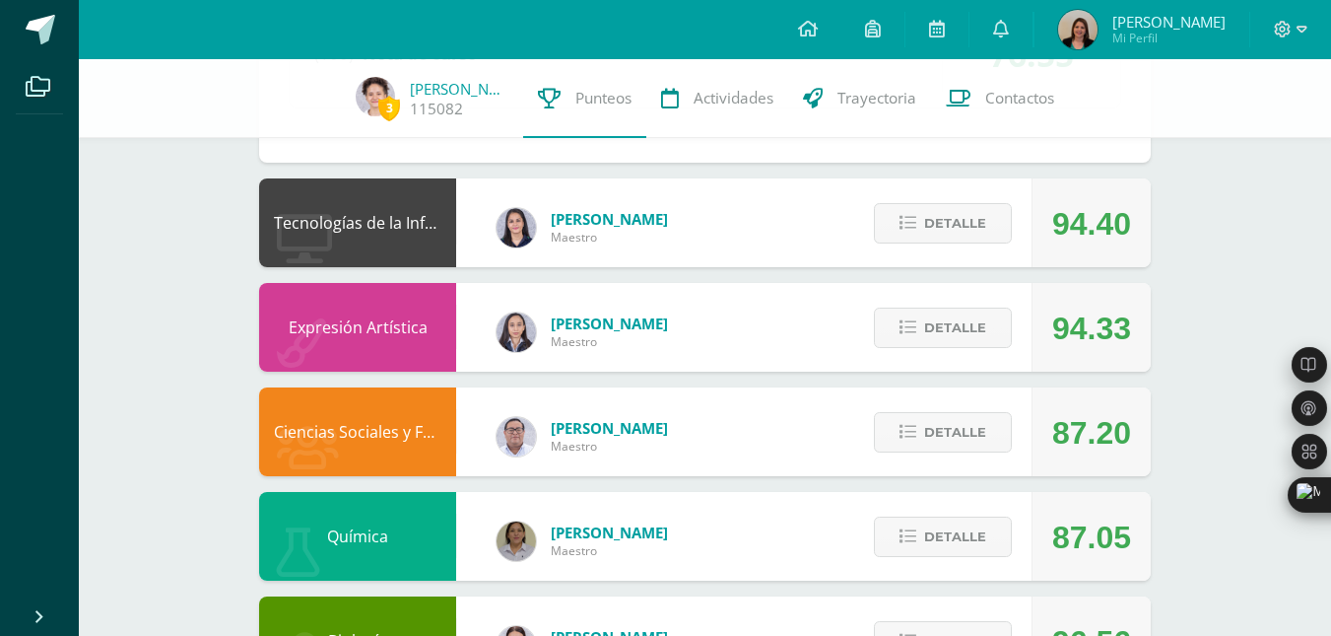
scroll to position [1322, 0]
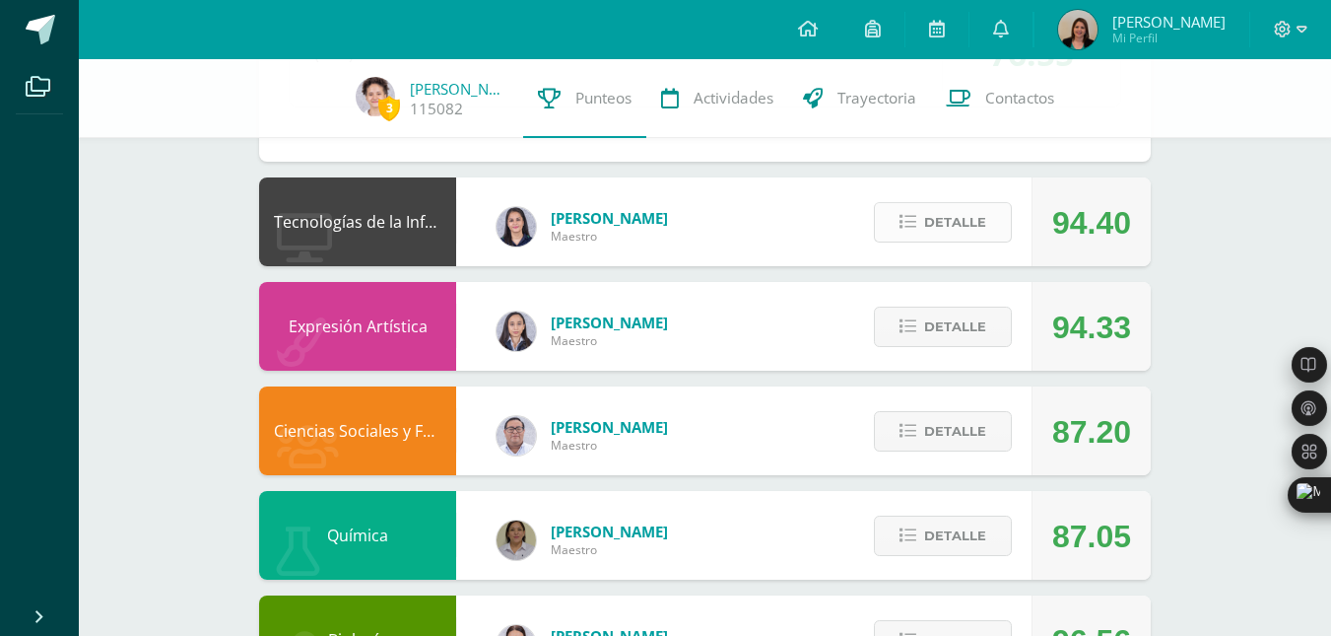
click at [930, 213] on span "Detalle" at bounding box center [955, 222] width 62 height 36
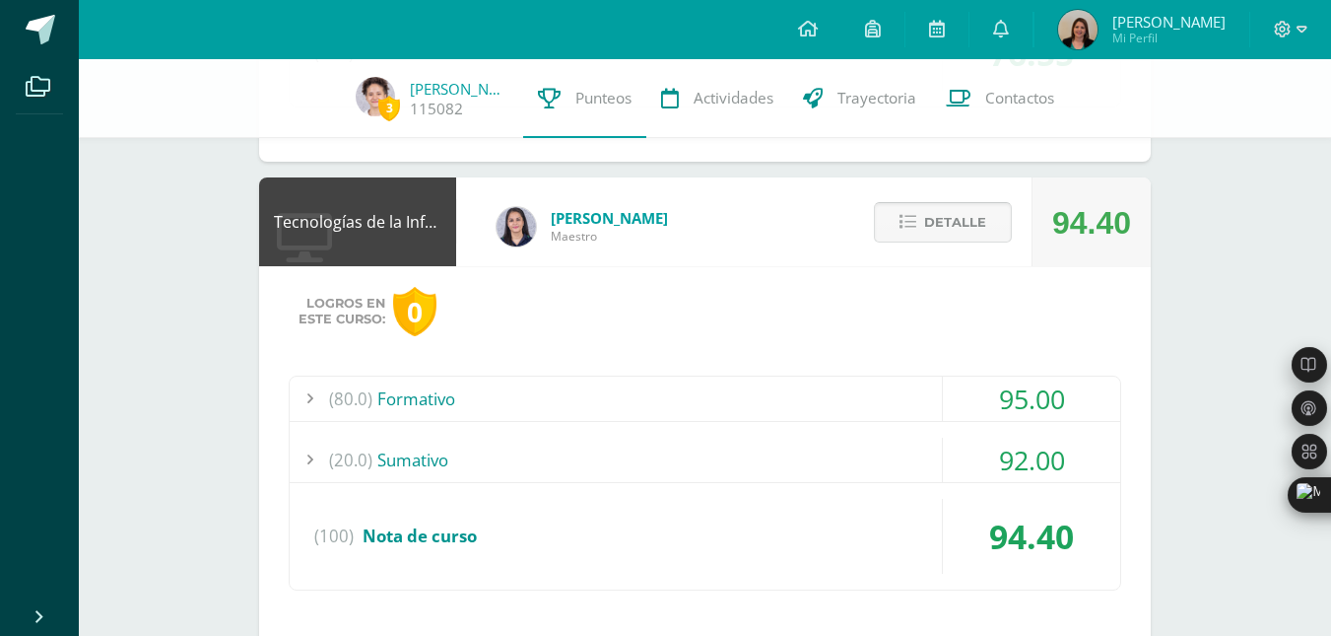
click at [936, 229] on span "Detalle" at bounding box center [955, 222] width 62 height 36
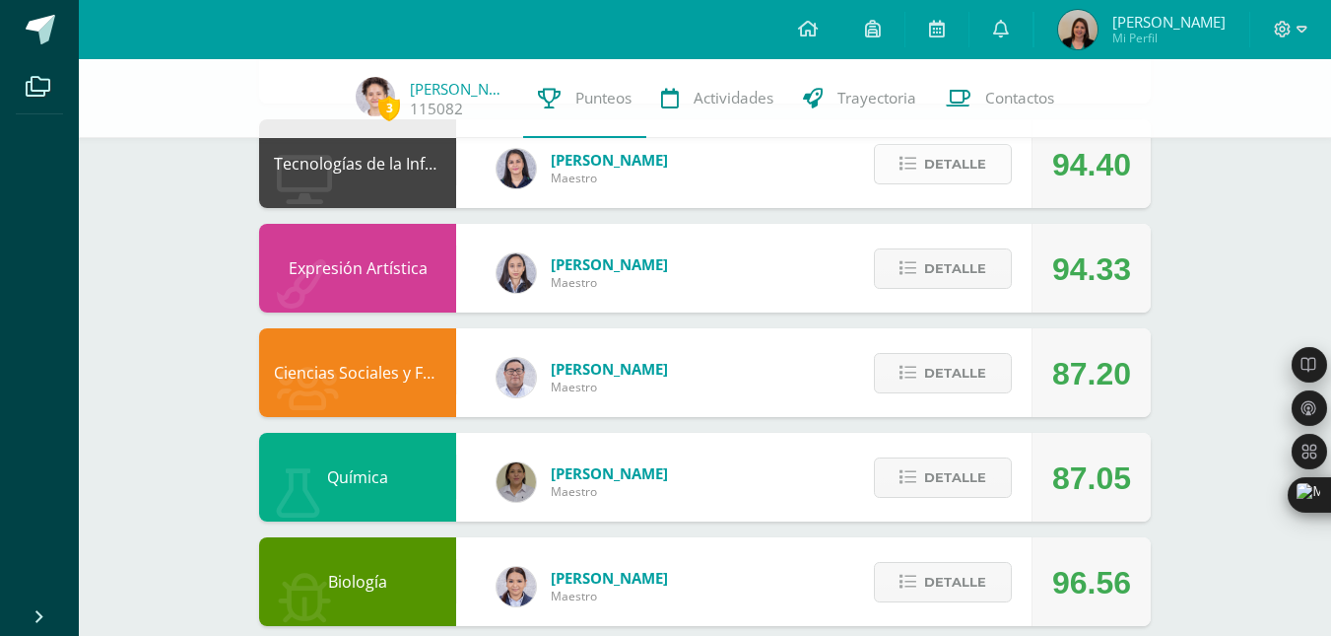
scroll to position [1386, 0]
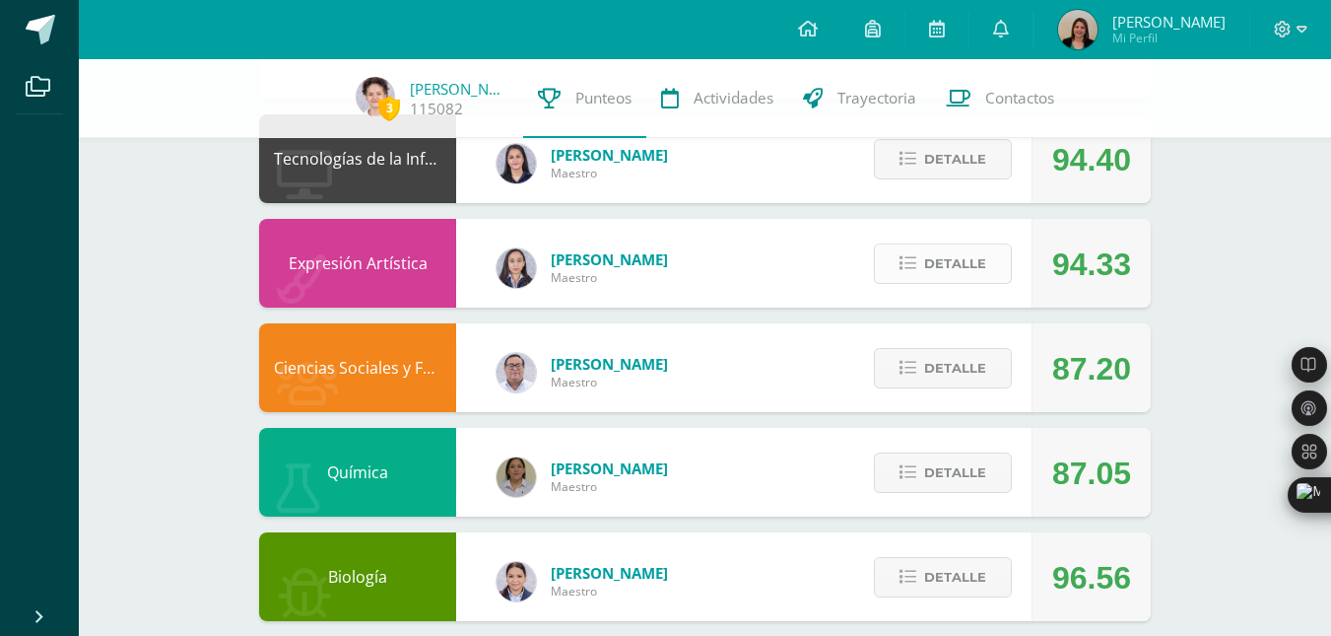
click at [954, 259] on span "Detalle" at bounding box center [955, 263] width 62 height 36
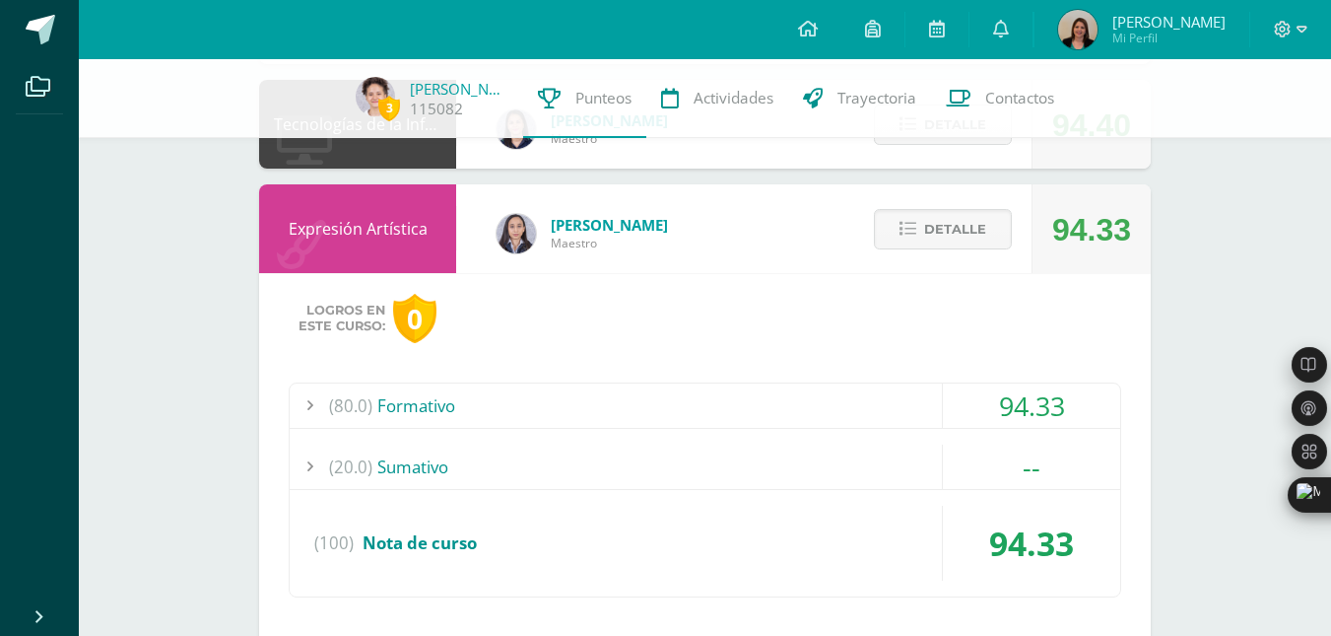
scroll to position [1421, 0]
click at [965, 228] on span "Detalle" at bounding box center [955, 228] width 62 height 36
